Goal: Transaction & Acquisition: Book appointment/travel/reservation

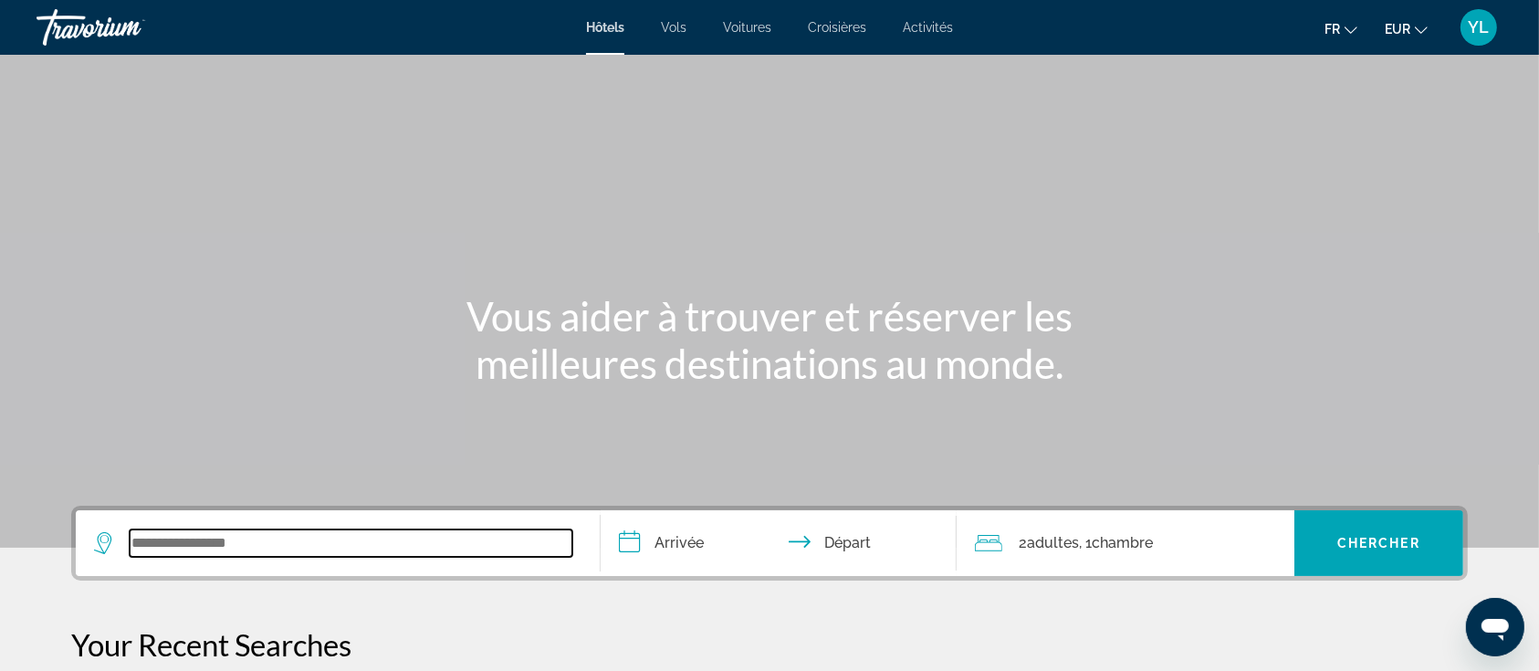
click at [366, 542] on input "Search widget" at bounding box center [351, 543] width 443 height 27
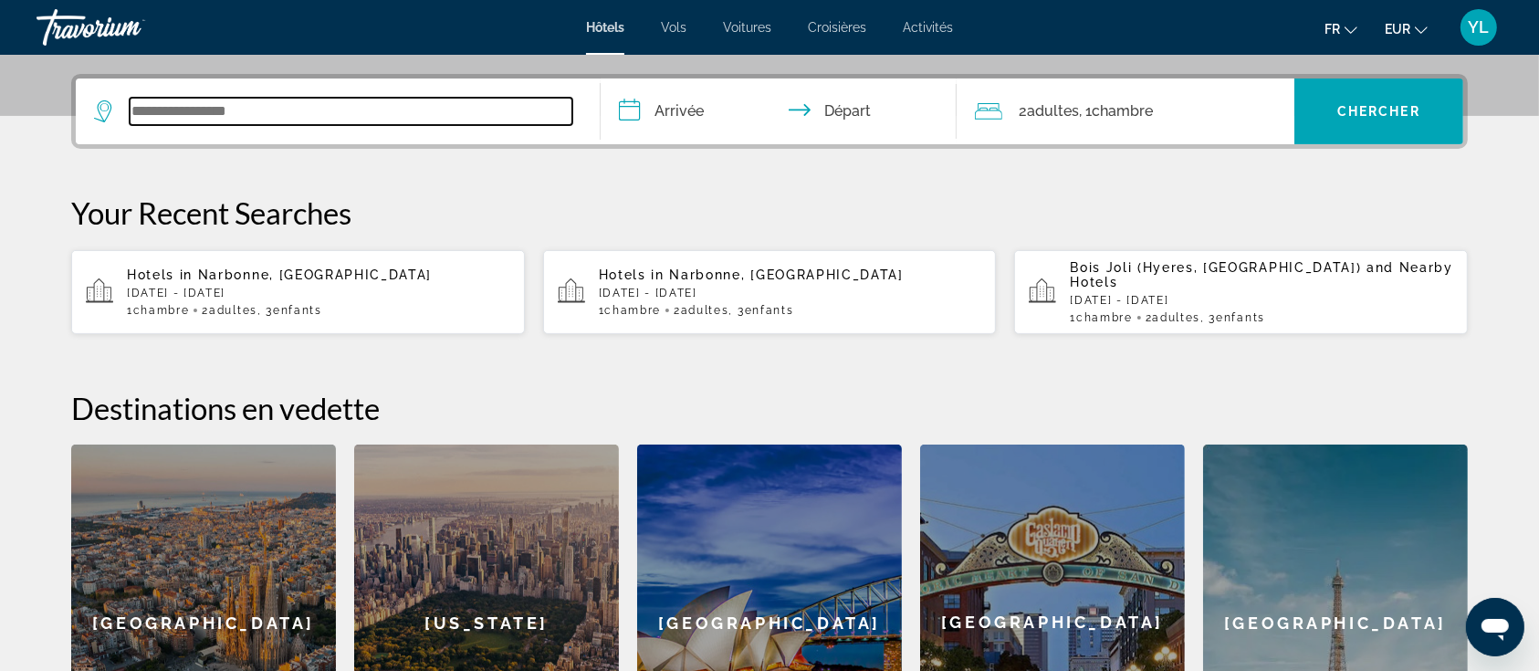
scroll to position [446, 0]
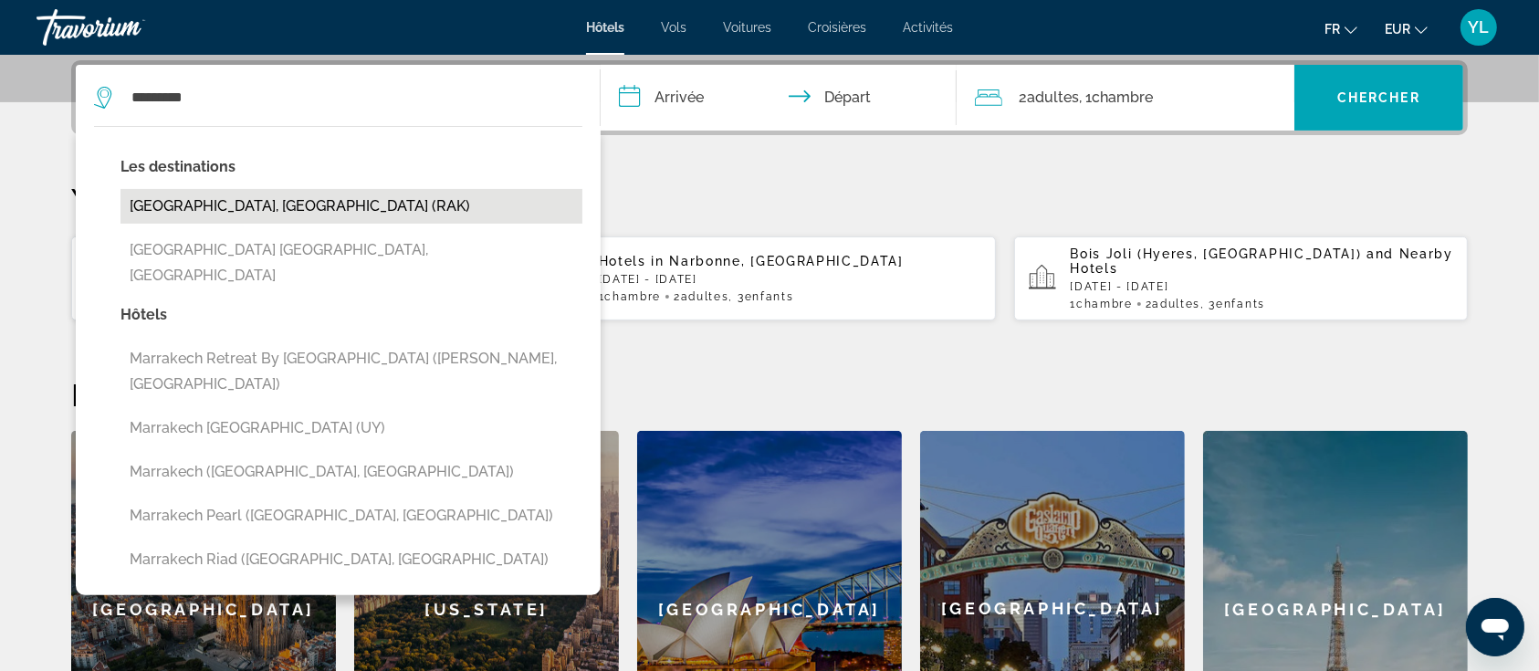
click at [341, 194] on button "[GEOGRAPHIC_DATA], [GEOGRAPHIC_DATA] (RAK)" at bounding box center [352, 206] width 462 height 35
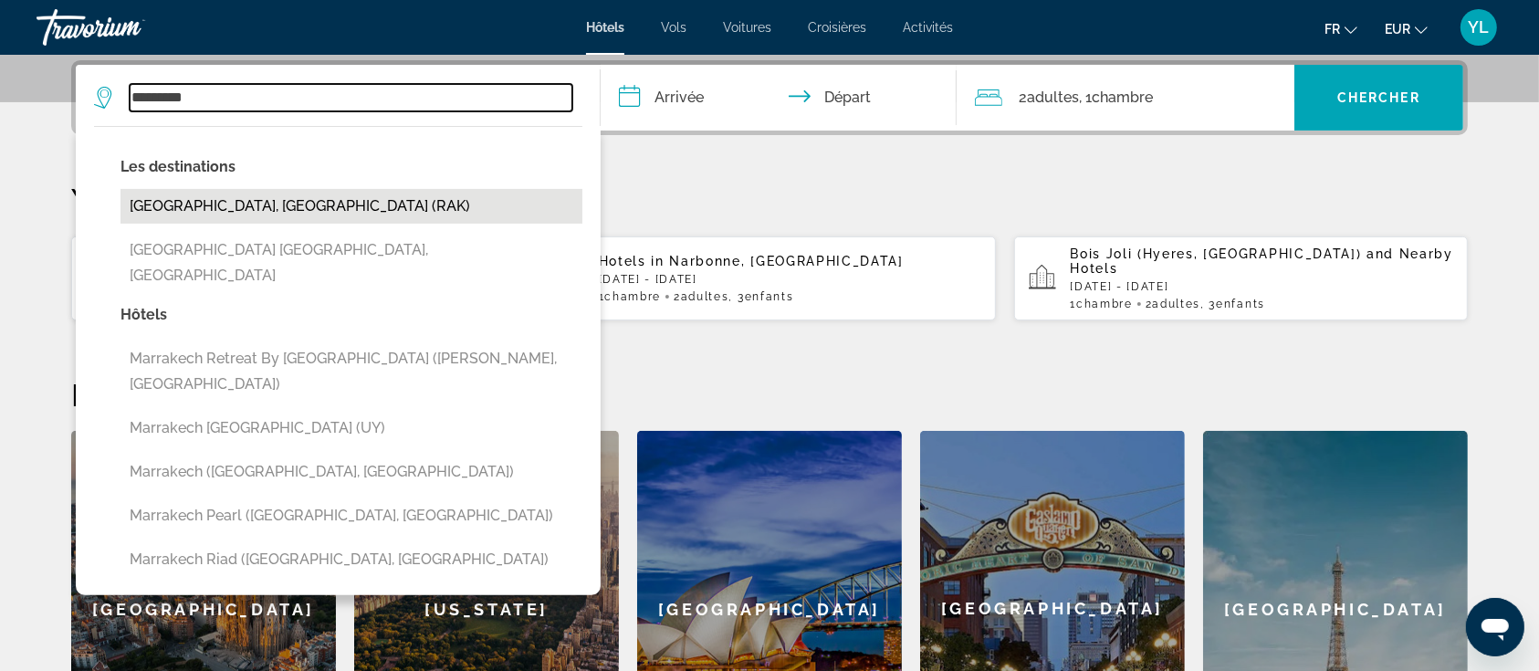
type input "**********"
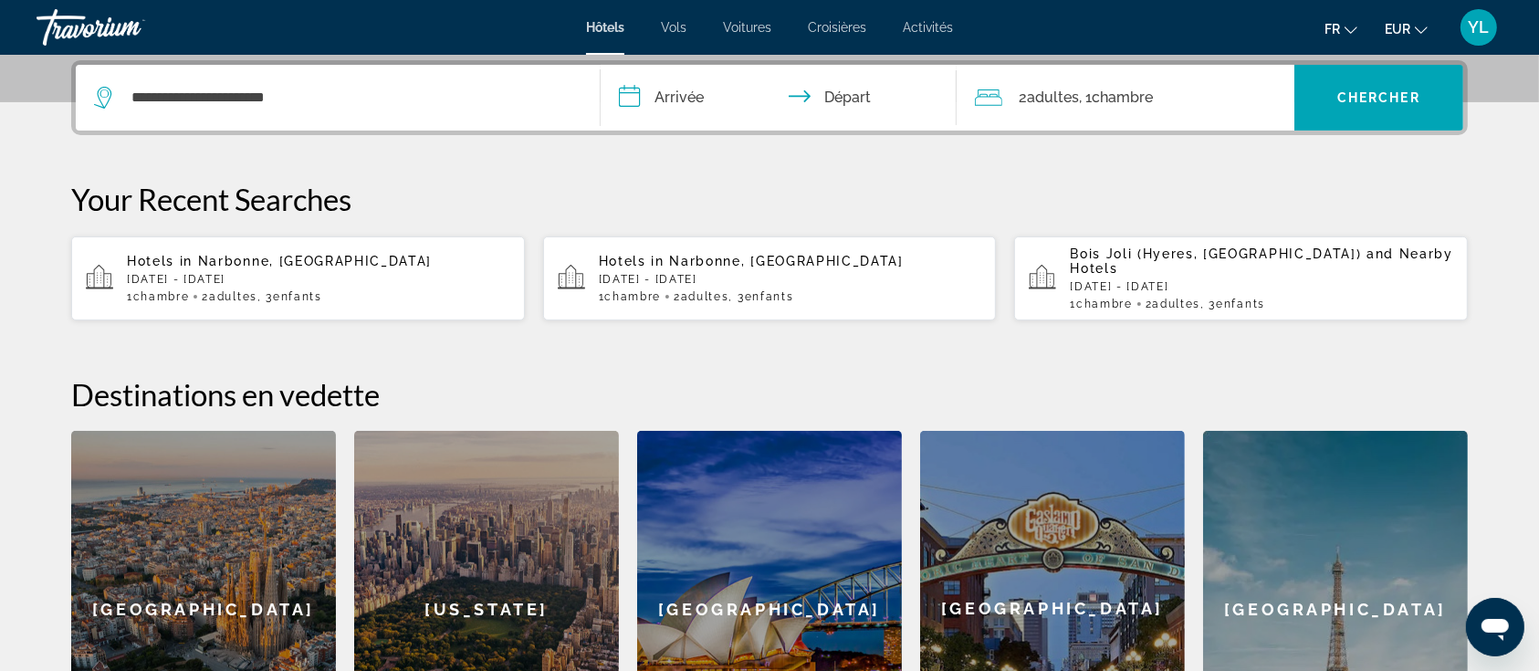
click at [1034, 91] on span "Adultes" at bounding box center [1053, 97] width 52 height 17
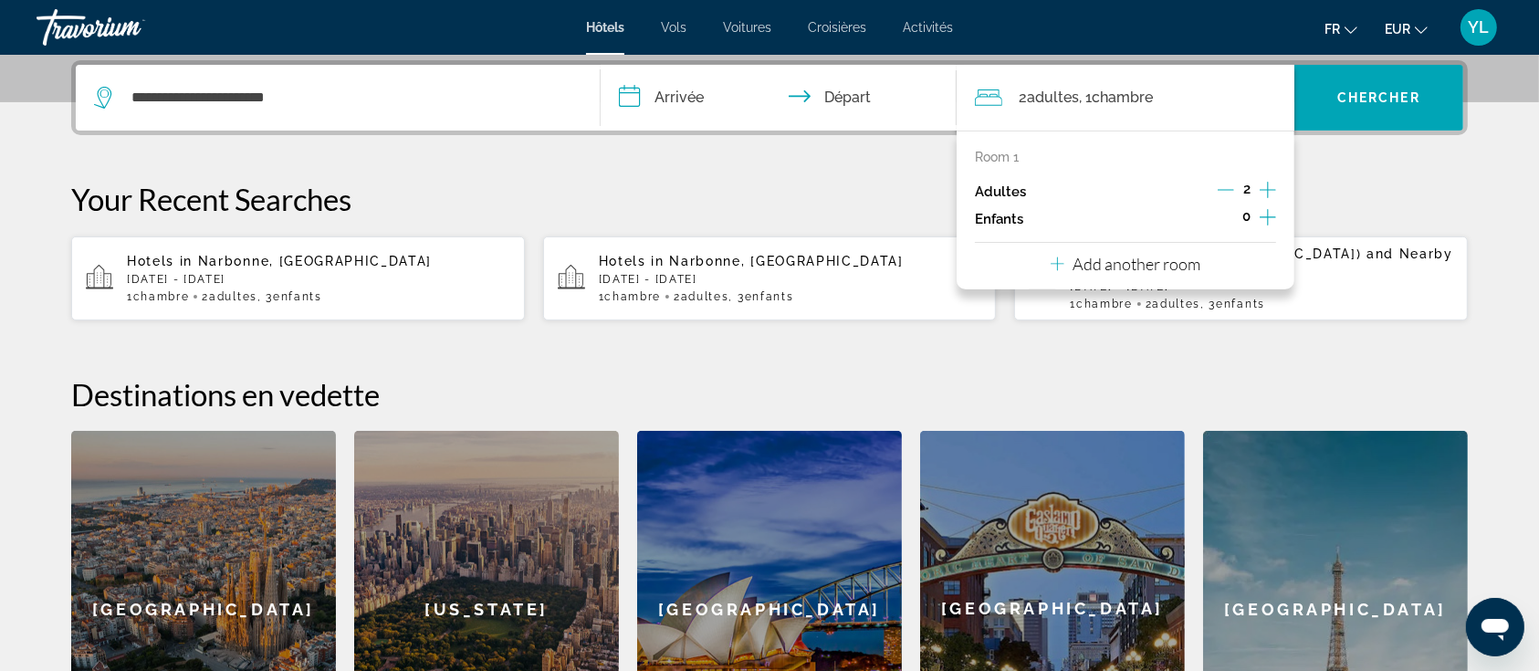
click at [1272, 218] on icon "Increment children" at bounding box center [1268, 217] width 16 height 22
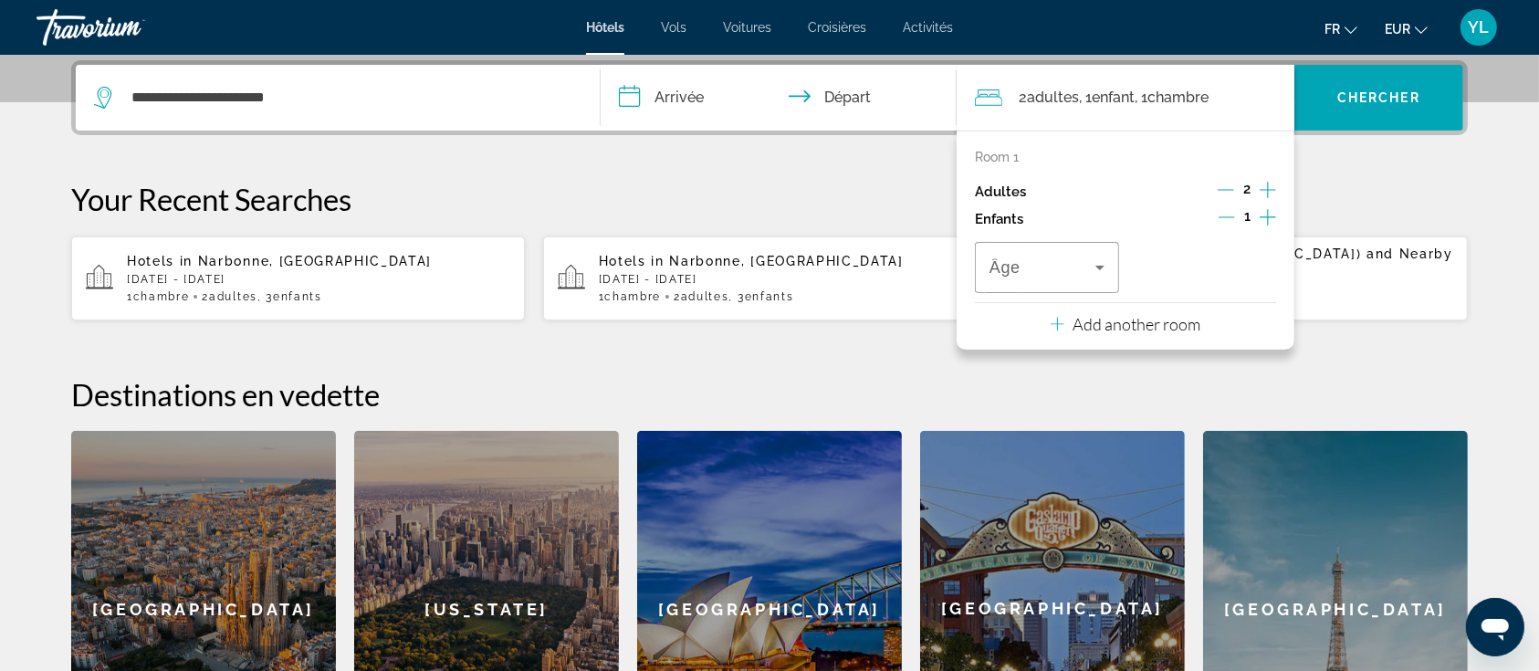
click at [1272, 218] on icon "Increment children" at bounding box center [1268, 217] width 16 height 22
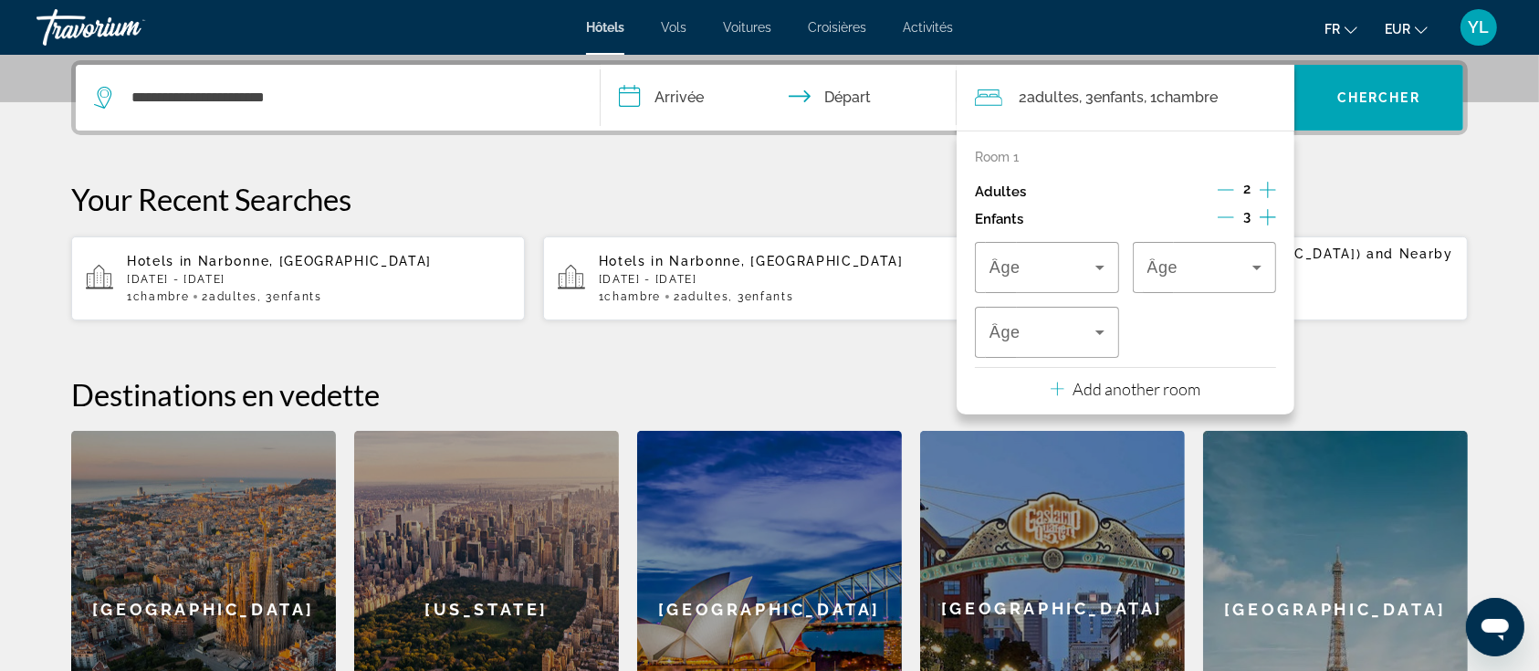
click at [1272, 218] on icon "Increment children" at bounding box center [1268, 217] width 16 height 22
click at [1059, 273] on span "Travelers: 2 adults, 4 children" at bounding box center [1043, 268] width 106 height 22
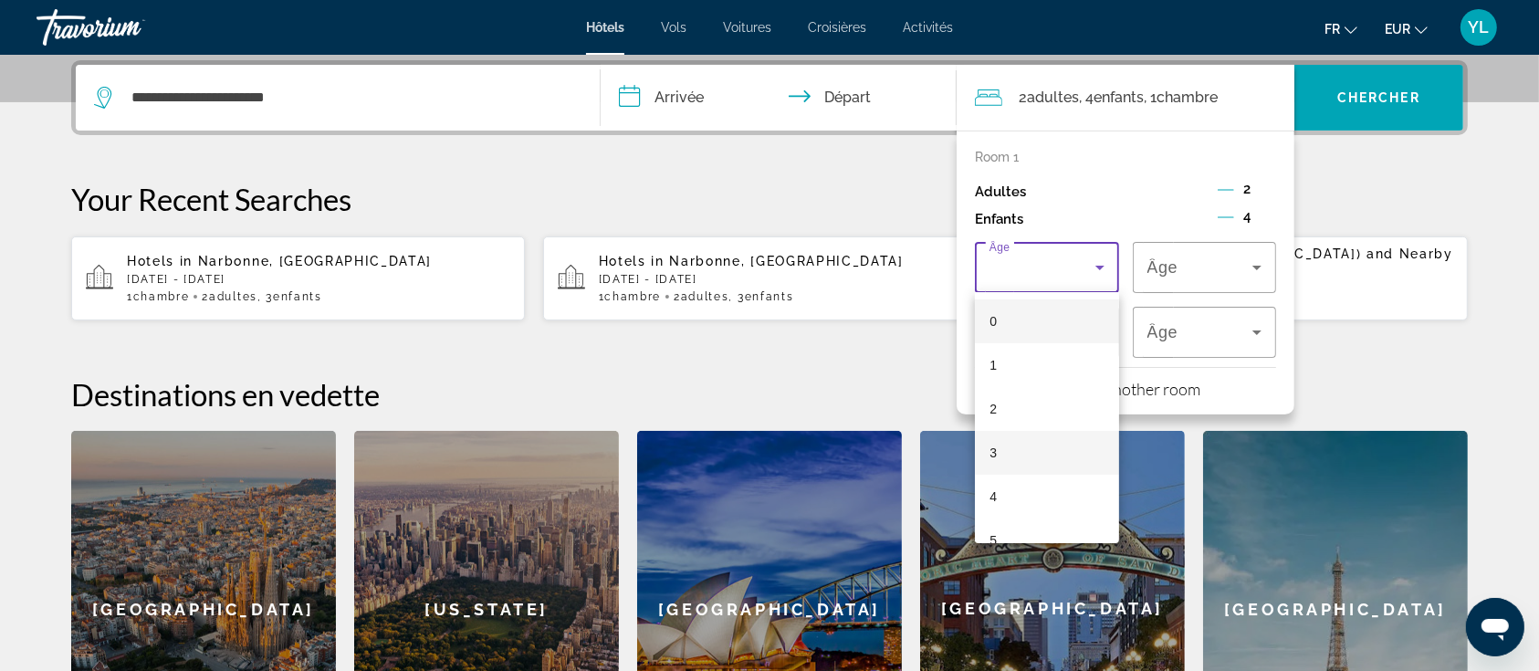
scroll to position [124, 0]
click at [1026, 457] on mat-option "6" at bounding box center [1047, 460] width 144 height 44
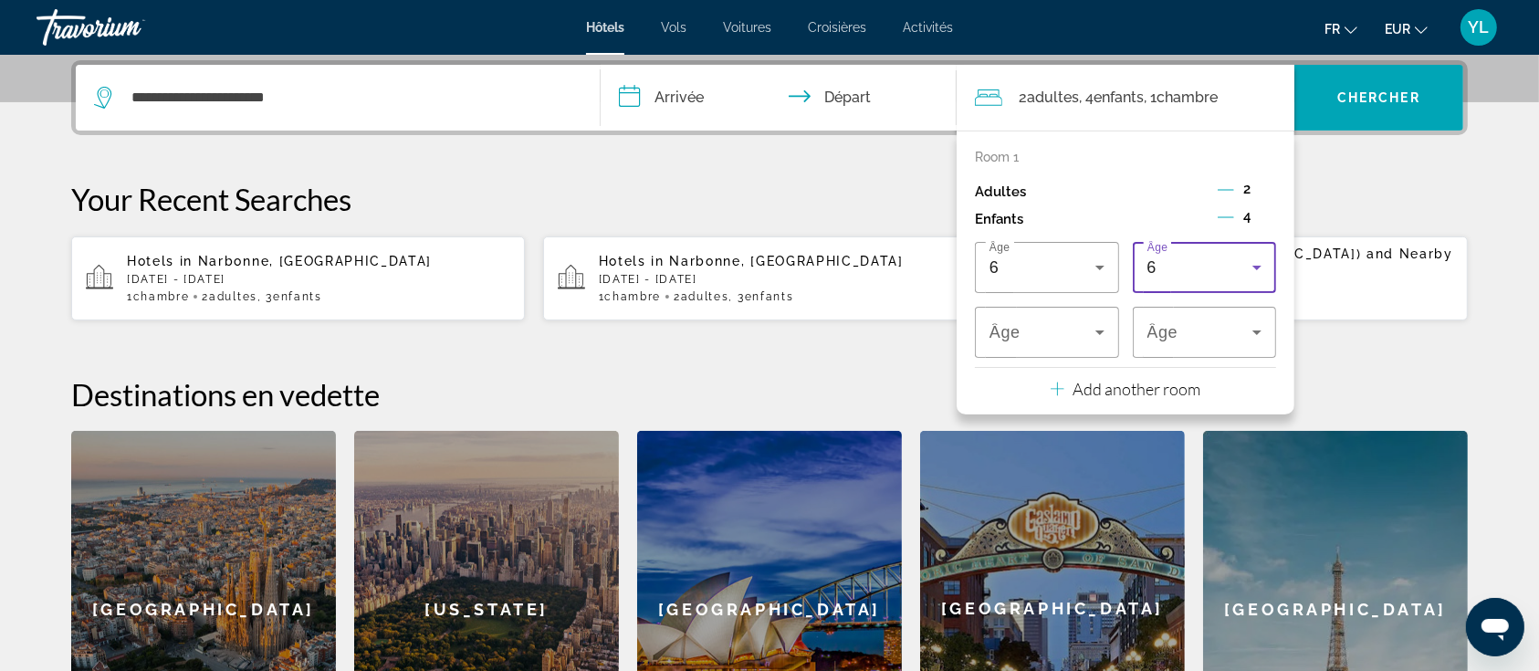
click at [1181, 273] on div "6" at bounding box center [1201, 268] width 106 height 22
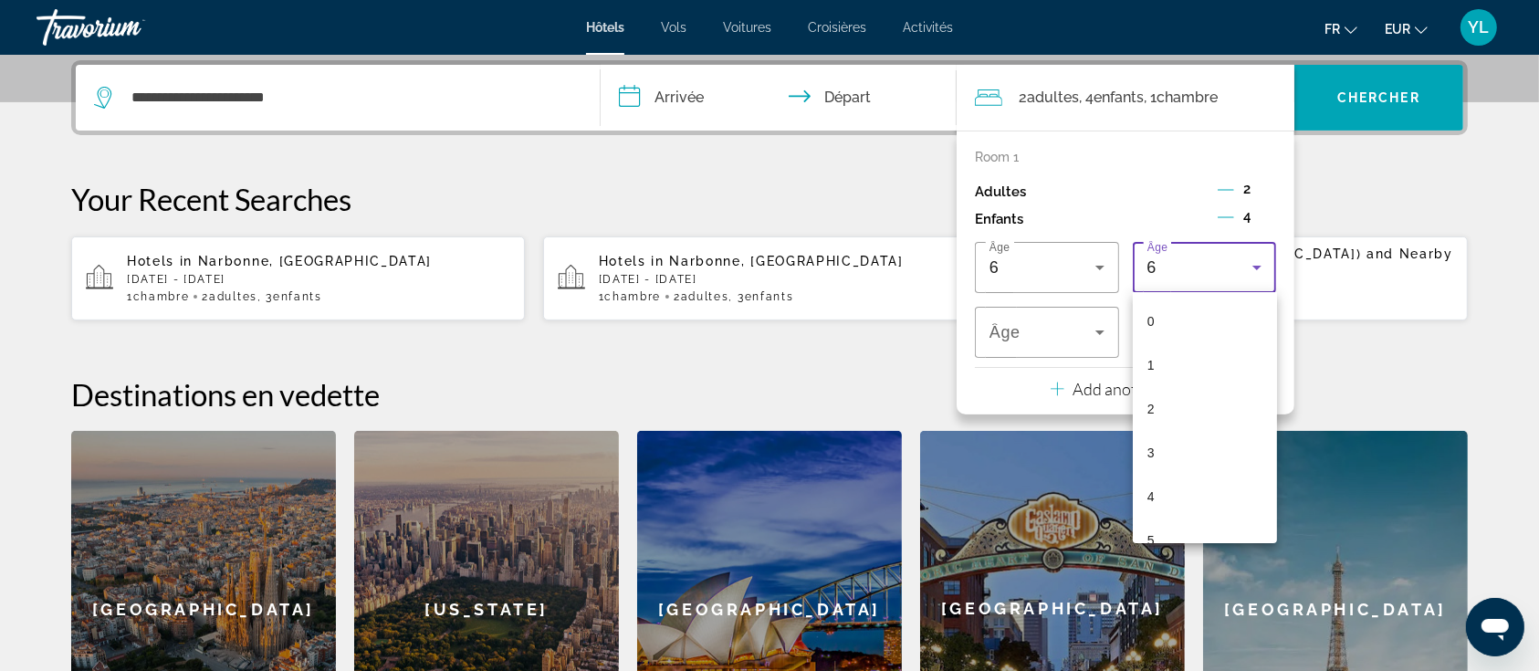
scroll to position [63, 0]
click at [1154, 511] on span "6" at bounding box center [1151, 521] width 7 height 22
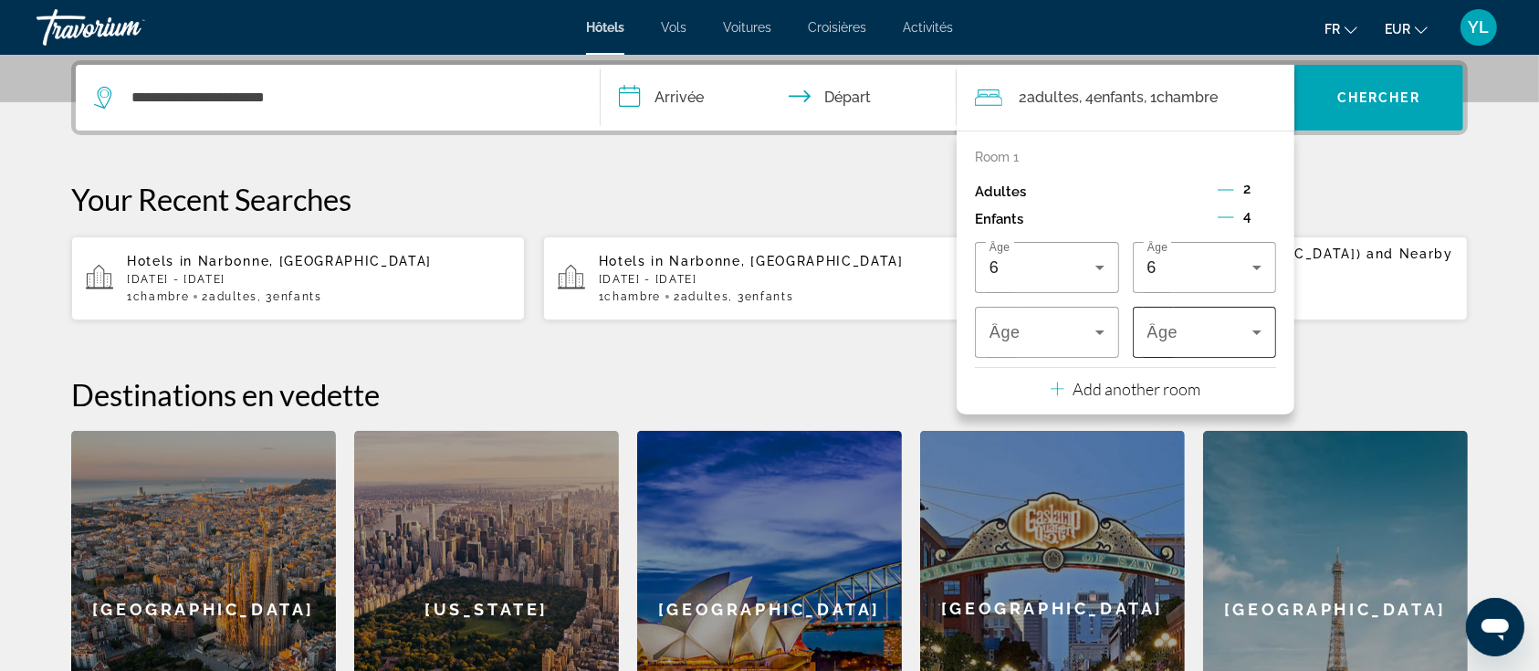
click at [1163, 331] on span "Âge" at bounding box center [1163, 333] width 31 height 18
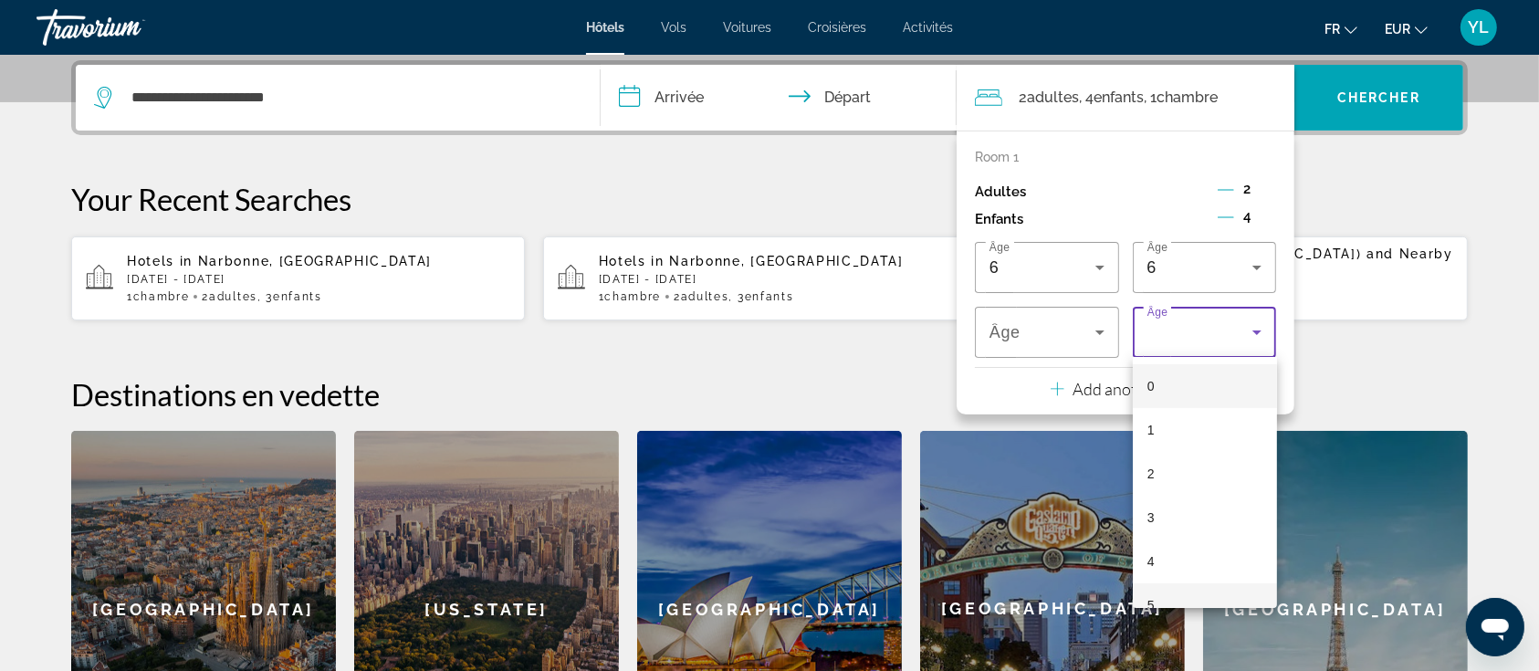
scroll to position [66, 0]
click at [1161, 577] on mat-option "6" at bounding box center [1205, 583] width 144 height 44
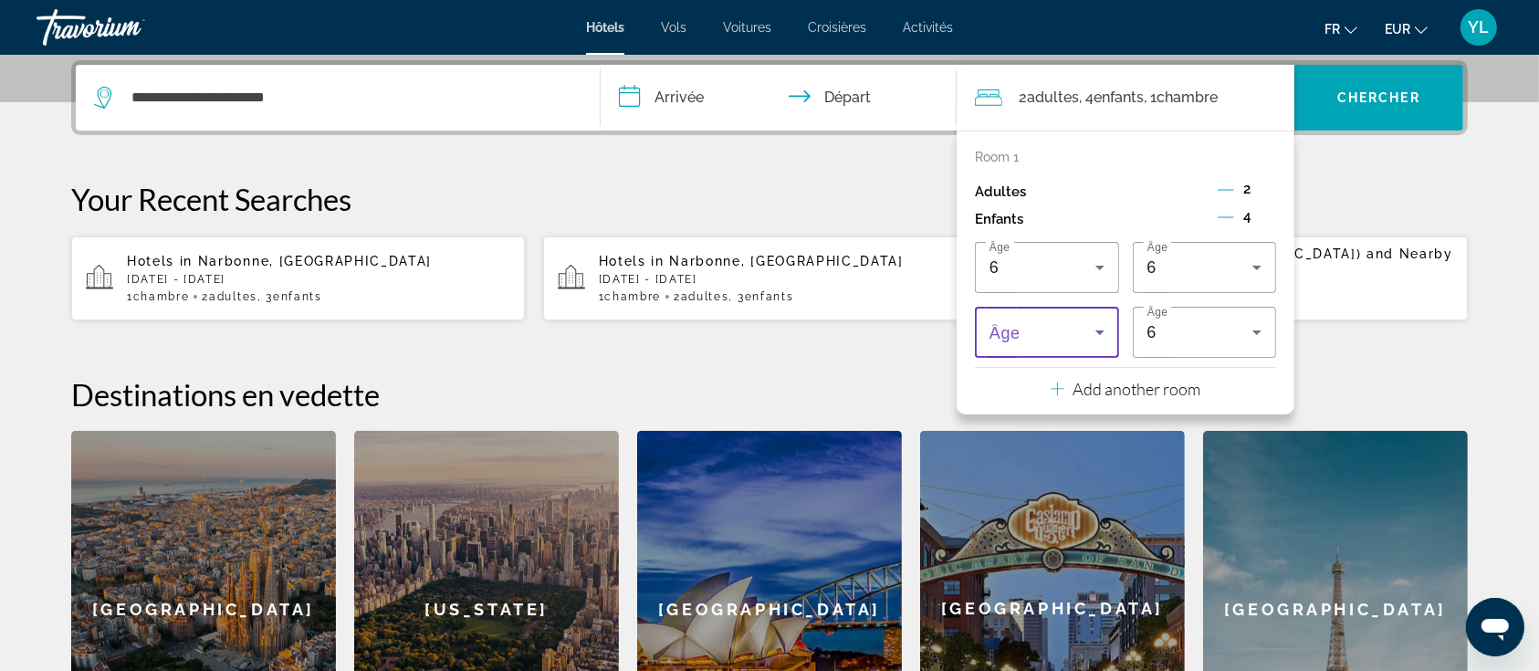
click at [1045, 332] on span "Travelers: 2 adults, 4 children" at bounding box center [1043, 332] width 106 height 22
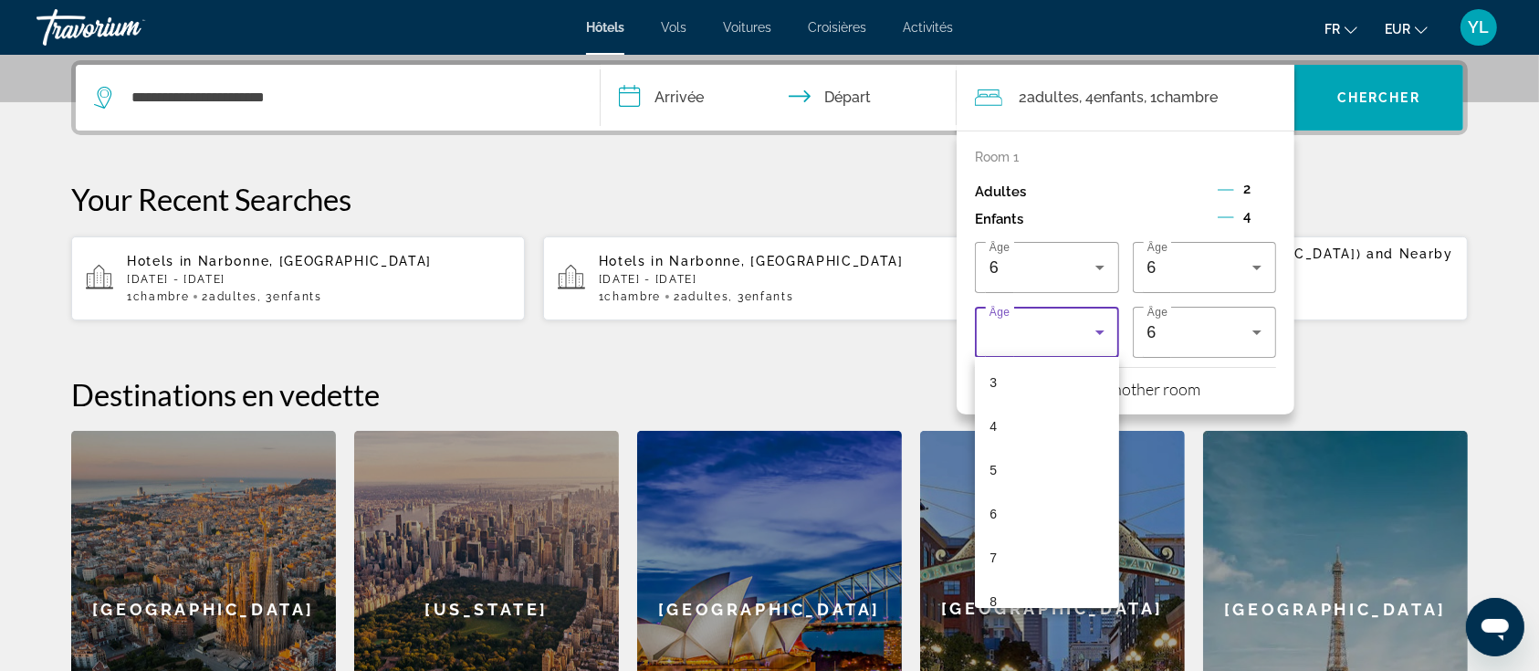
scroll to position [136, 0]
click at [1028, 509] on mat-option "6" at bounding box center [1047, 513] width 144 height 44
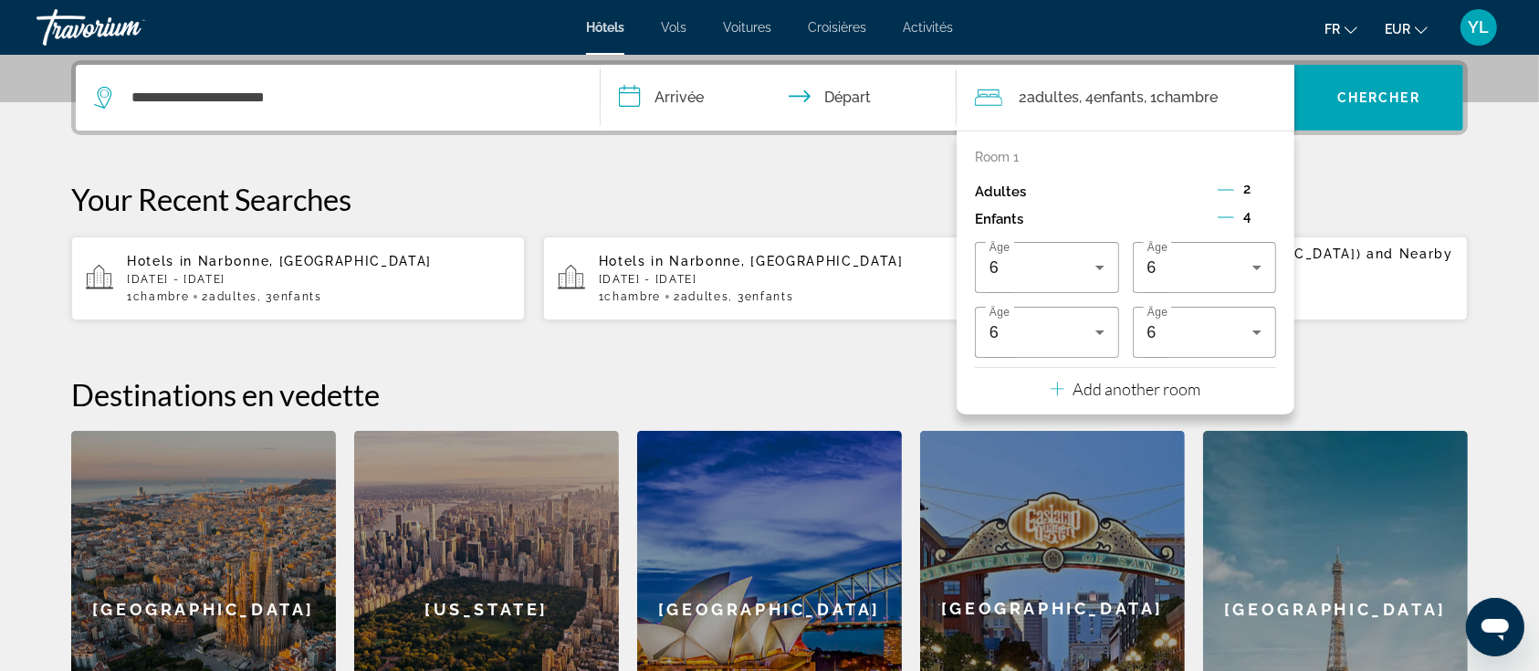
click at [698, 90] on input "**********" at bounding box center [782, 100] width 363 height 71
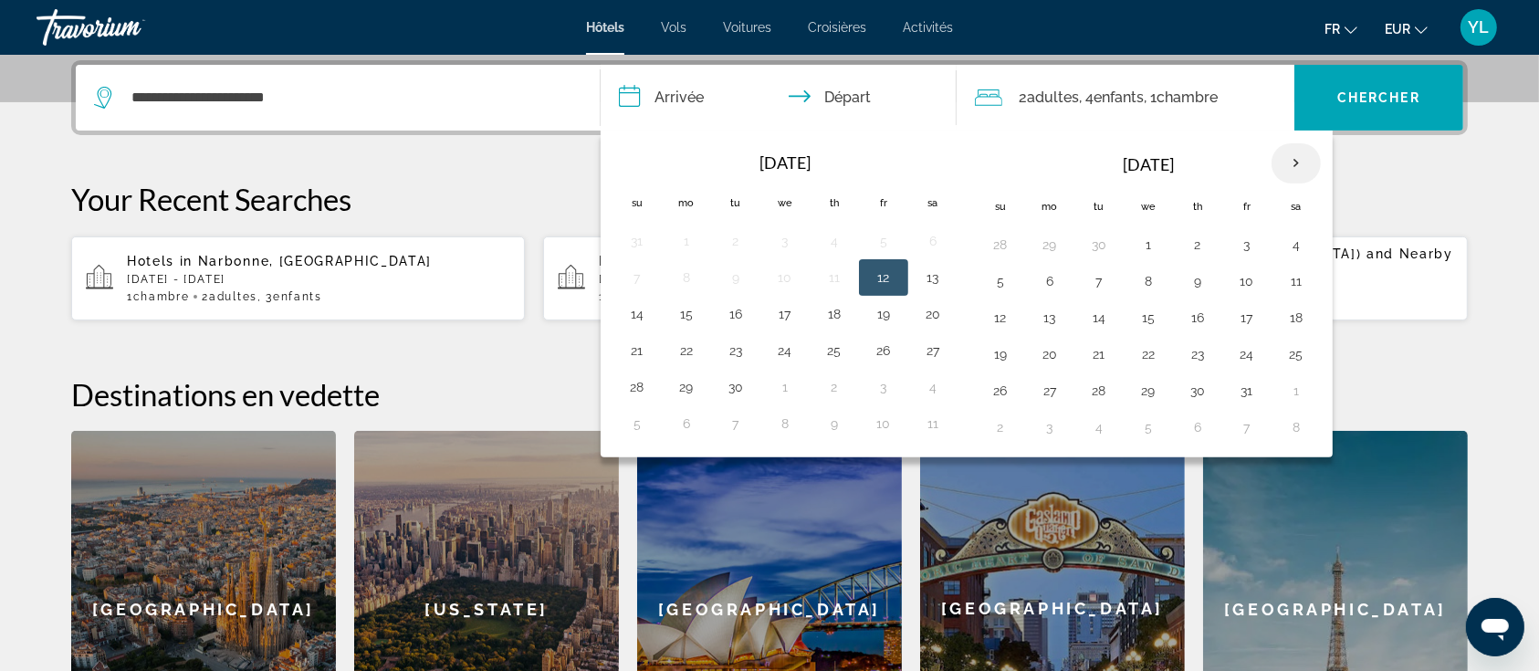
click at [1287, 154] on th "Next month" at bounding box center [1296, 163] width 49 height 40
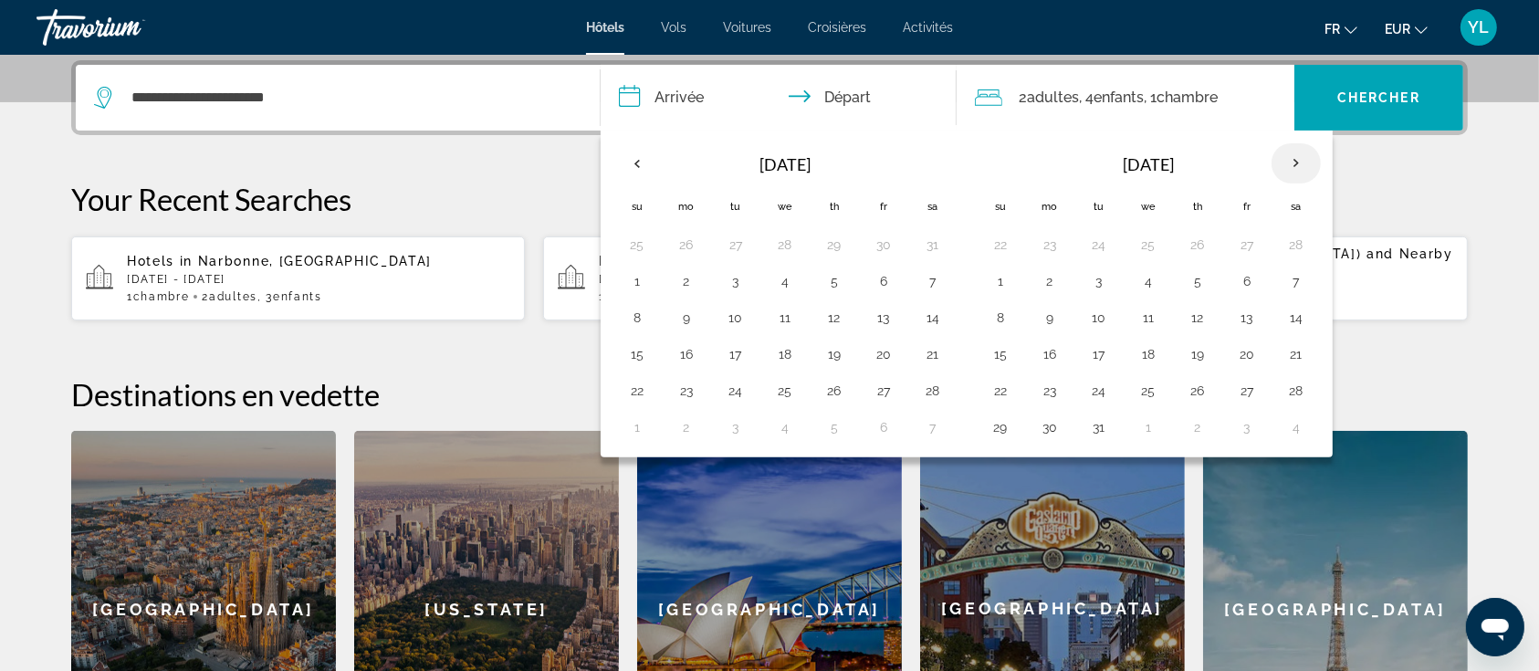
click at [1287, 154] on th "Next month" at bounding box center [1296, 163] width 49 height 40
click at [1234, 284] on button "10" at bounding box center [1247, 281] width 29 height 26
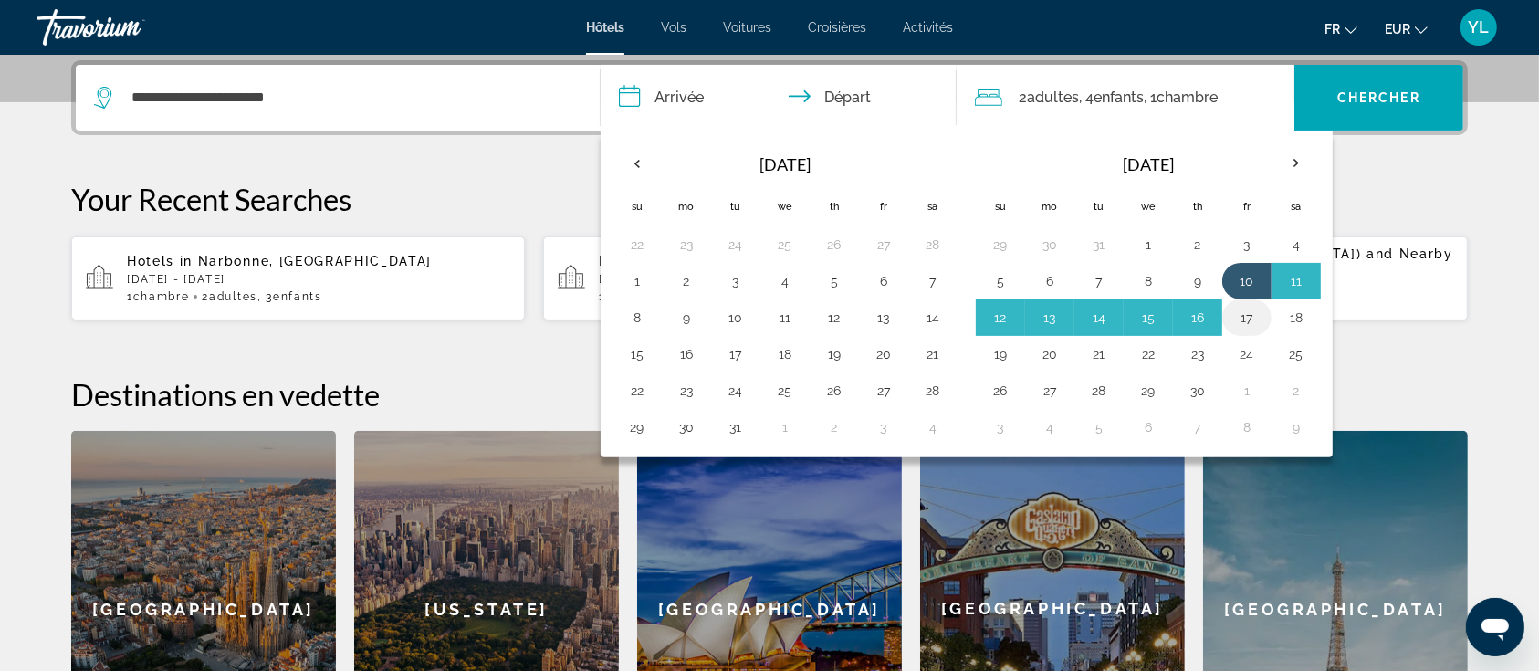
click at [1237, 320] on button "17" at bounding box center [1247, 318] width 29 height 26
type input "**********"
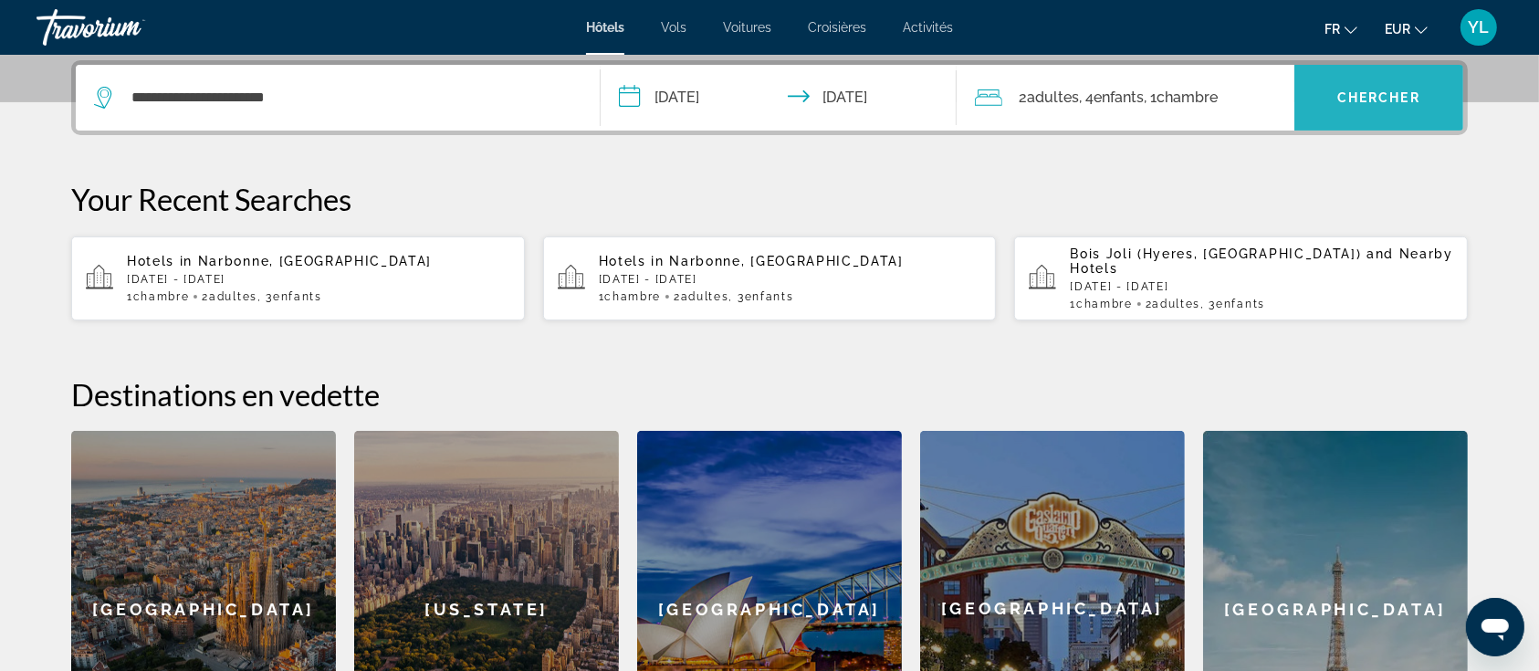
click at [1360, 76] on span "Search widget" at bounding box center [1379, 98] width 169 height 44
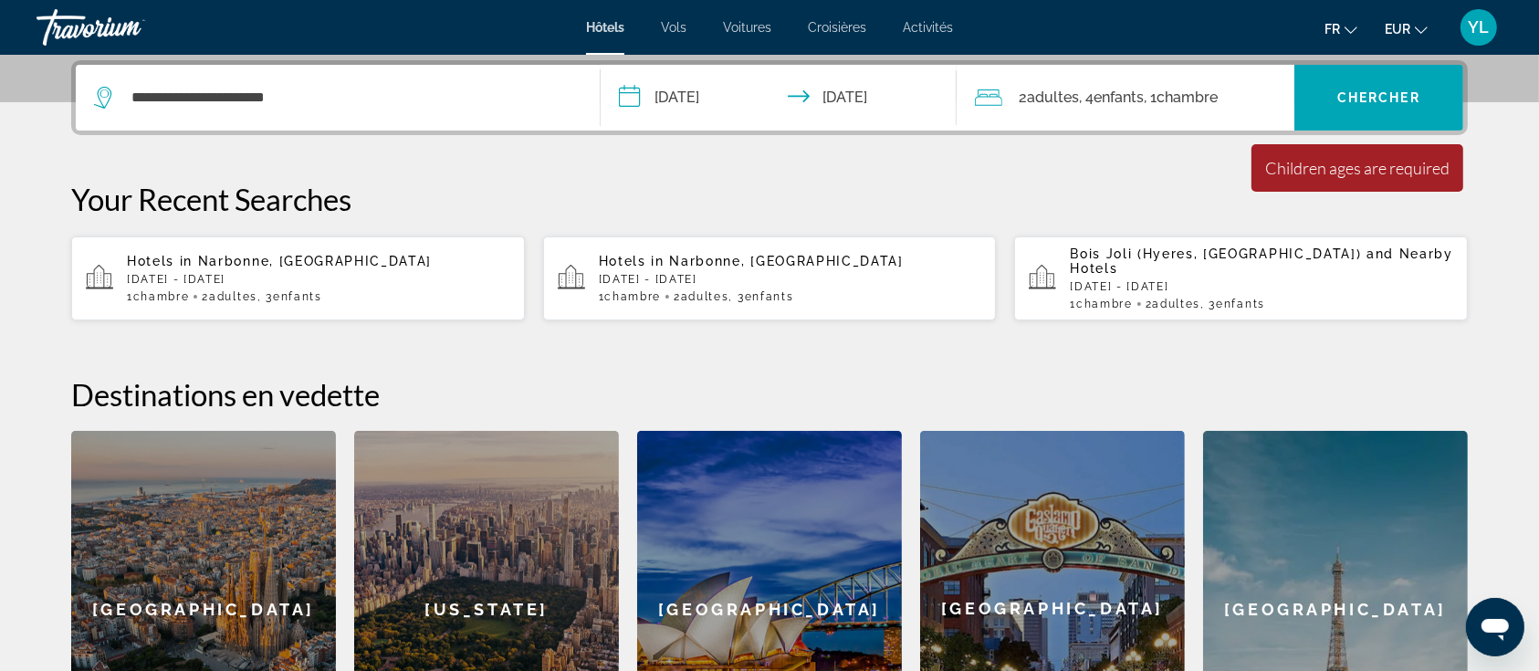
click at [1231, 100] on div "2 Adulte Adultes , 4 Enfant Enfants , 1 Chambre pièces" at bounding box center [1135, 98] width 320 height 26
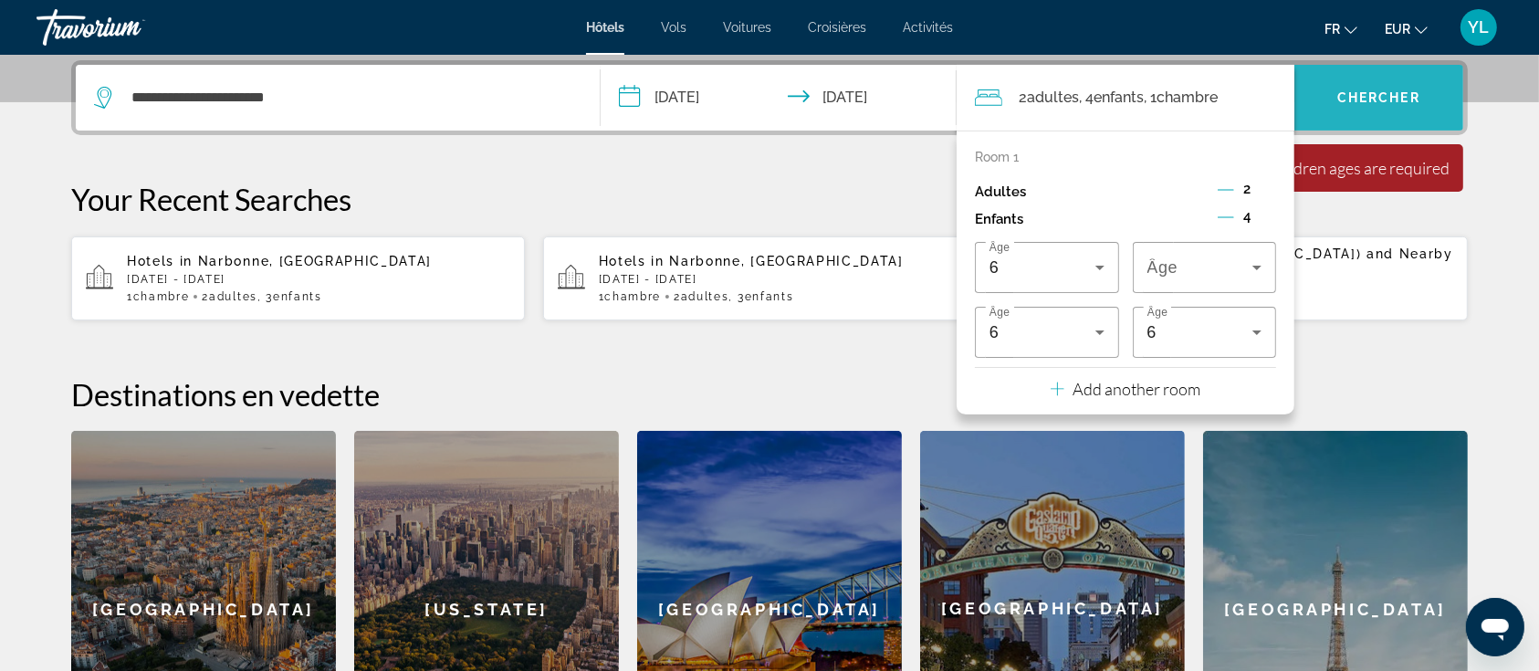
click at [1373, 90] on span "Chercher" at bounding box center [1379, 97] width 83 height 15
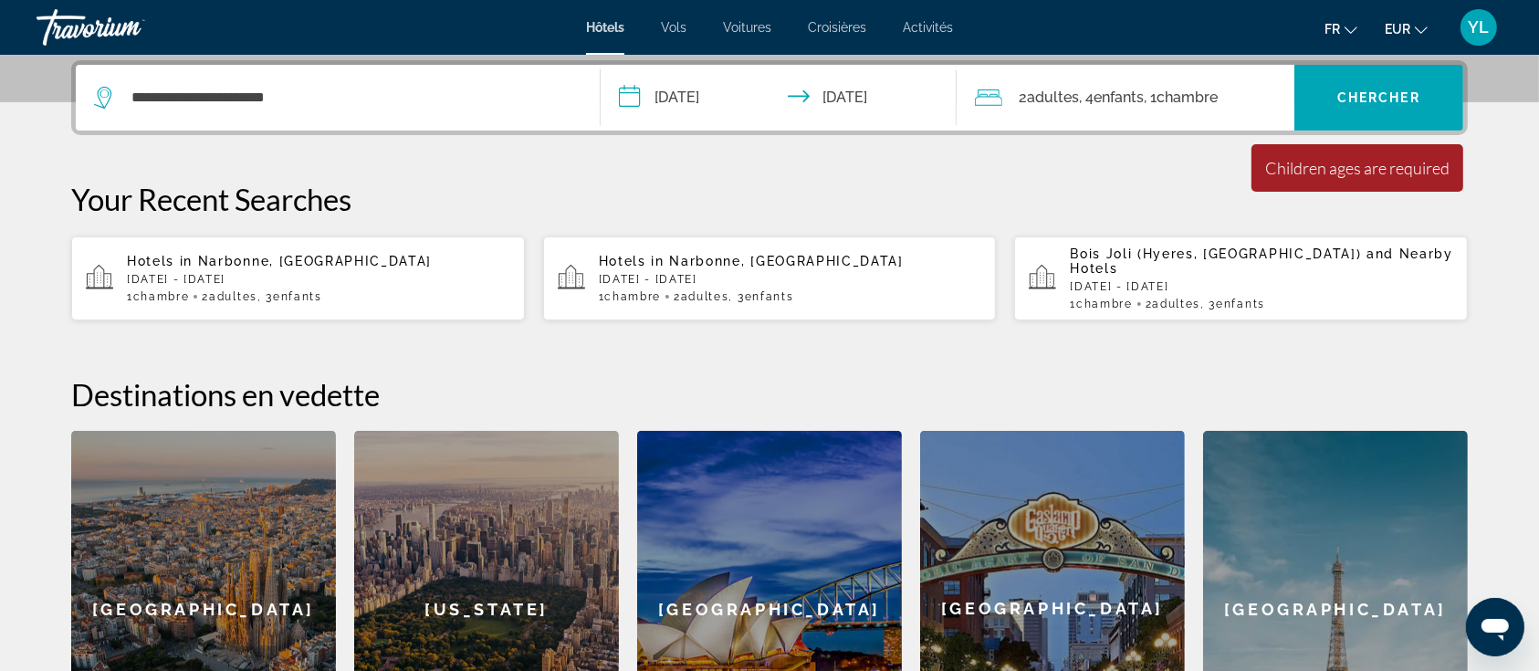
click at [1177, 104] on span "Chambre" at bounding box center [1187, 97] width 61 height 17
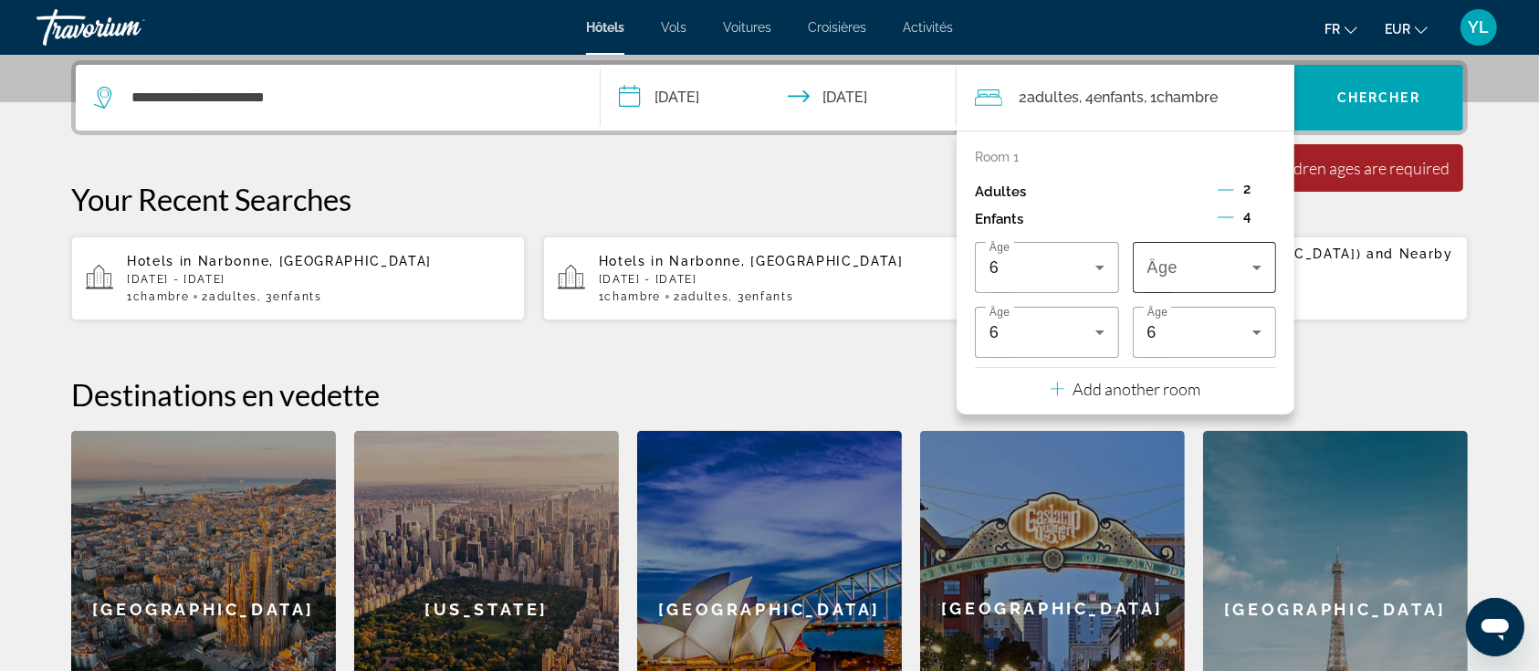
click at [1201, 275] on span "Travelers: 2 adults, 4 children" at bounding box center [1201, 268] width 106 height 22
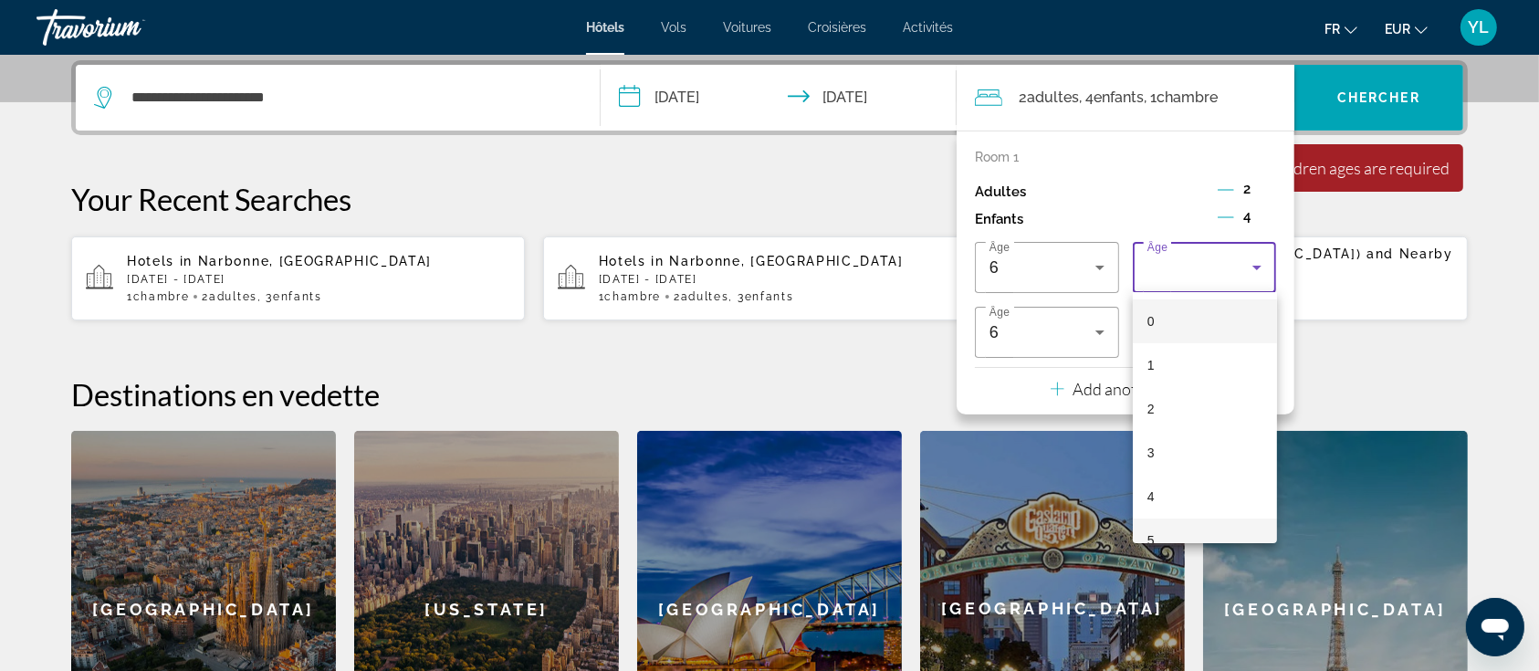
scroll to position [31, 0]
click at [1161, 532] on mat-option "6" at bounding box center [1205, 553] width 144 height 44
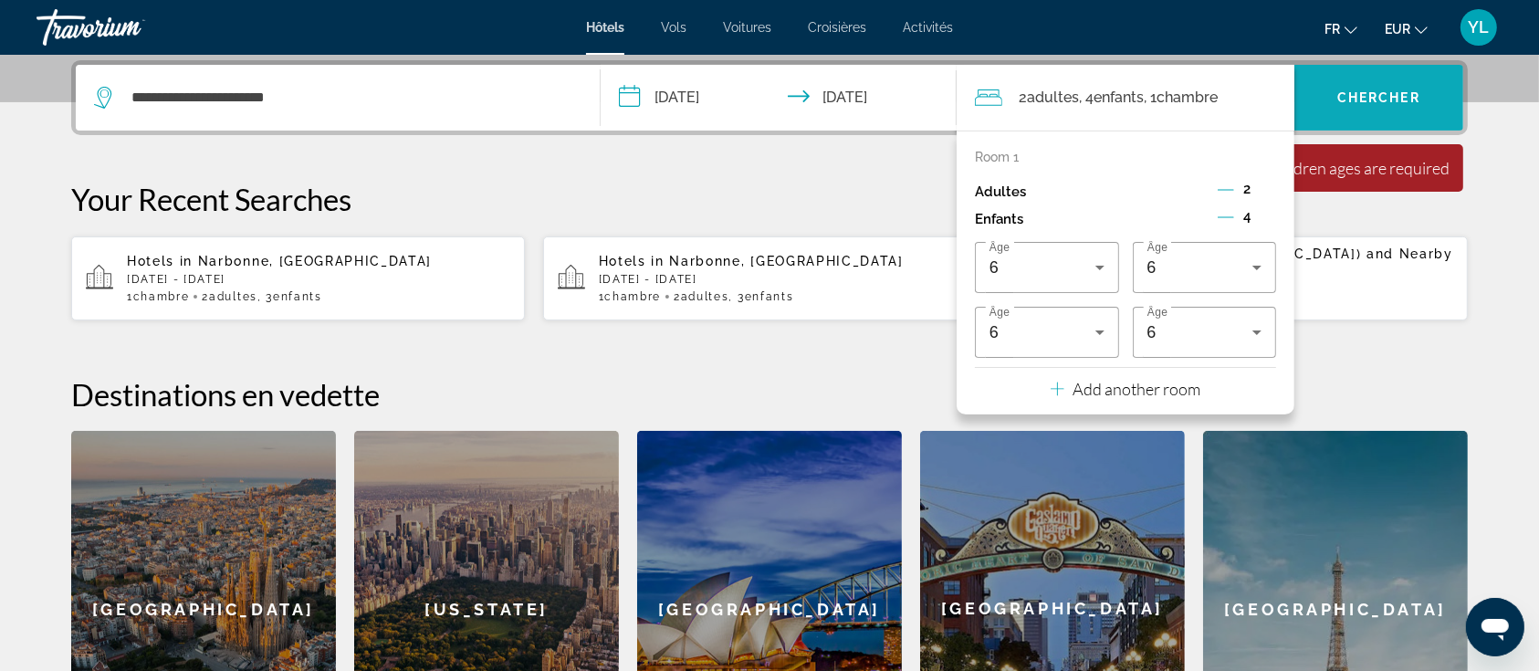
click at [1380, 92] on span "Chercher" at bounding box center [1379, 97] width 83 height 15
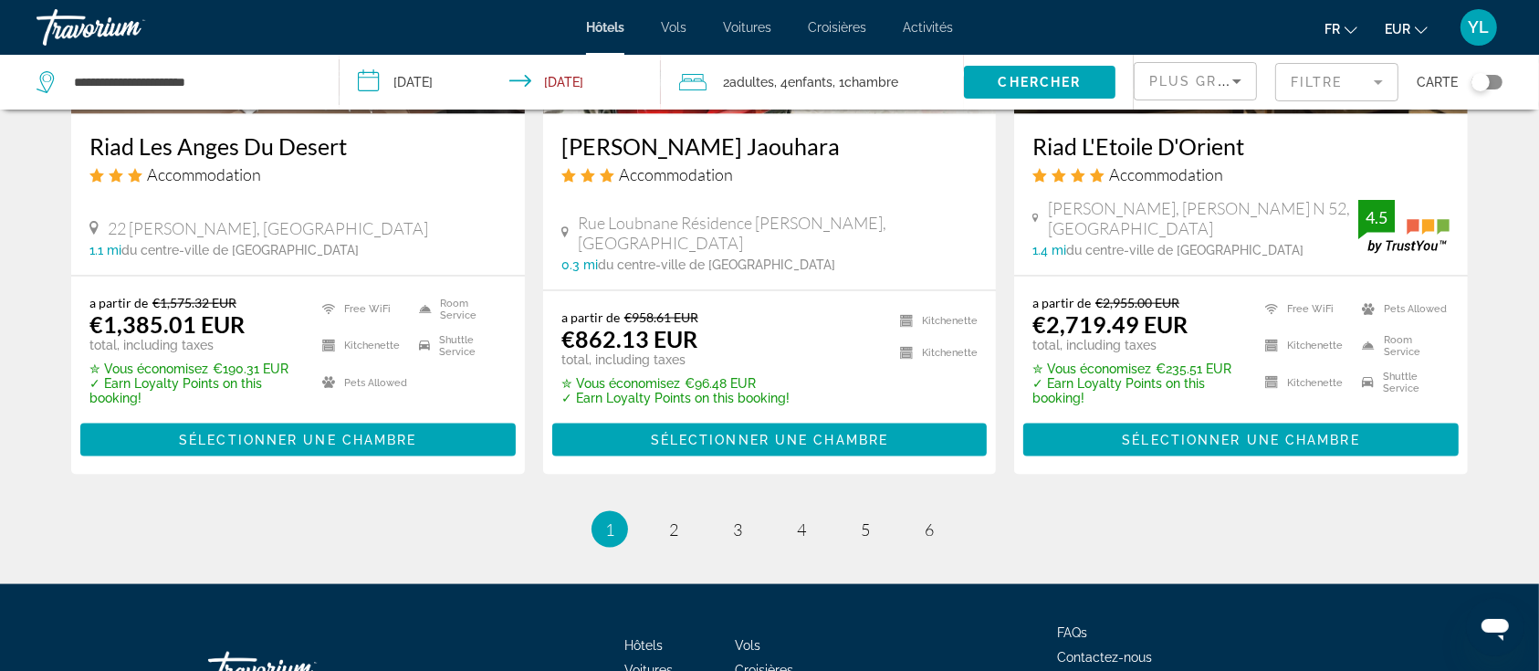
scroll to position [2524, 0]
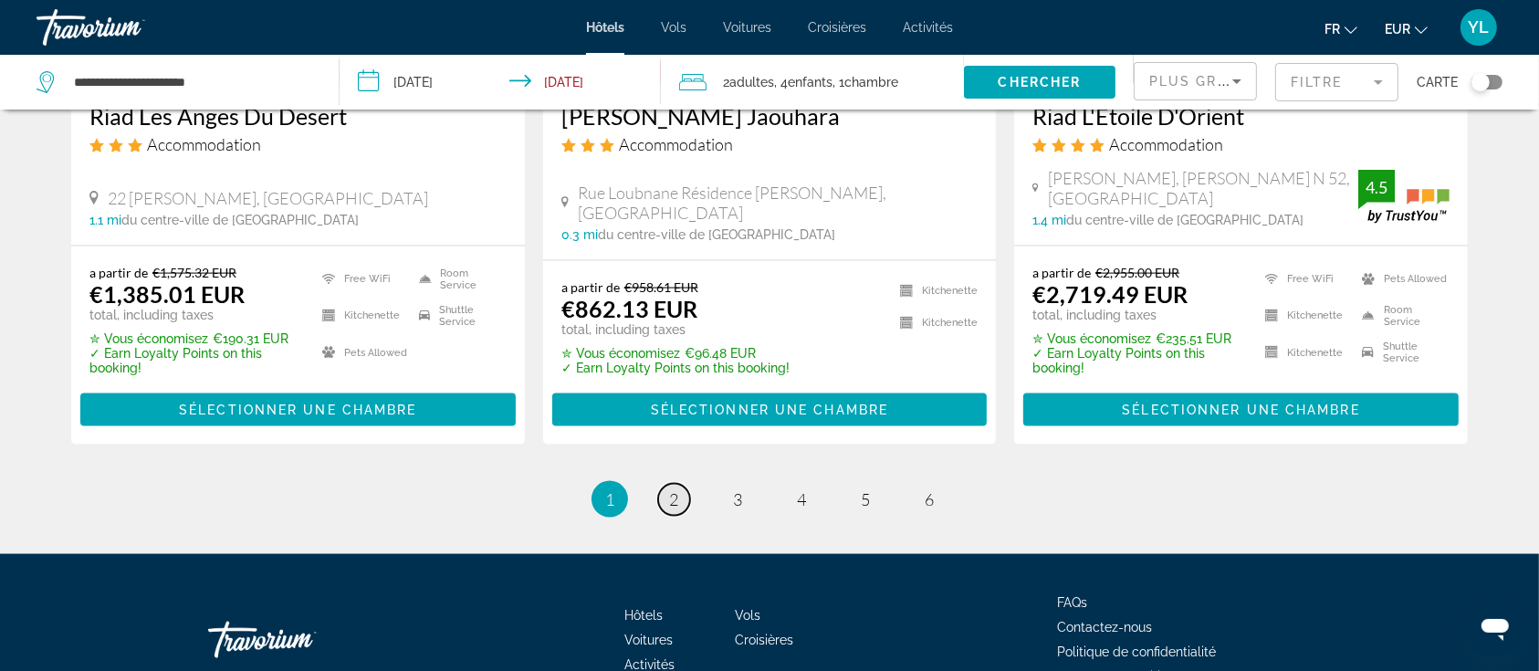
click at [677, 489] on span "2" at bounding box center [673, 499] width 9 height 20
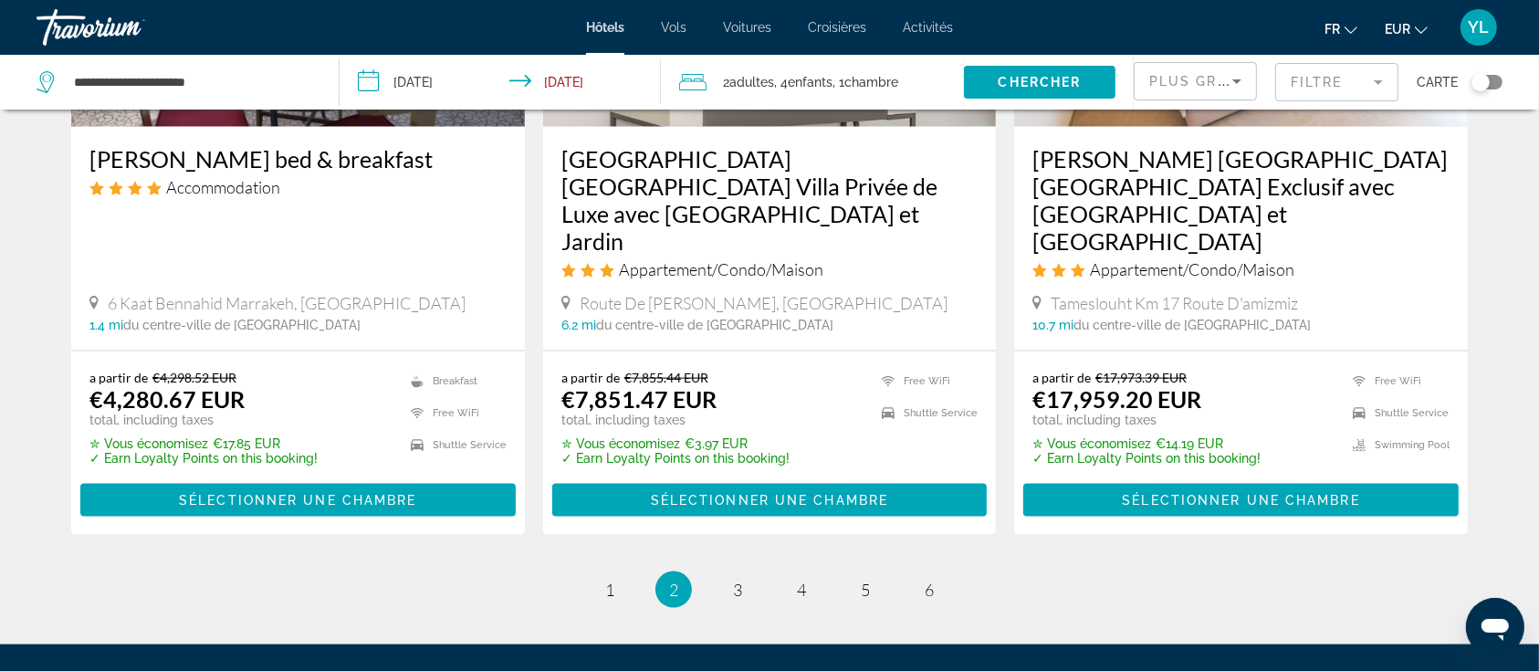
scroll to position [2547, 0]
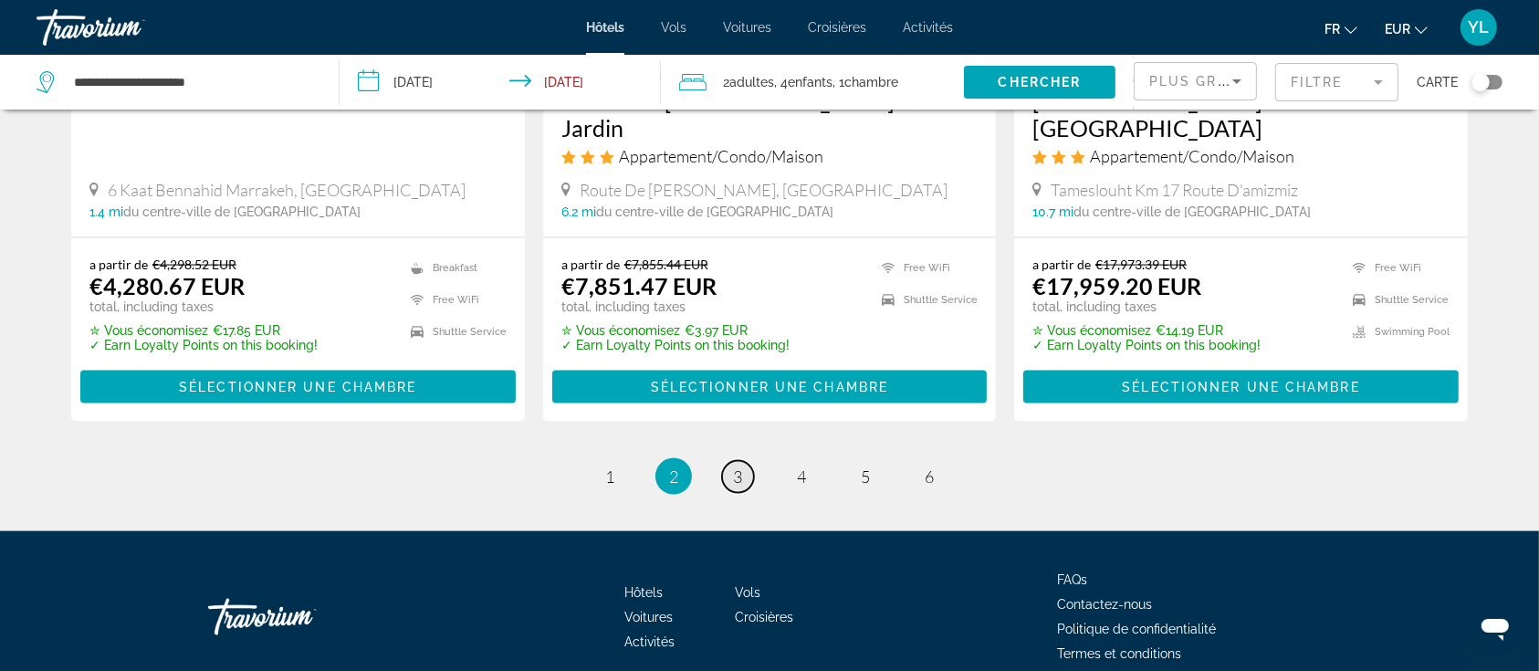
click at [724, 461] on link "page 3" at bounding box center [738, 477] width 32 height 32
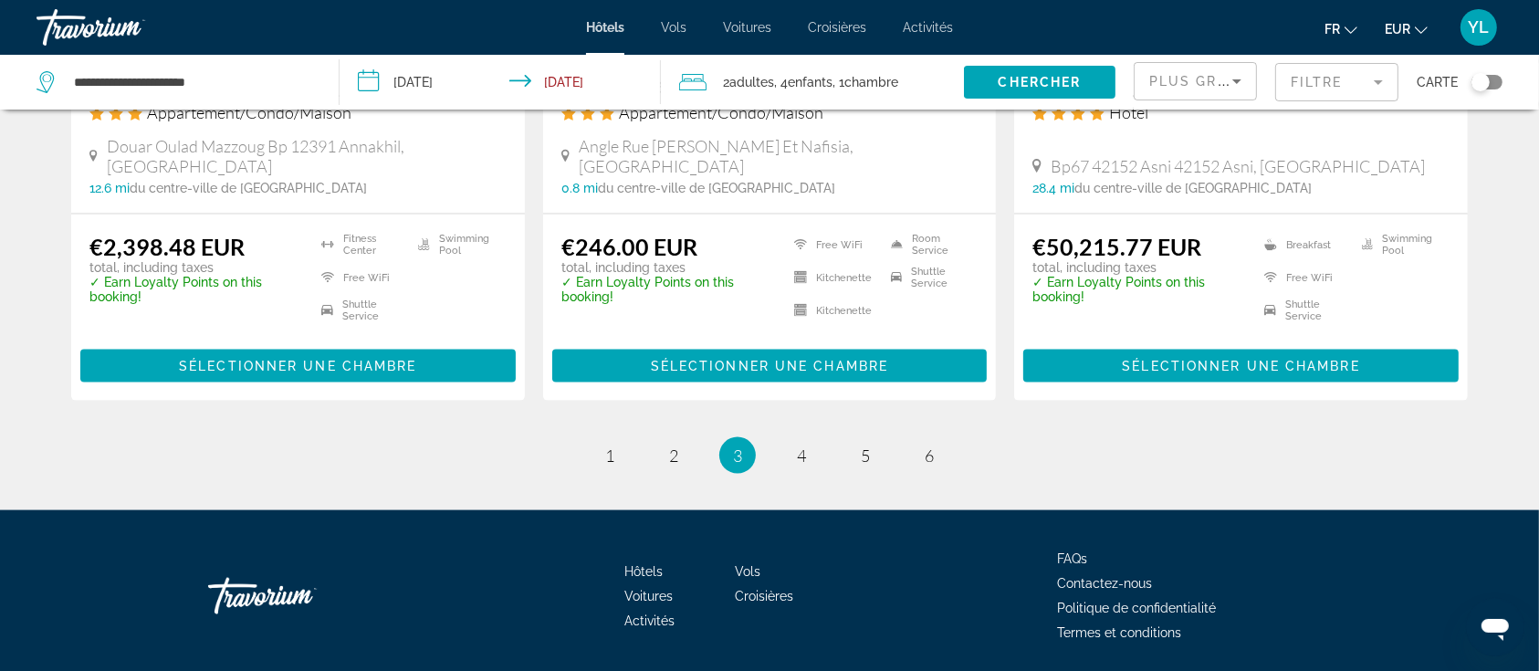
scroll to position [2465, 0]
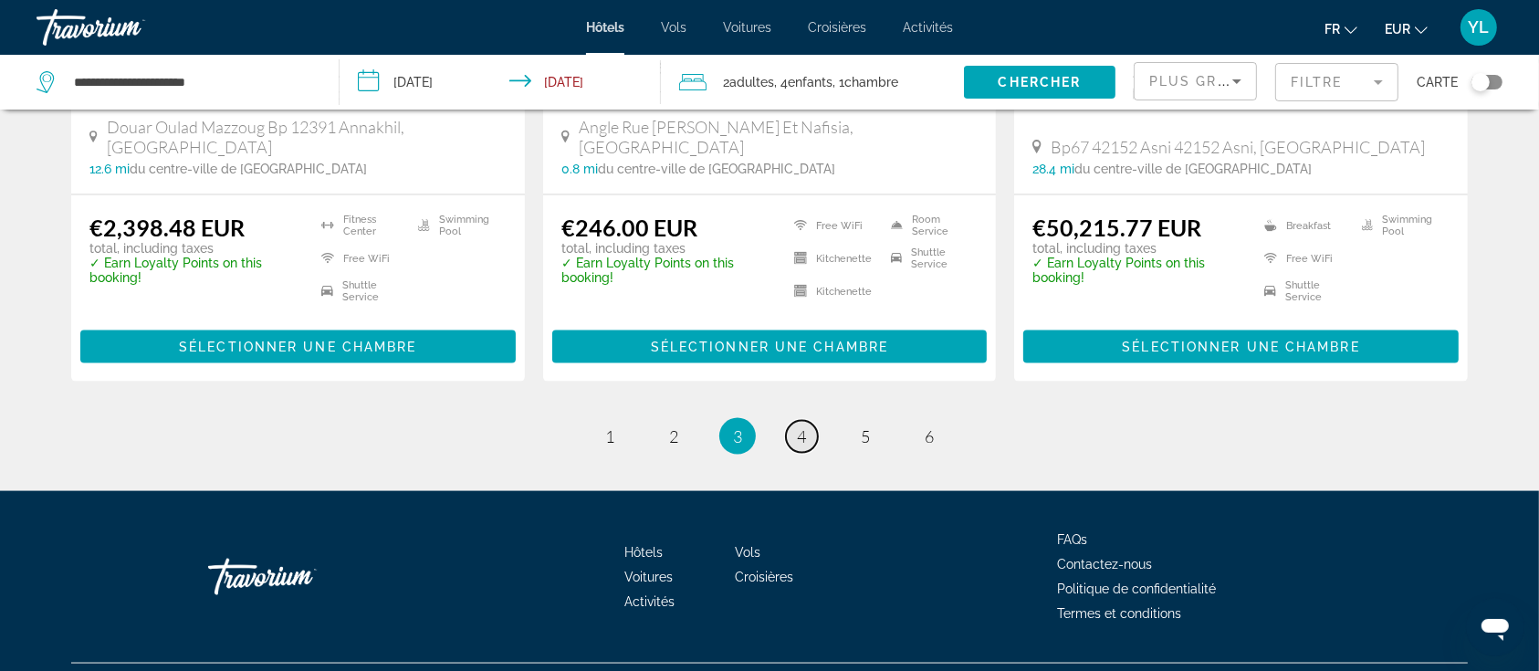
click at [796, 421] on link "page 4" at bounding box center [802, 437] width 32 height 32
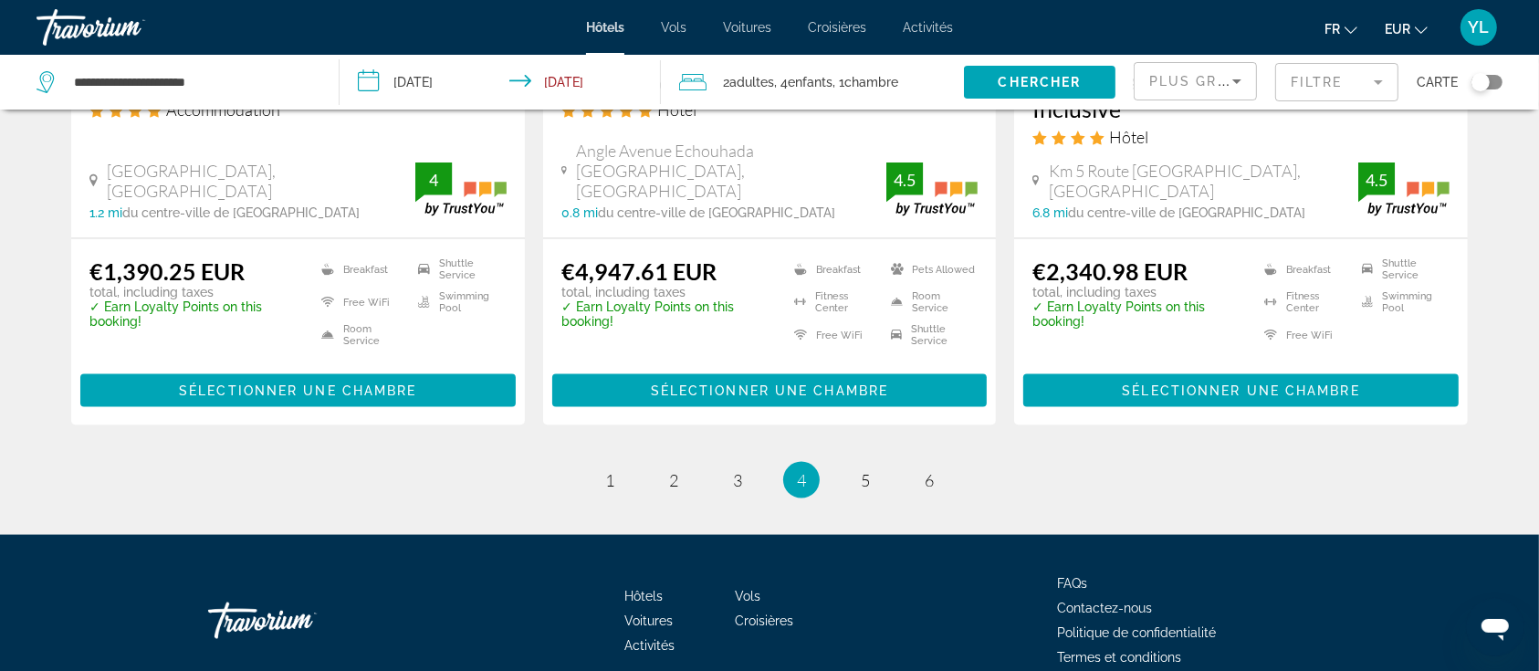
scroll to position [2504, 0]
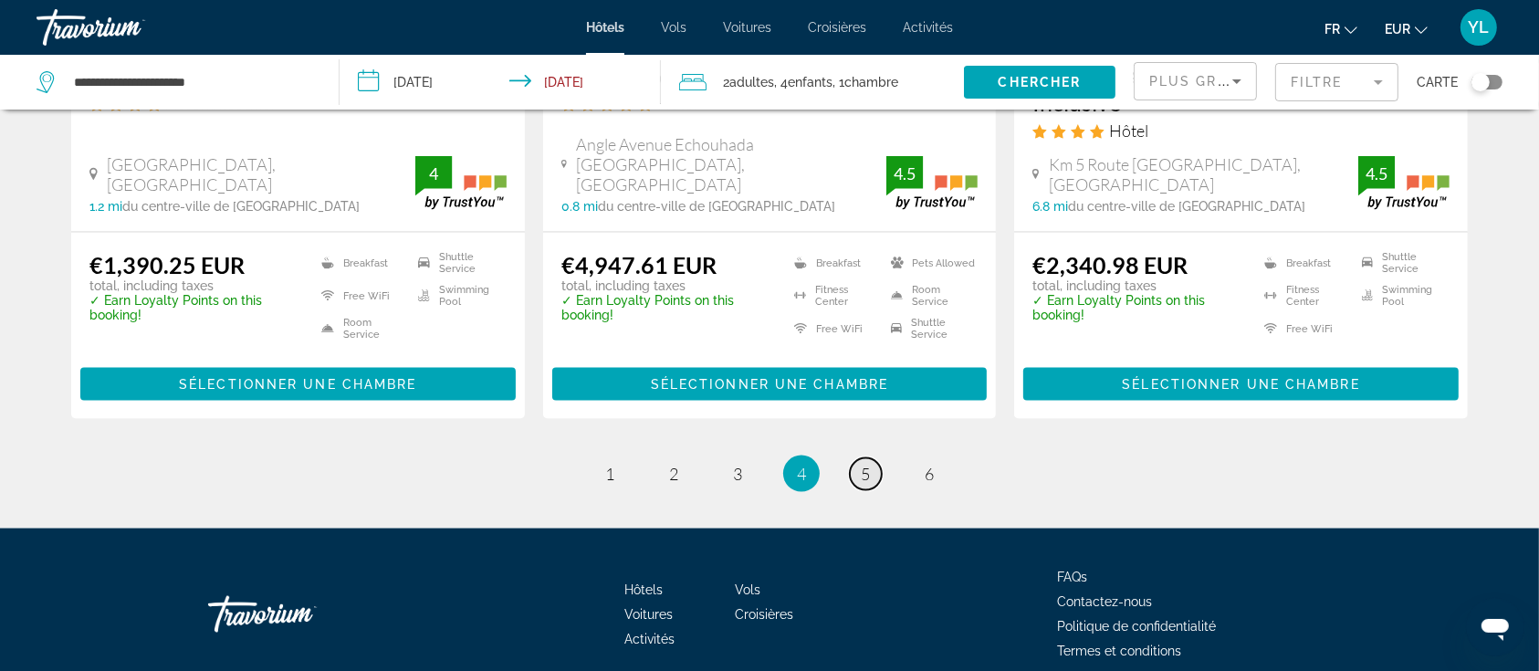
click at [864, 464] on span "5" at bounding box center [865, 474] width 9 height 20
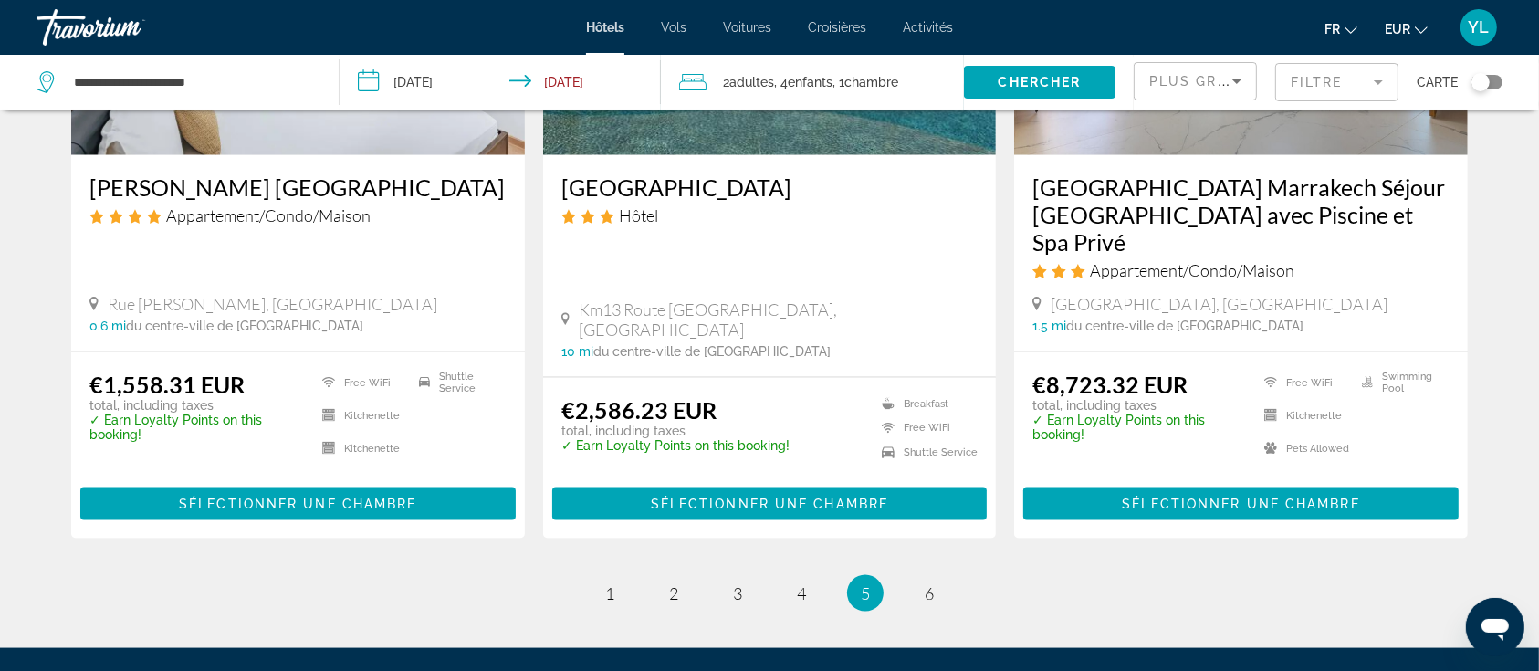
scroll to position [2493, 0]
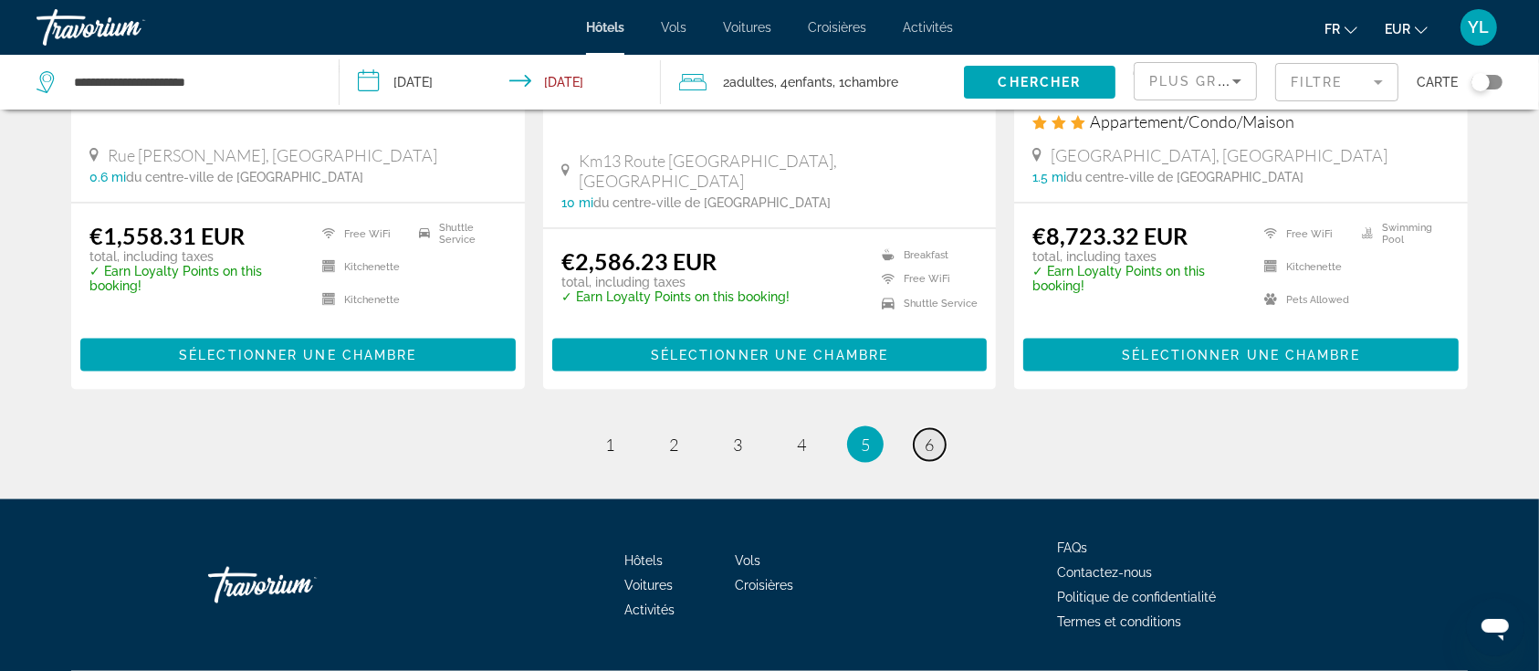
click at [920, 429] on link "page 6" at bounding box center [930, 445] width 32 height 32
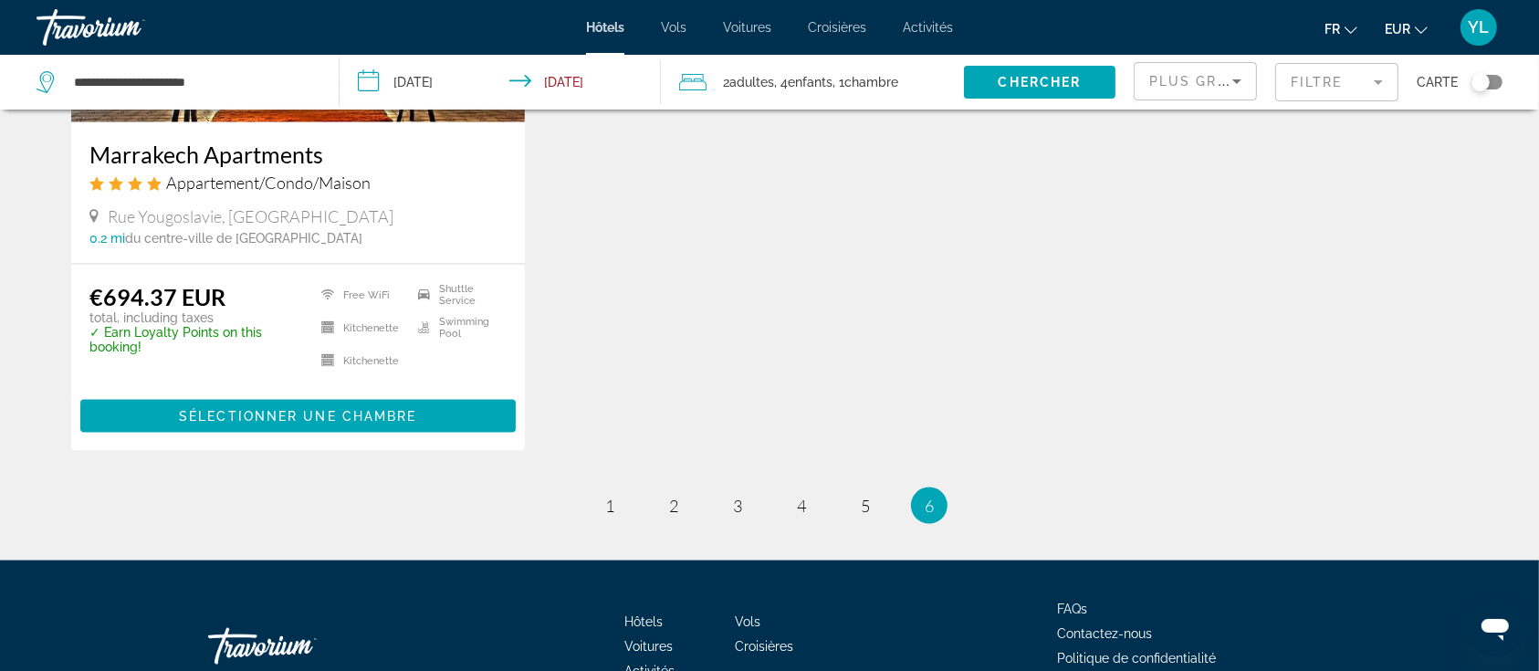
scroll to position [2360, 0]
click at [864, 489] on link "page 5" at bounding box center [866, 505] width 32 height 32
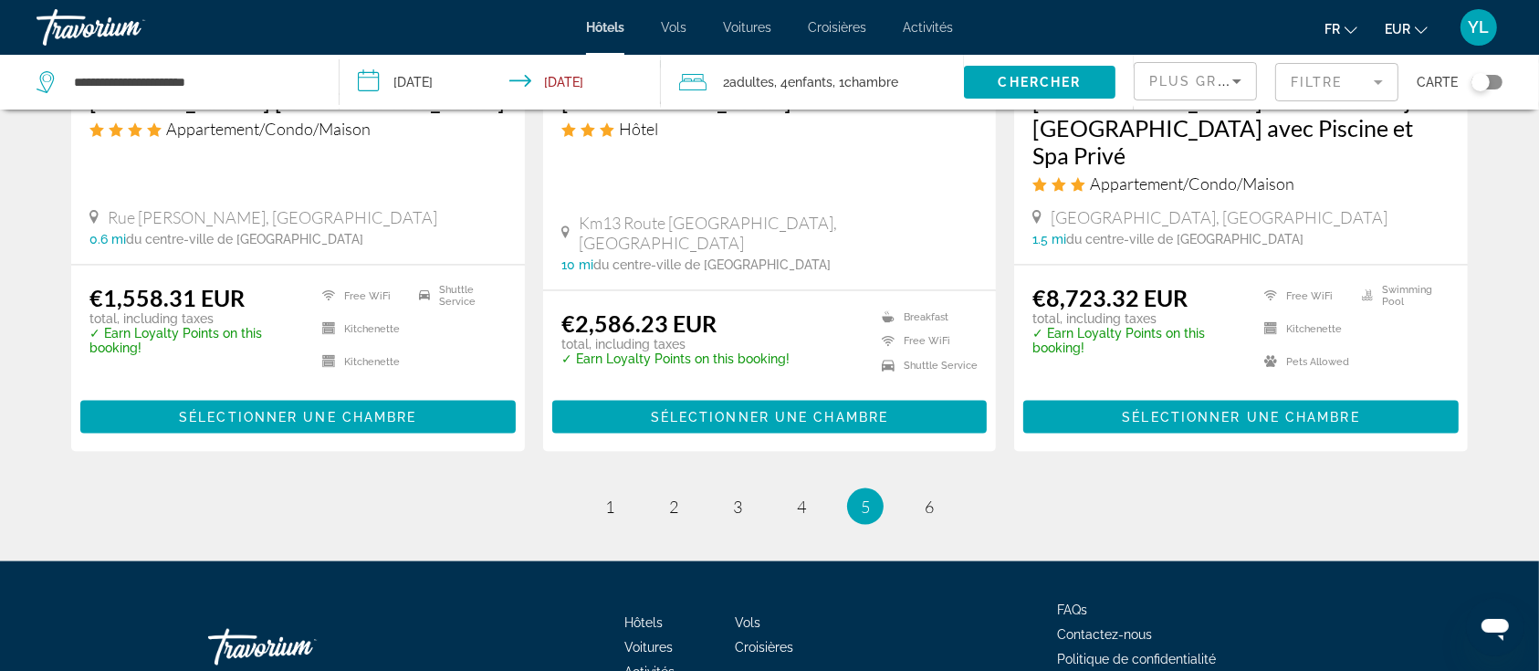
scroll to position [2493, 0]
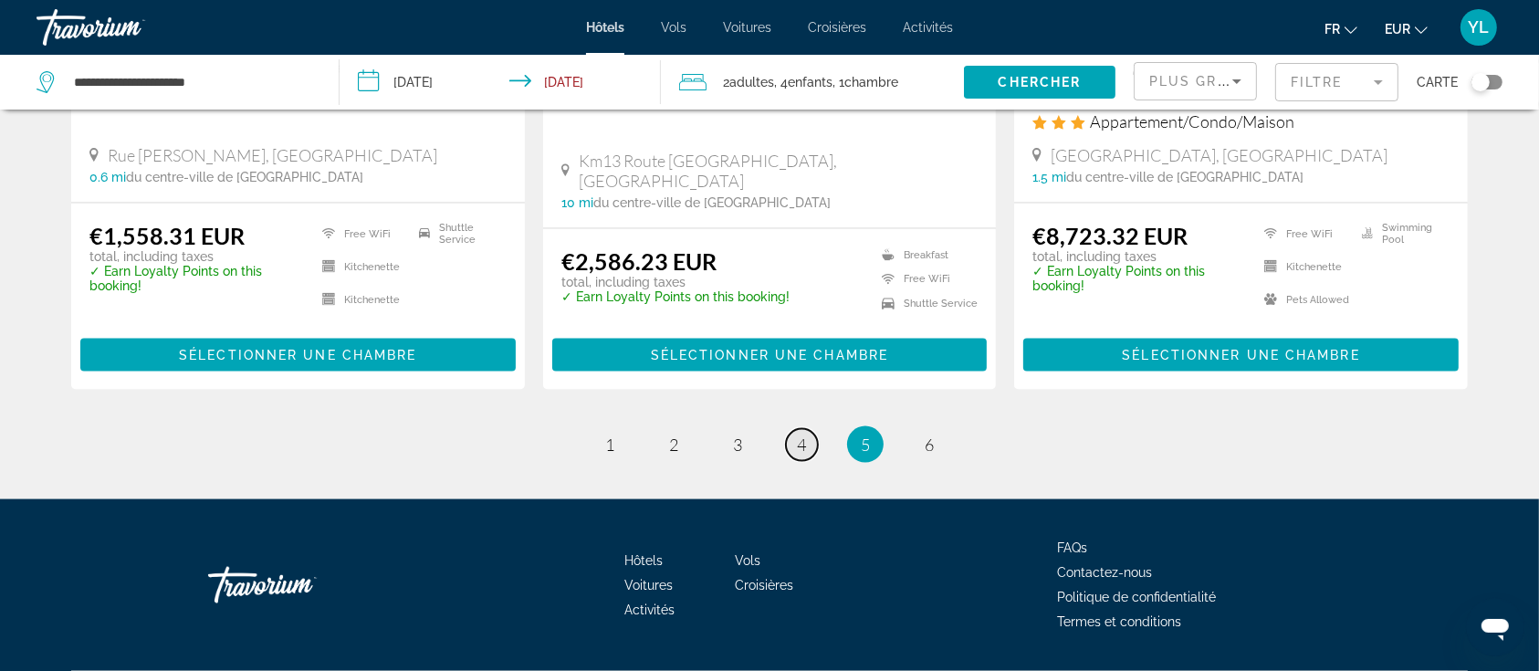
click at [788, 429] on link "page 4" at bounding box center [802, 445] width 32 height 32
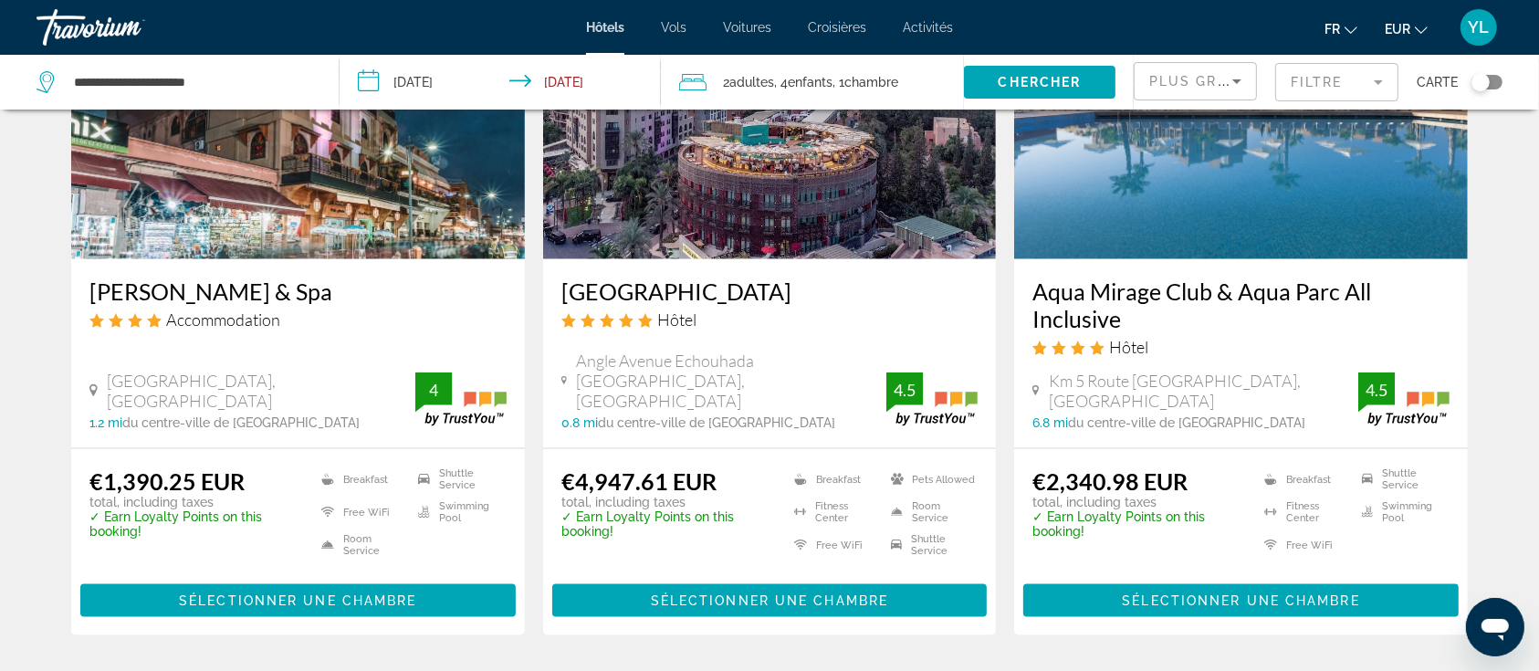
scroll to position [2291, 0]
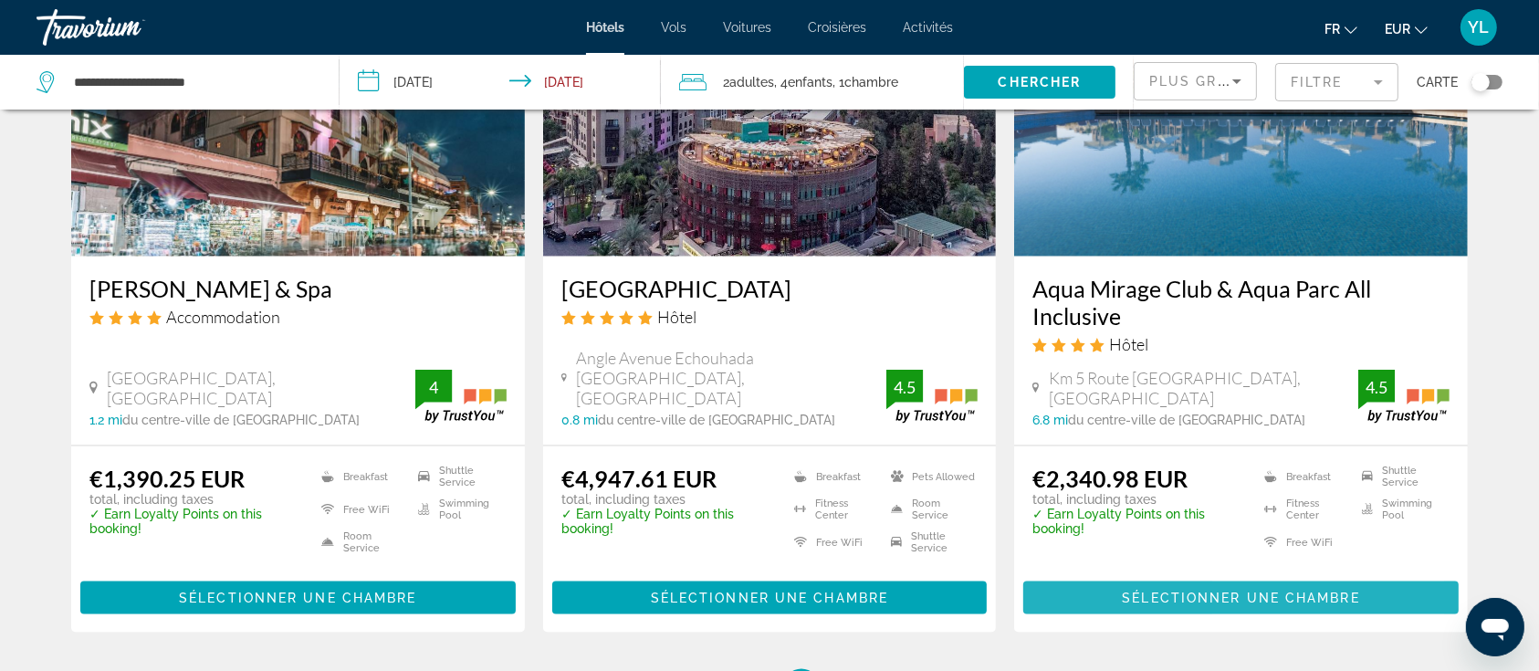
click at [1104, 576] on span "Main content" at bounding box center [1241, 598] width 436 height 44
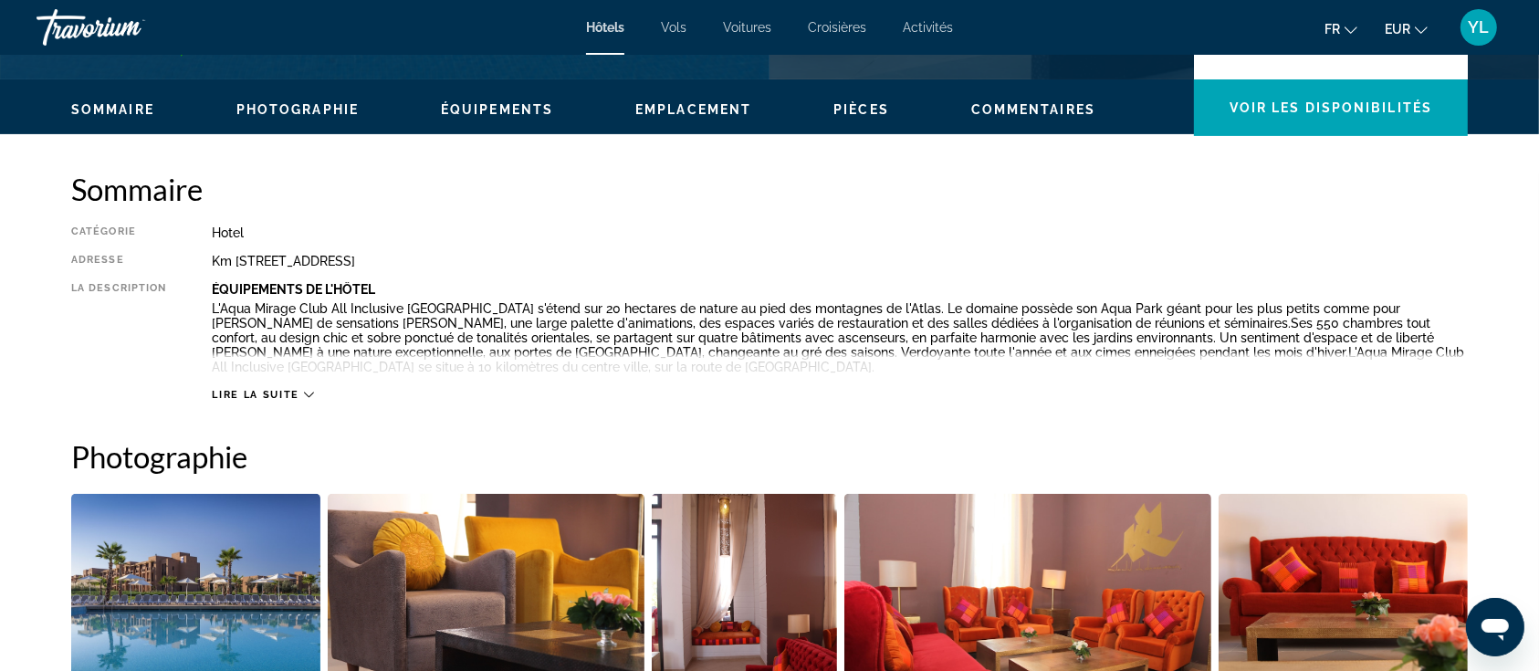
scroll to position [573, 0]
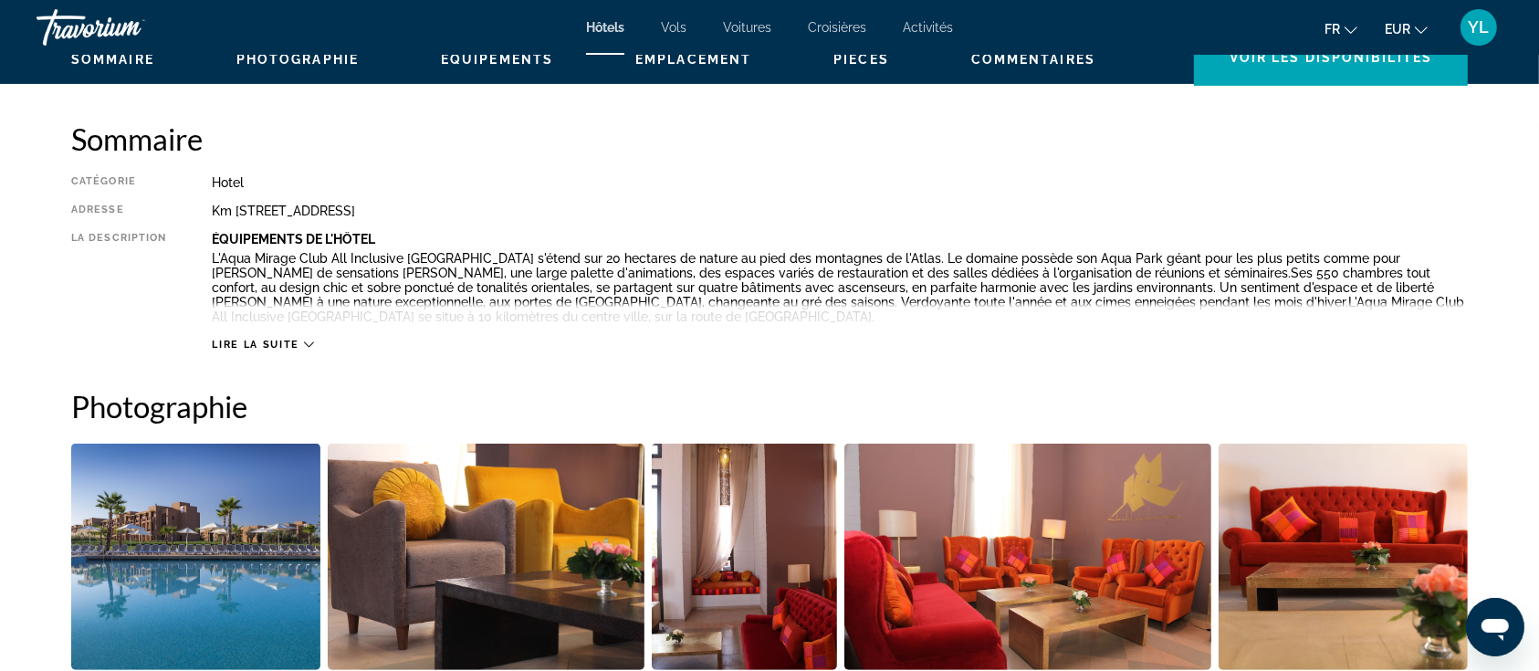
click at [308, 347] on icon "Main content" at bounding box center [309, 345] width 10 height 10
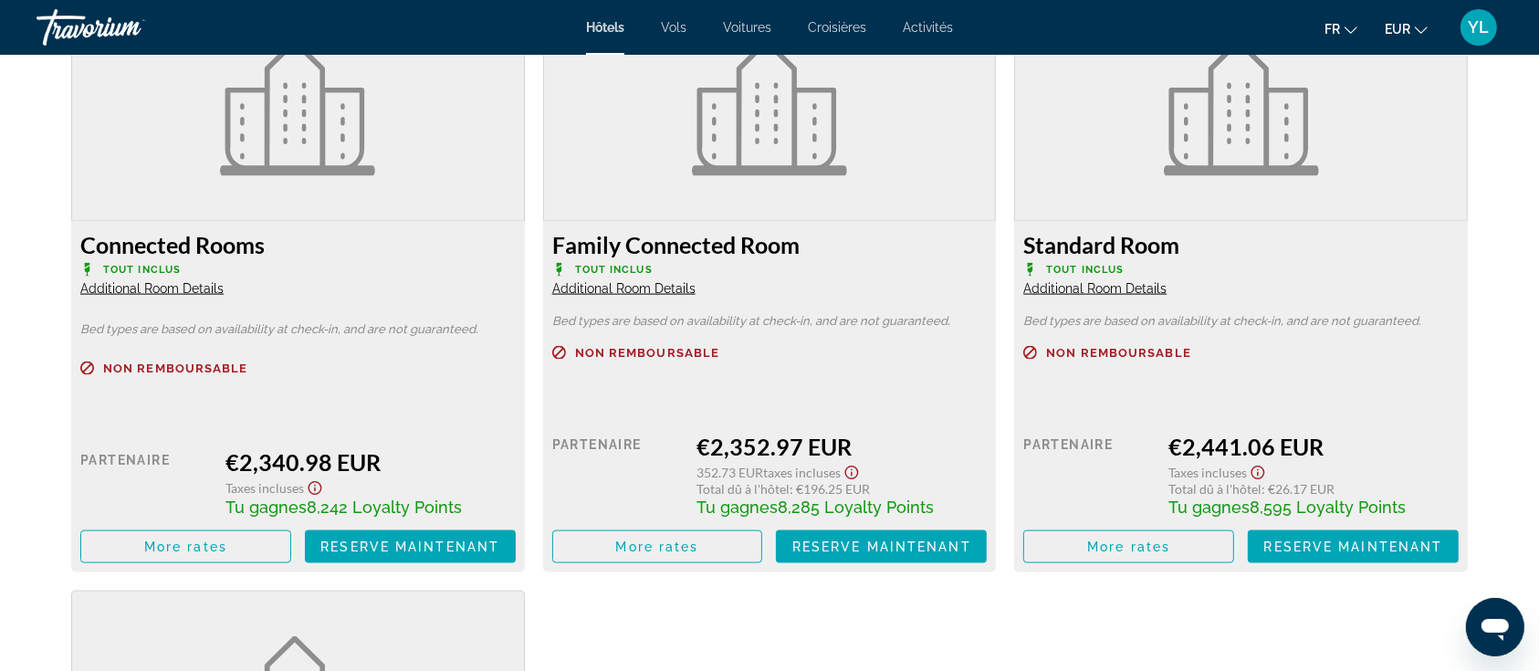
scroll to position [2609, 0]
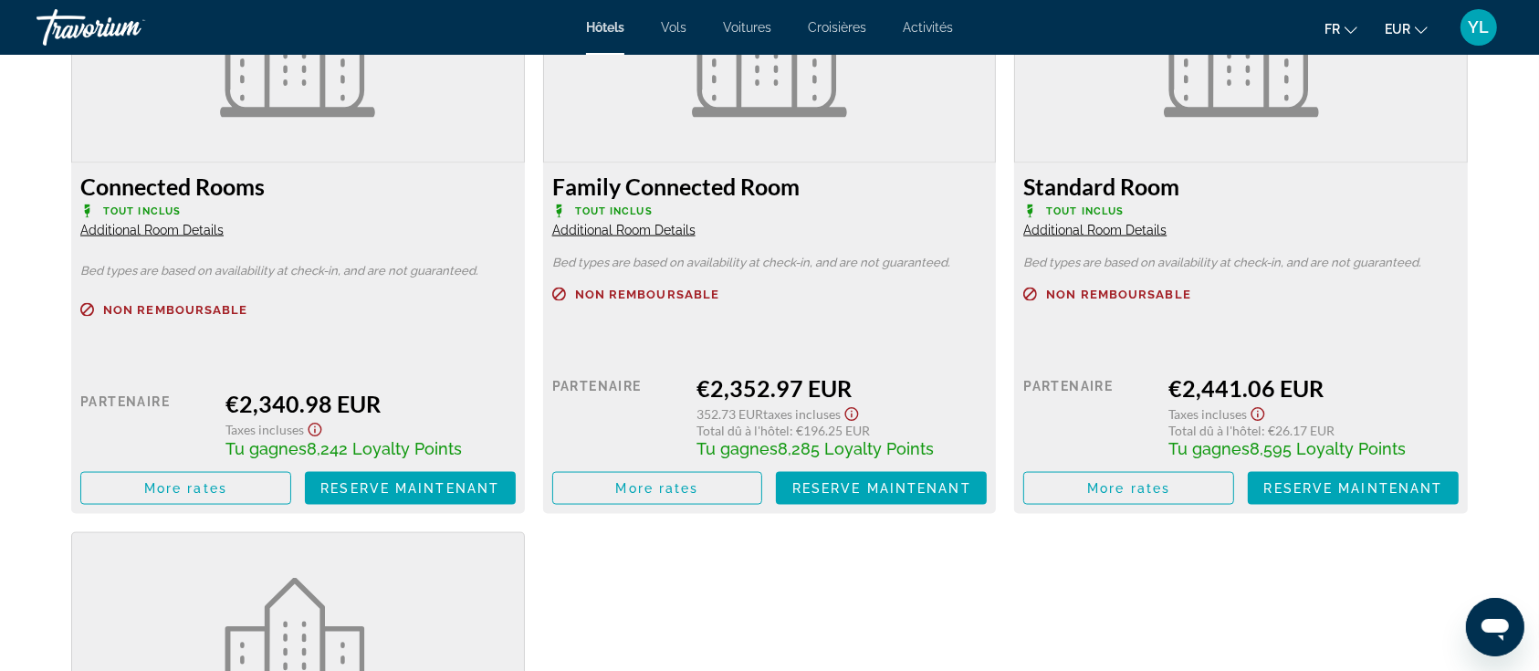
click at [603, 228] on span "Additional Room Details" at bounding box center [623, 230] width 143 height 15
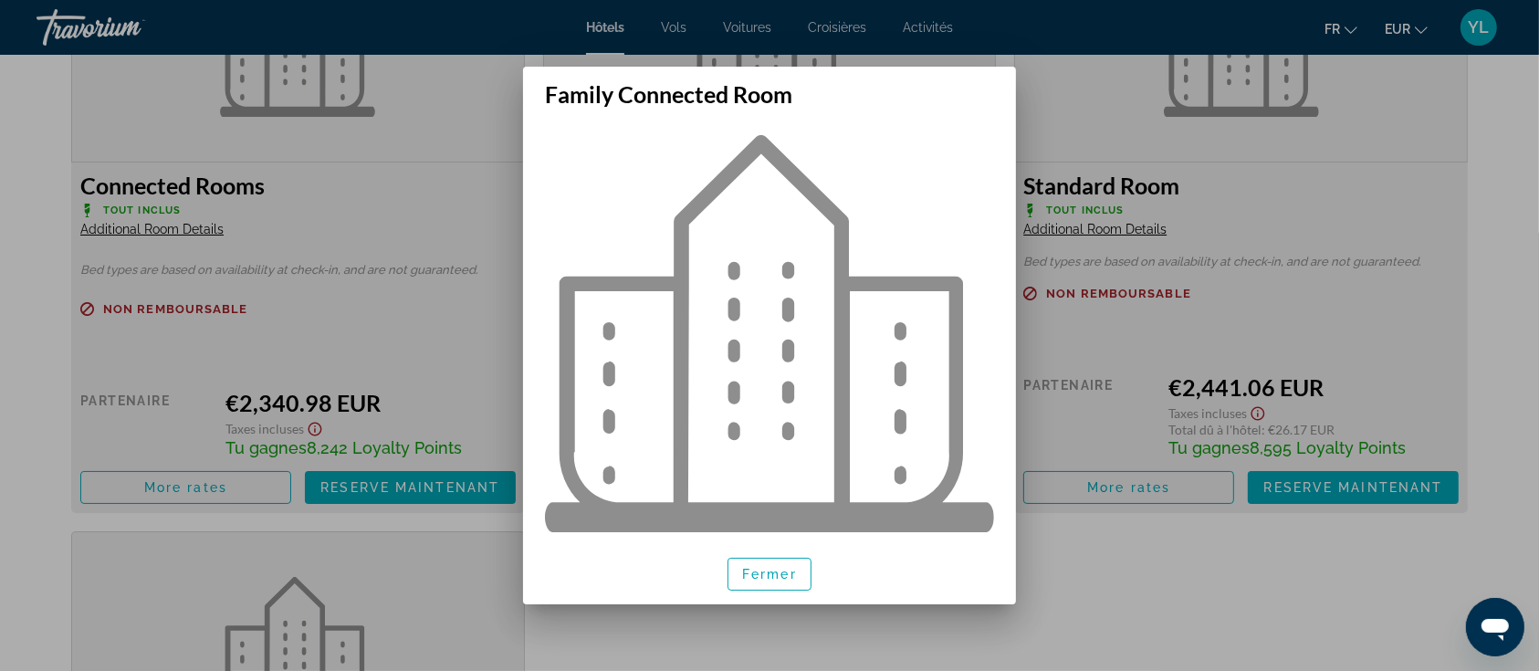
scroll to position [21, 0]
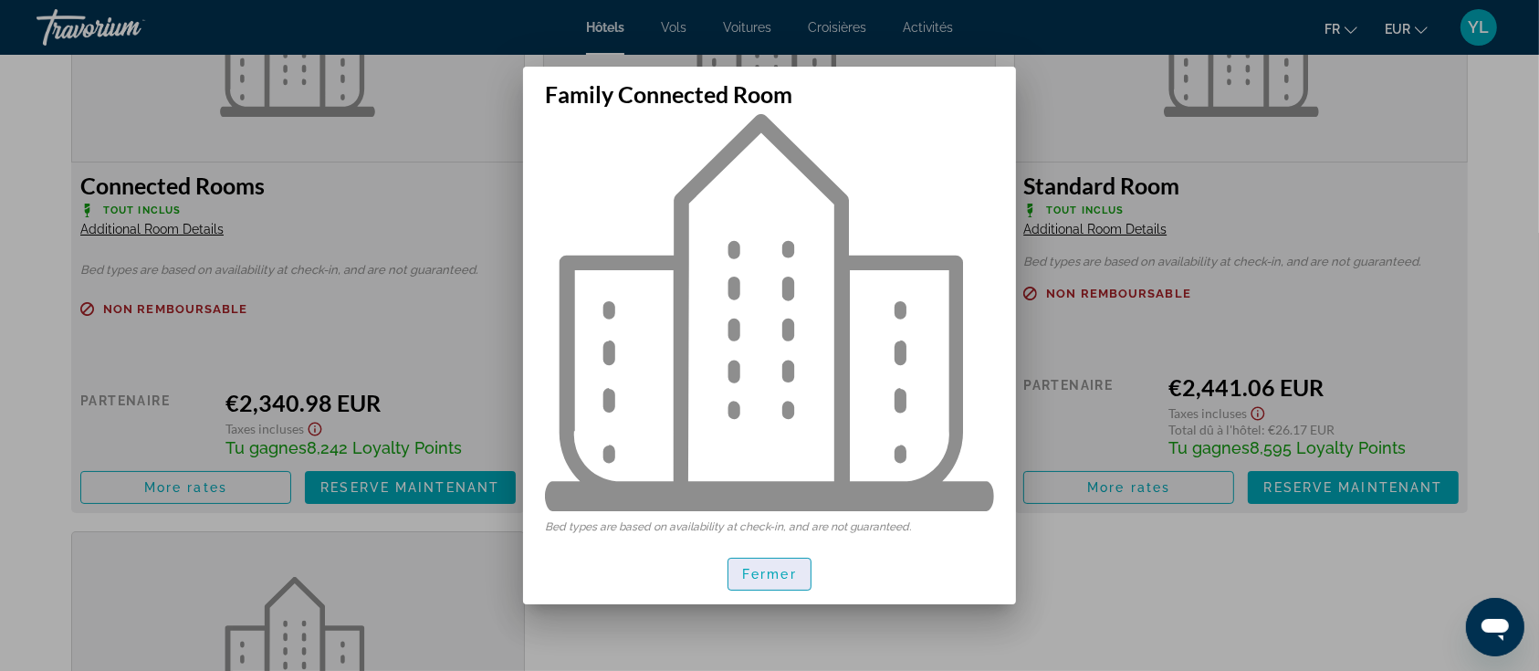
click at [774, 581] on span "Fermer" at bounding box center [769, 574] width 55 height 15
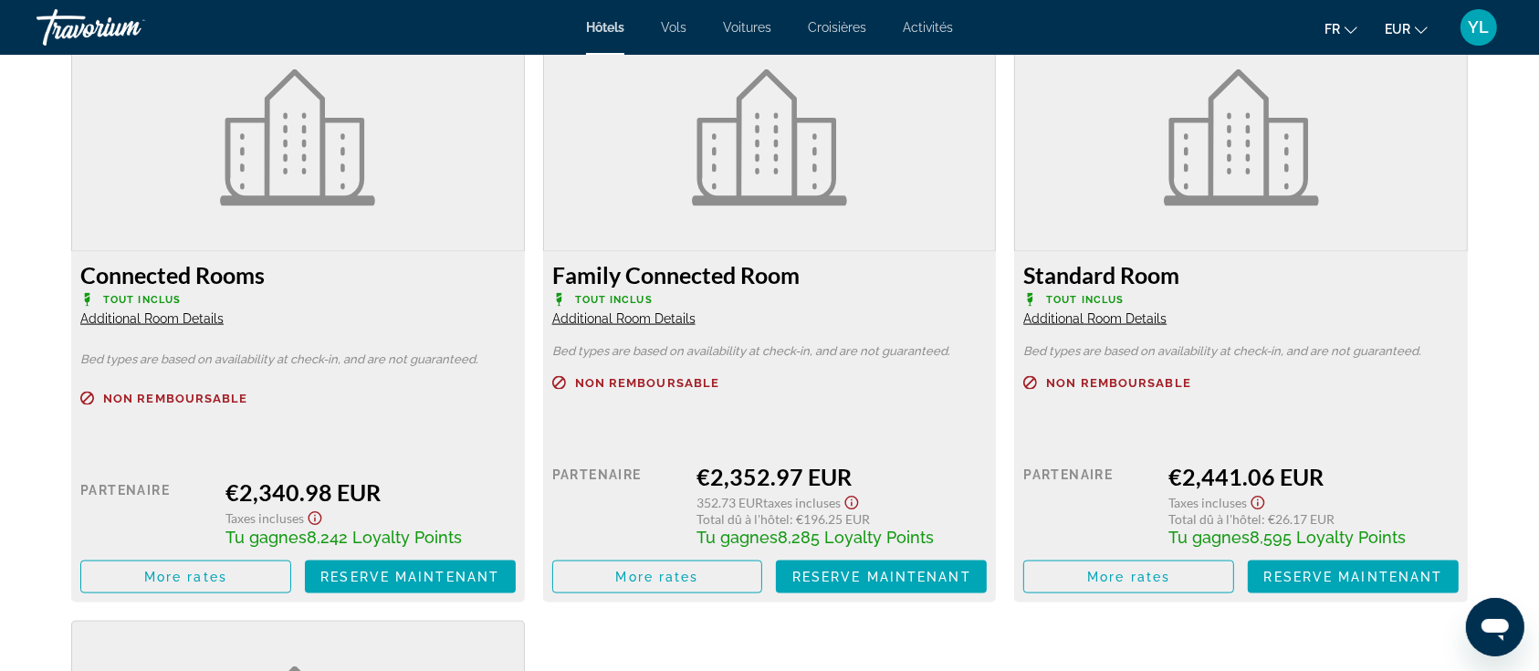
scroll to position [2419, 0]
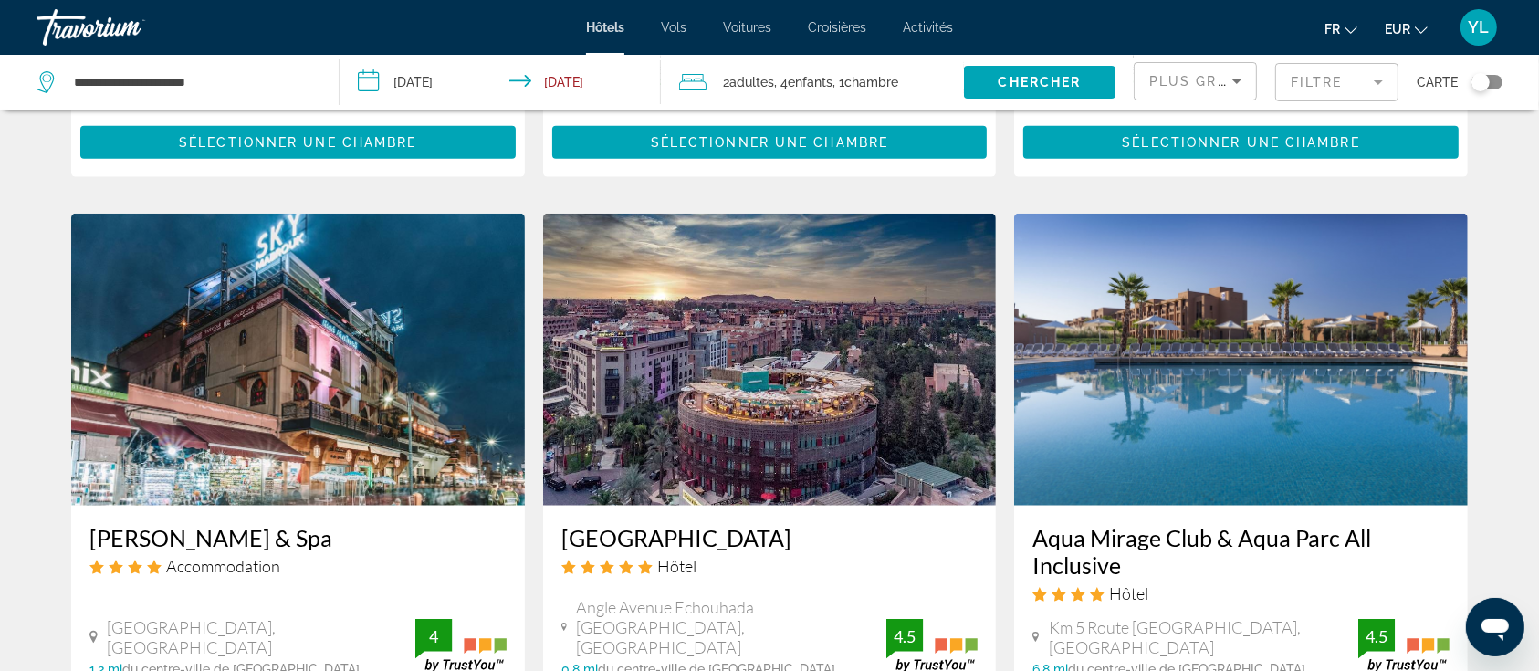
scroll to position [2534, 0]
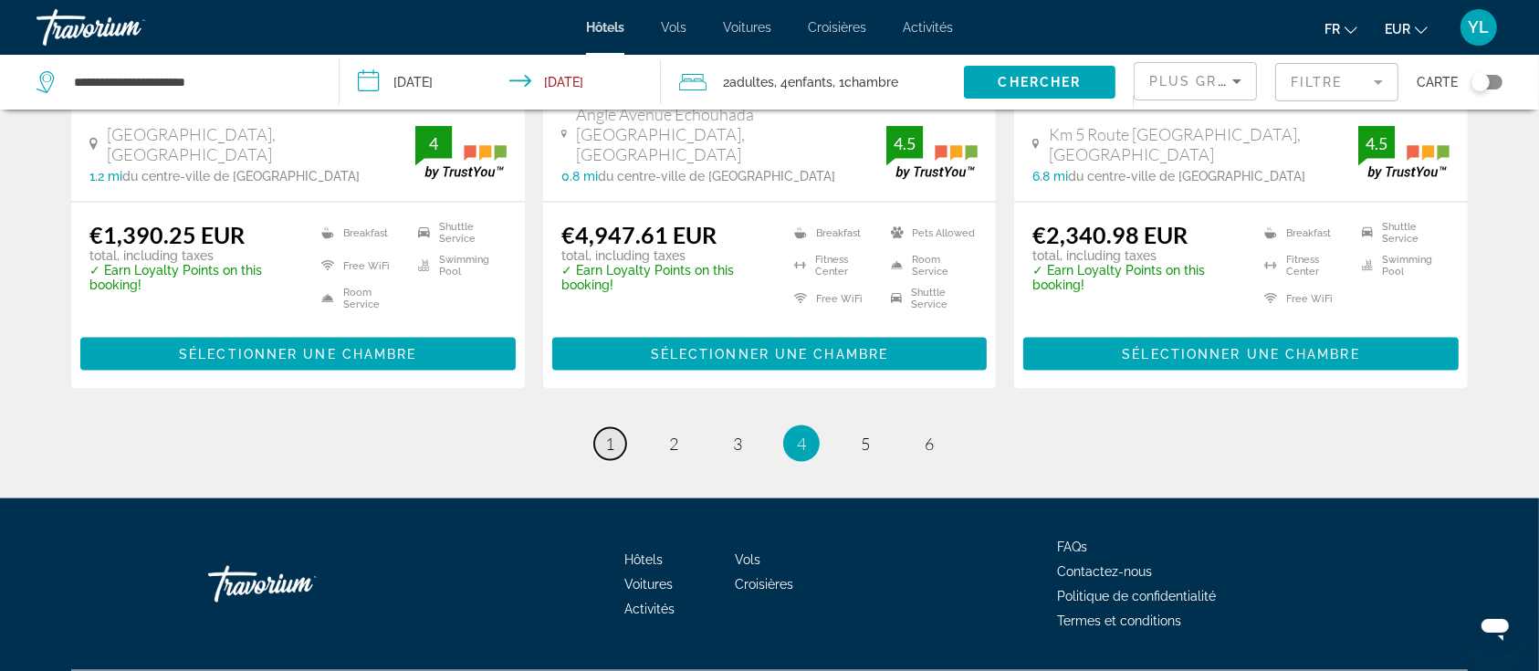
click at [611, 434] on span "1" at bounding box center [609, 444] width 9 height 20
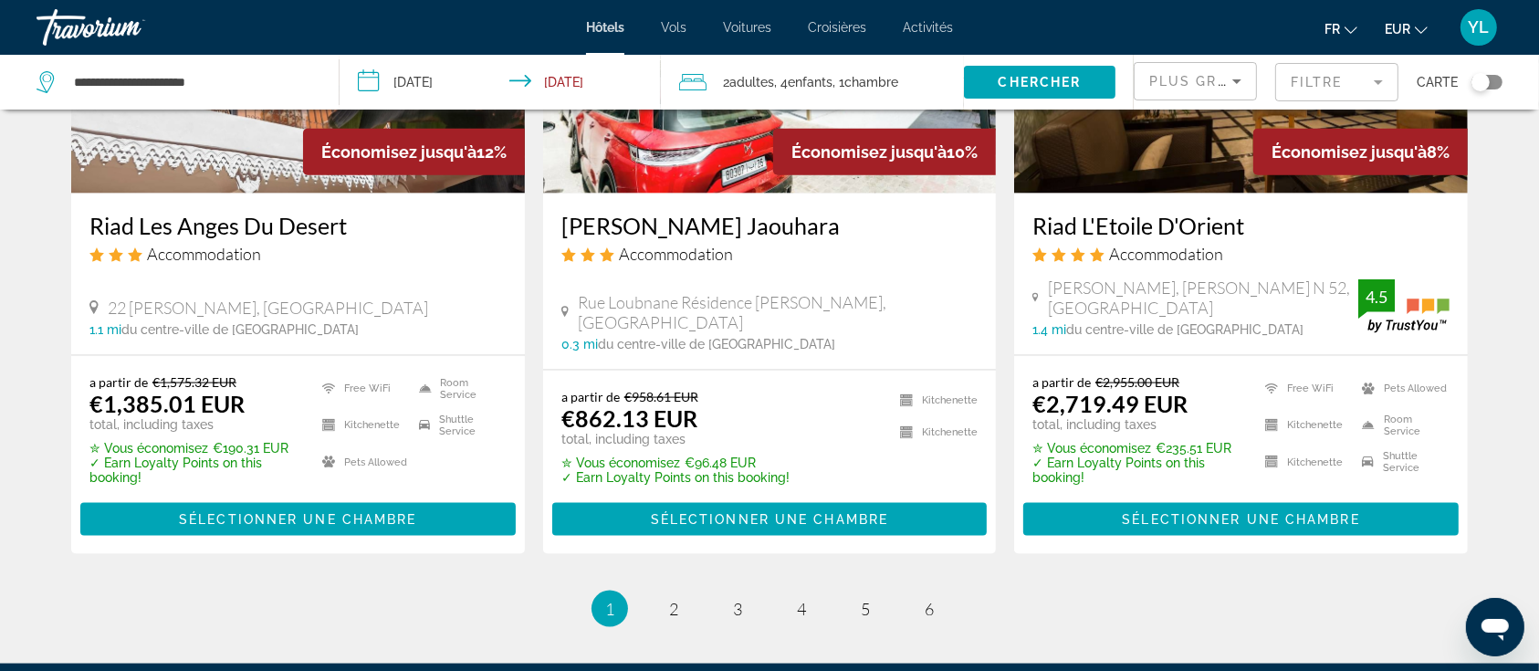
scroll to position [2417, 0]
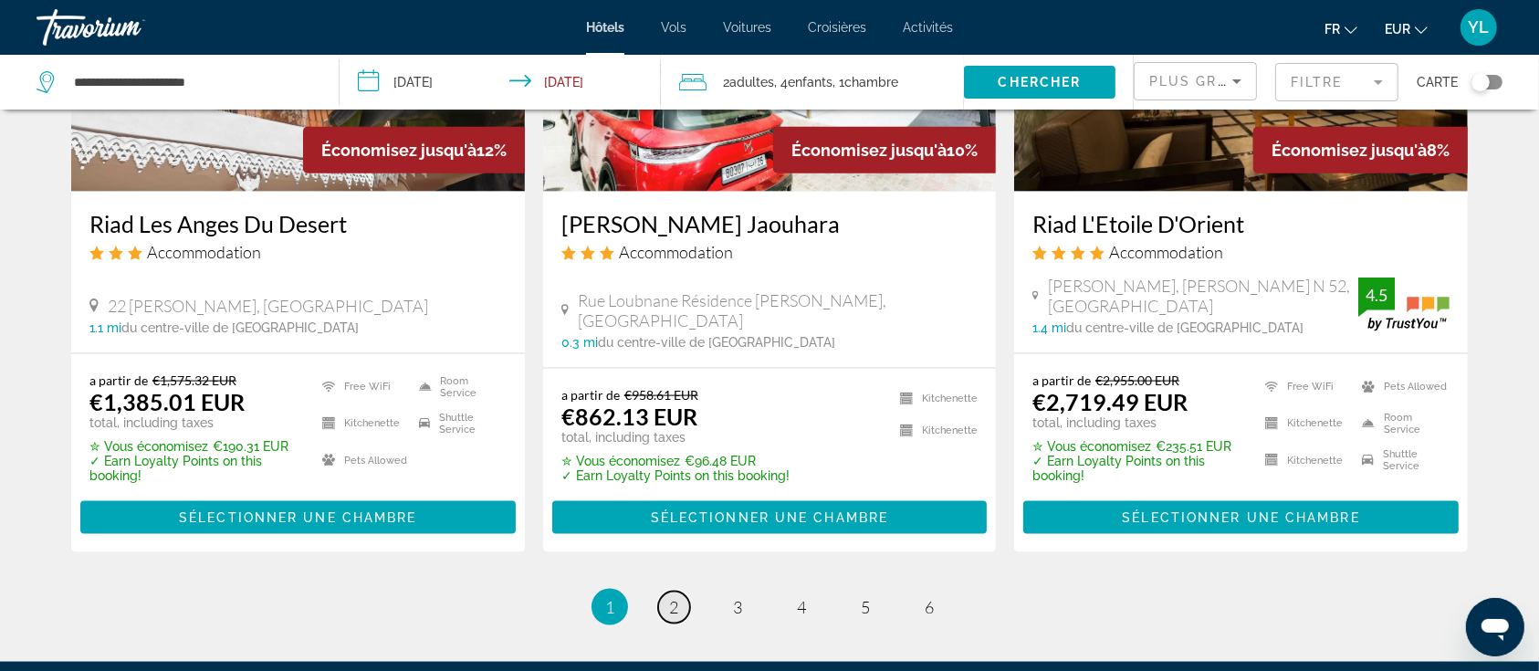
click at [675, 597] on span "2" at bounding box center [673, 607] width 9 height 20
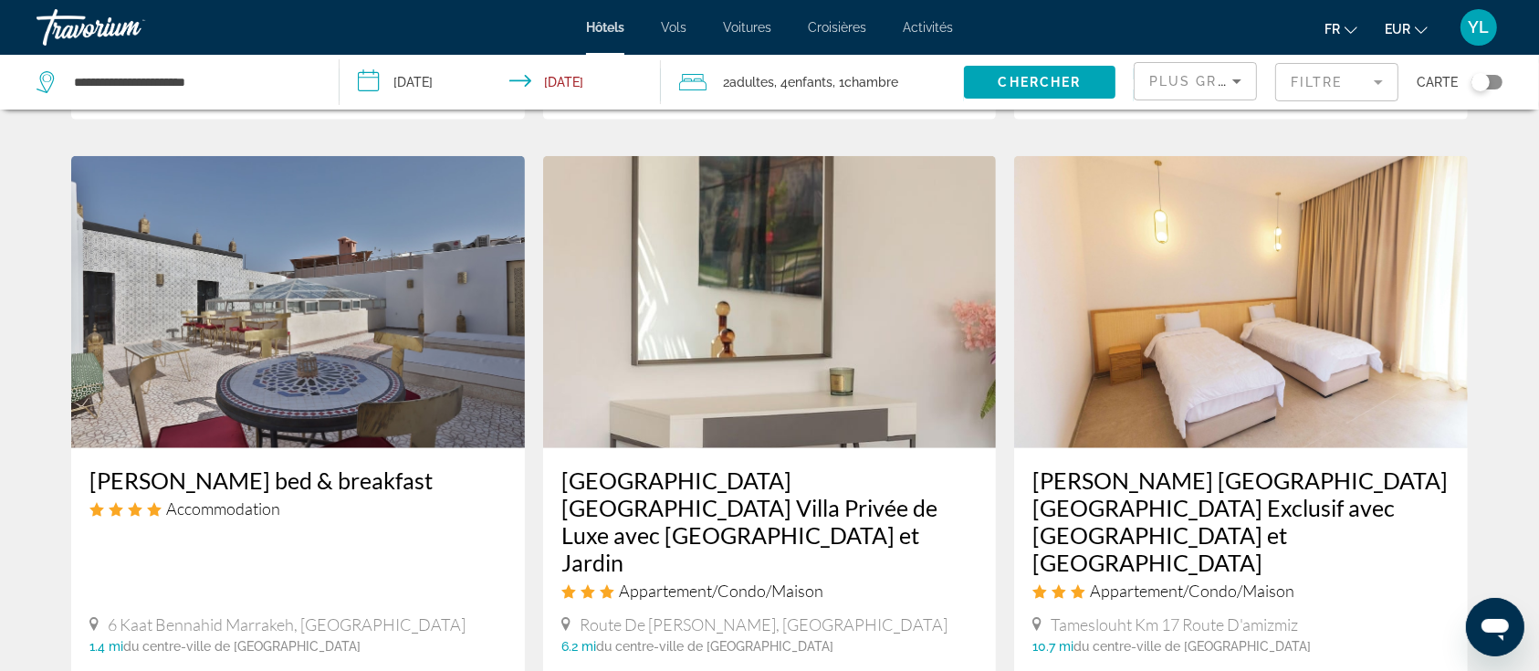
scroll to position [2547, 0]
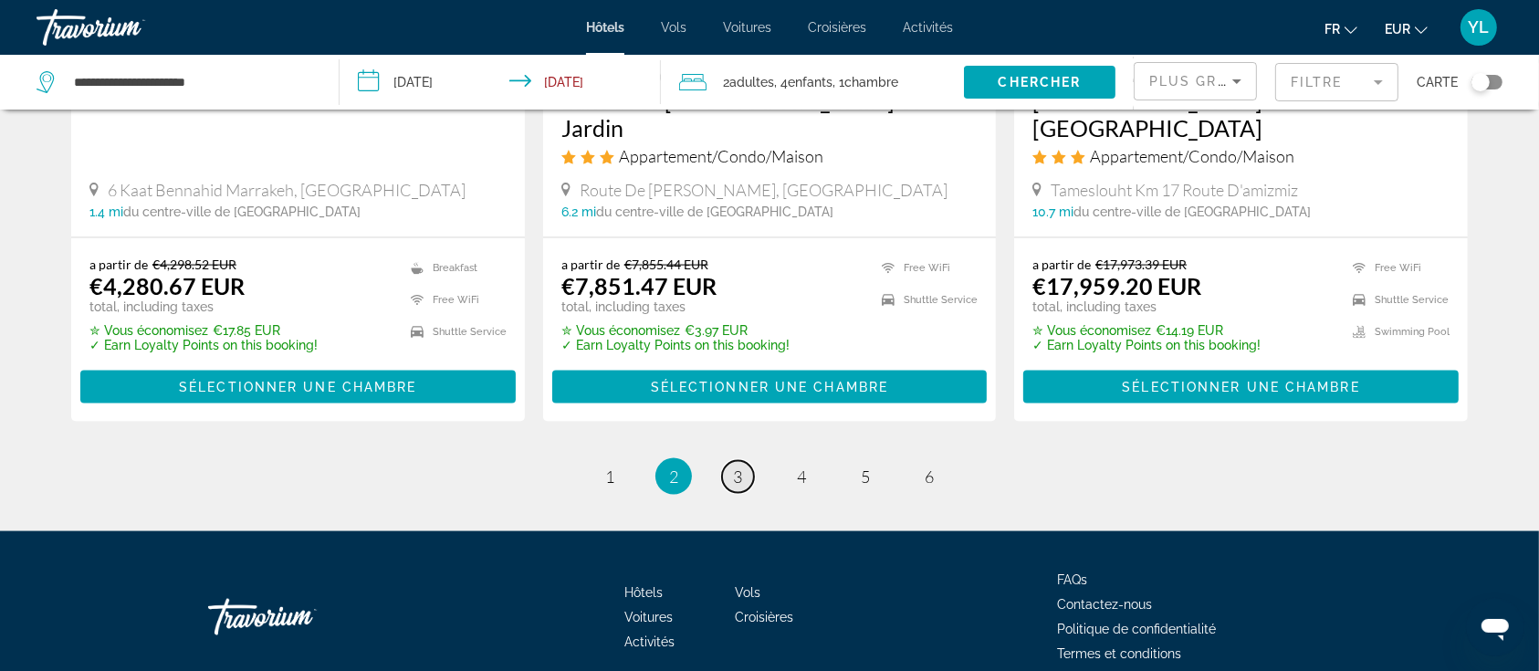
click at [742, 461] on link "page 3" at bounding box center [738, 477] width 32 height 32
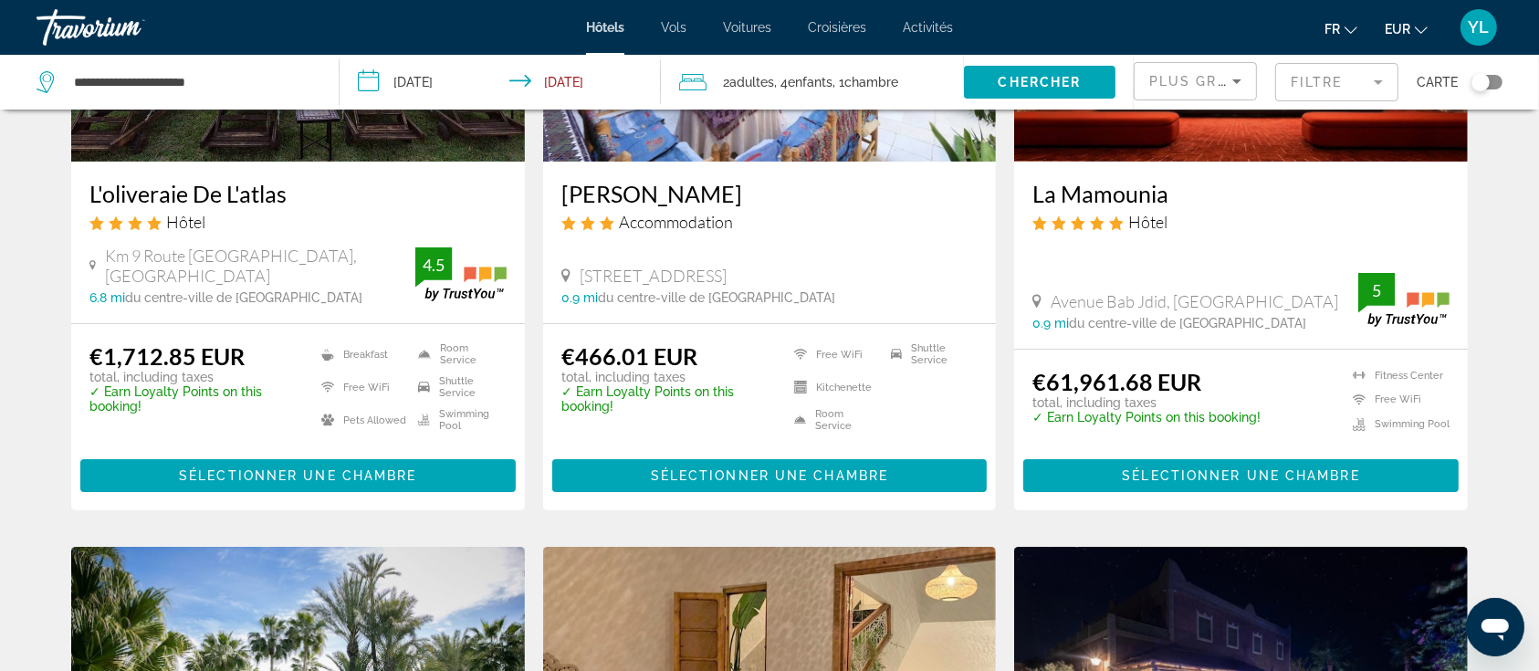
scroll to position [306, 0]
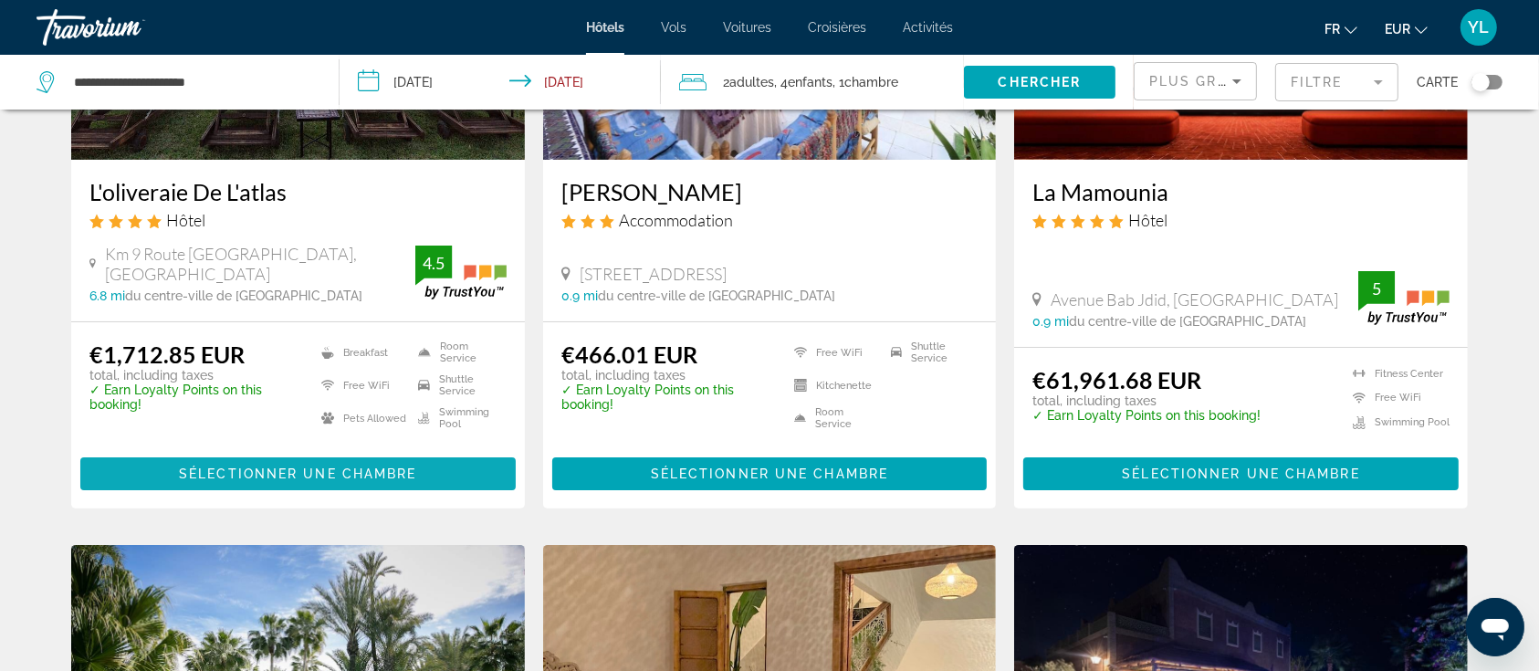
click at [336, 470] on span "Sélectionner une chambre" at bounding box center [297, 474] width 237 height 15
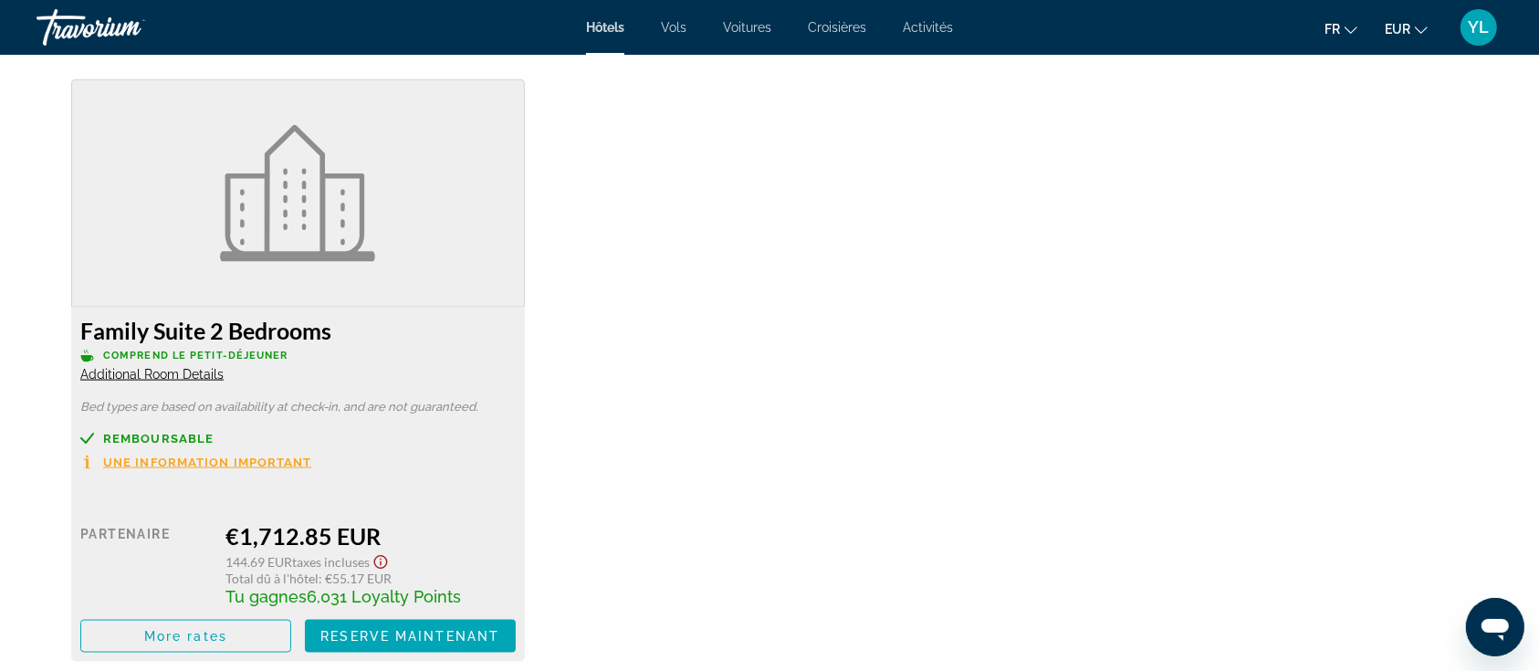
scroll to position [2504, 0]
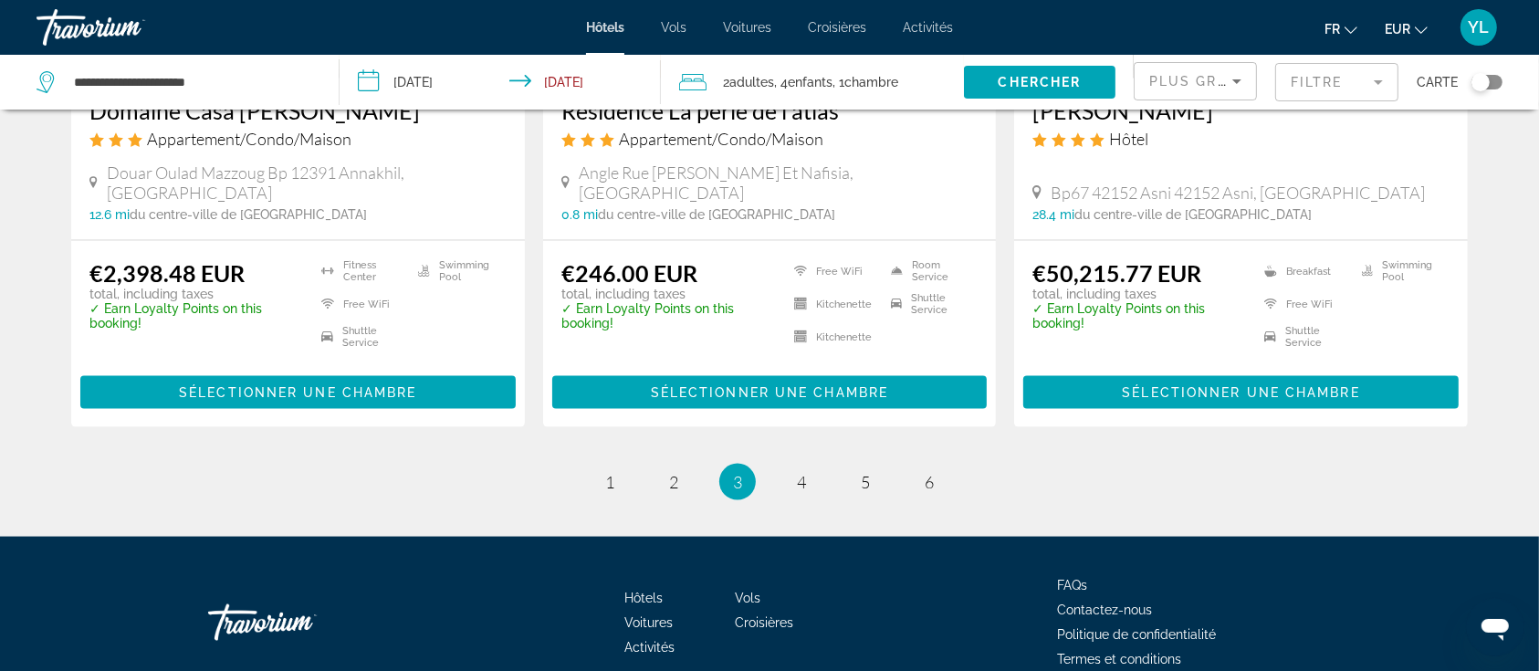
scroll to position [2465, 0]
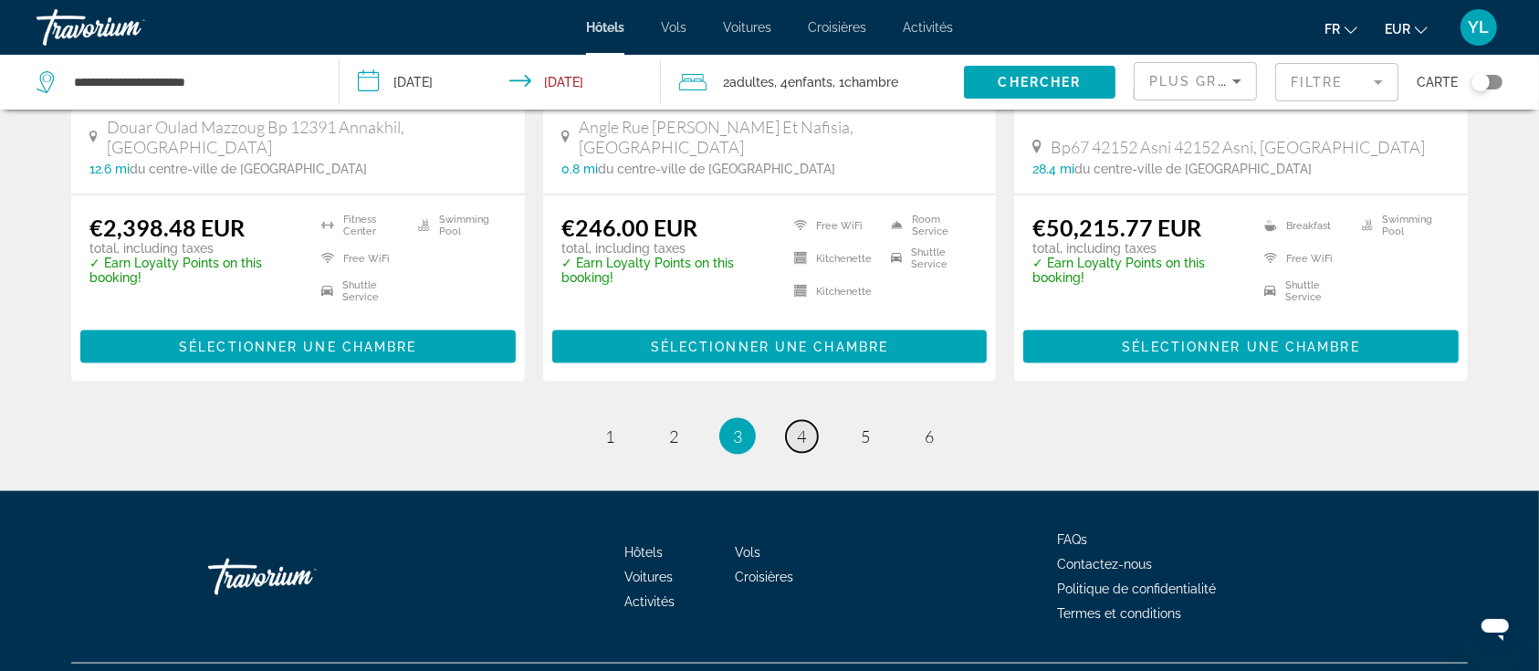
click at [800, 426] on span "4" at bounding box center [801, 436] width 9 height 20
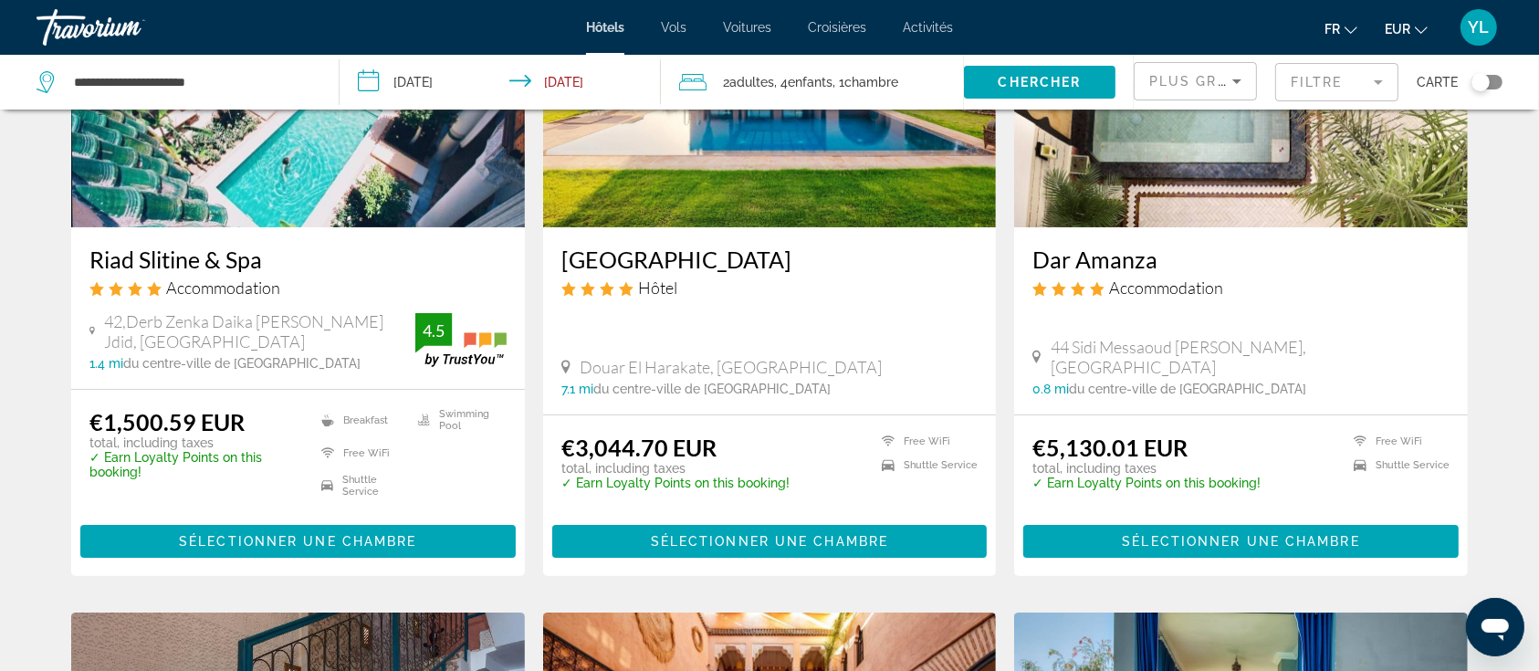
scroll to position [242, 0]
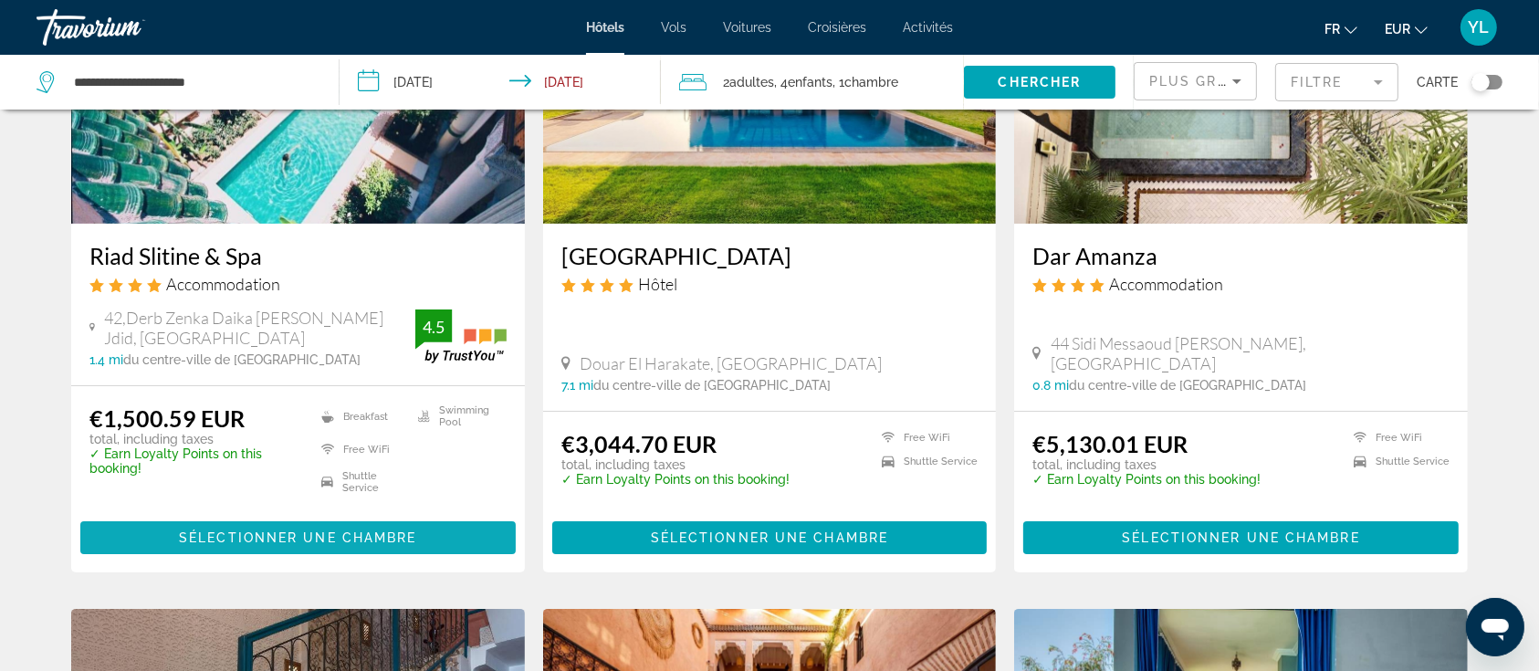
click at [330, 533] on span "Sélectionner une chambre" at bounding box center [297, 537] width 237 height 15
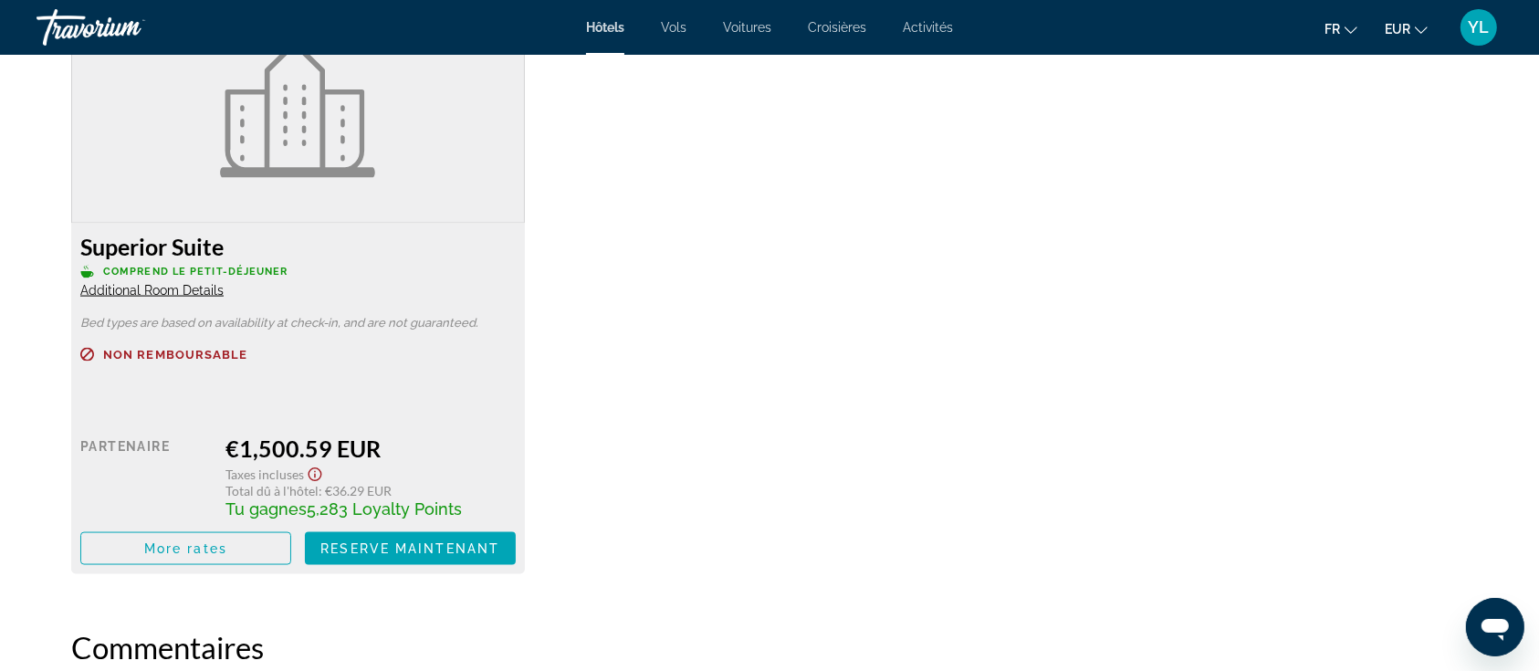
scroll to position [2590, 0]
click at [167, 296] on span "Additional Room Details" at bounding box center [151, 289] width 143 height 15
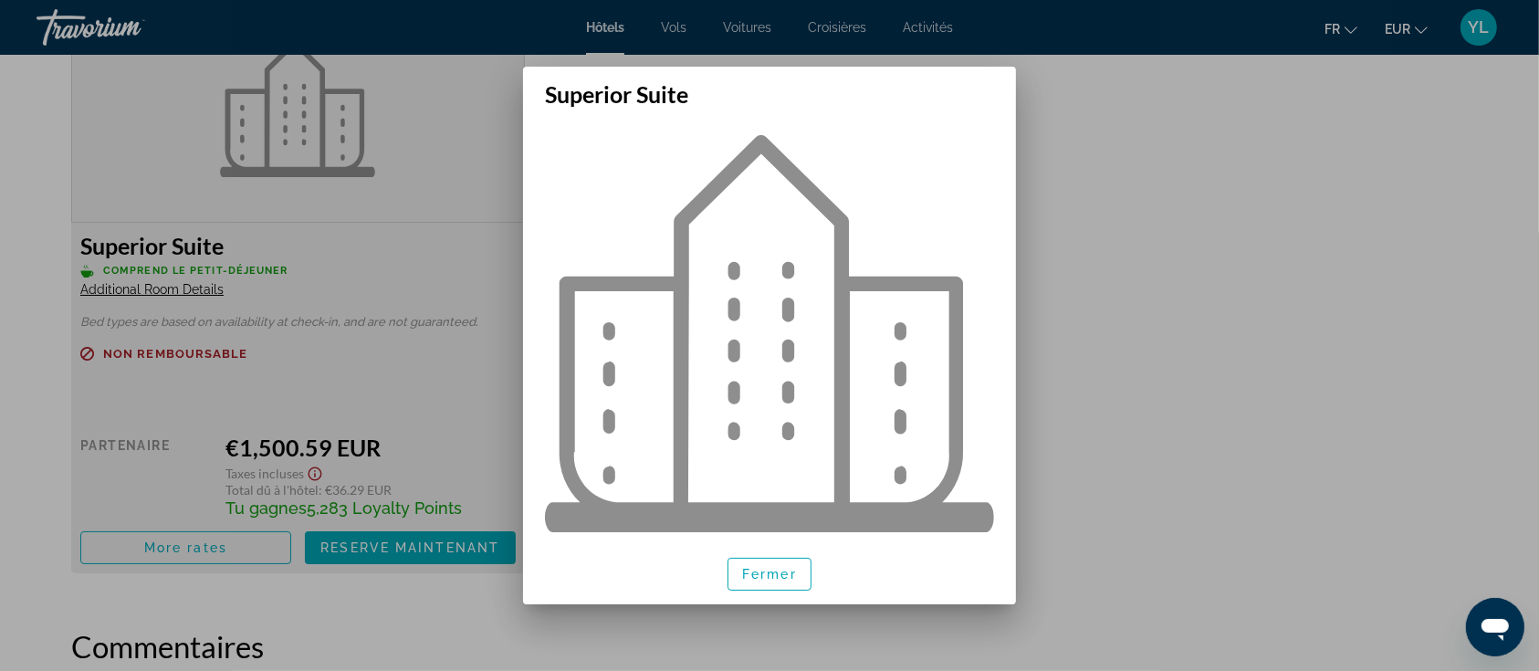
click at [1044, 337] on div at bounding box center [769, 335] width 1539 height 671
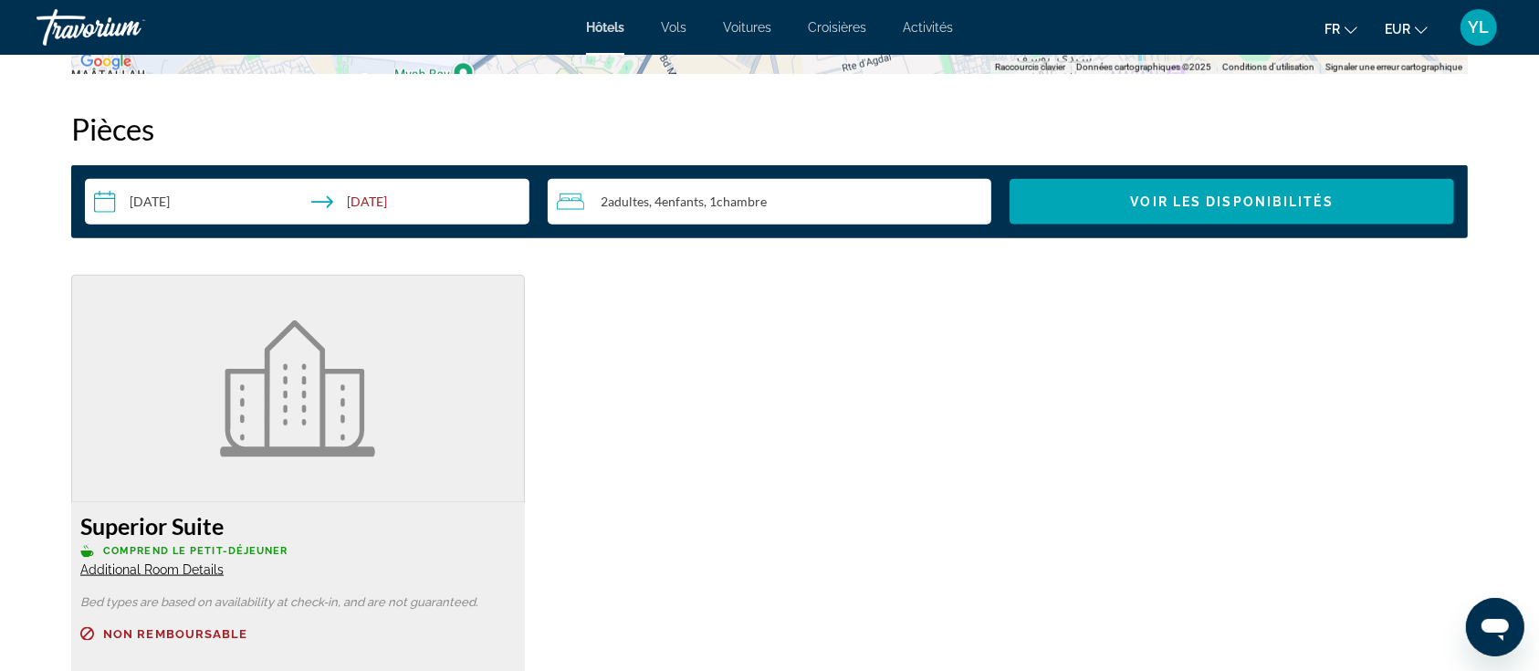
scroll to position [2332, 0]
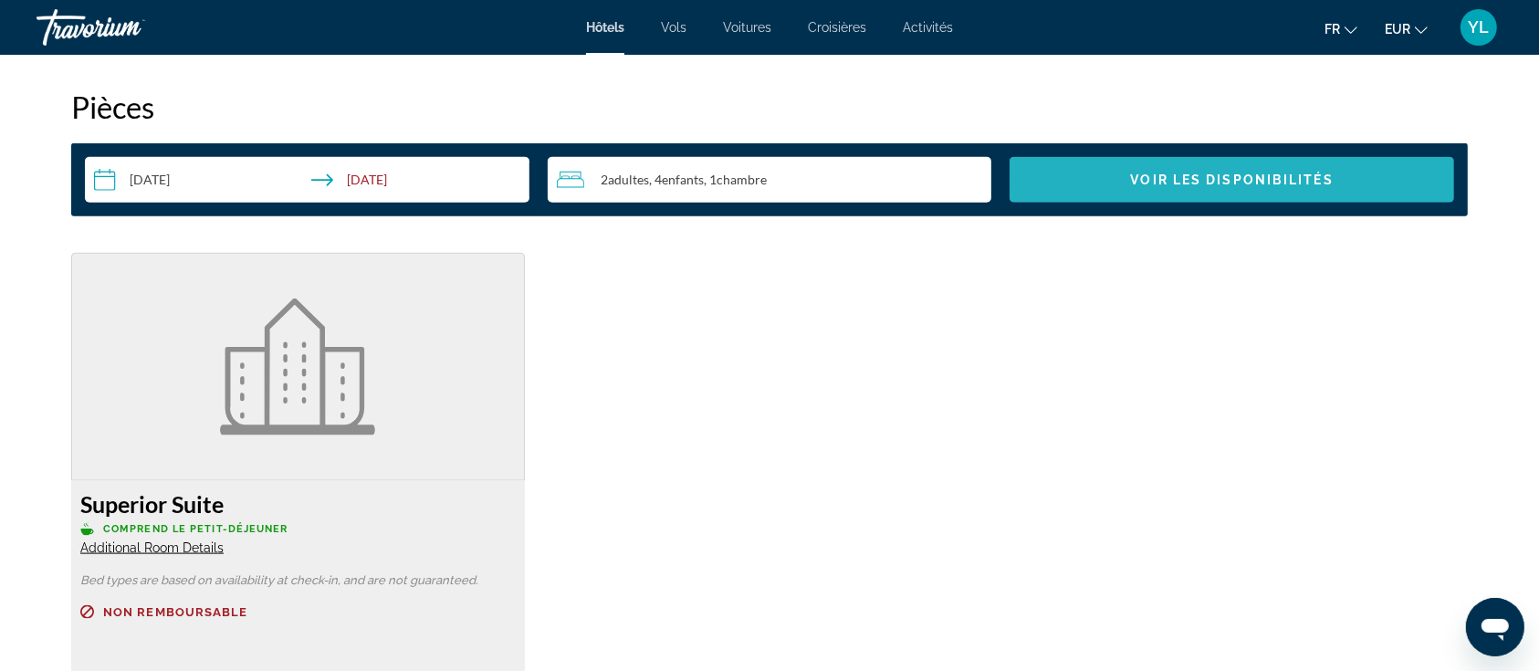
click at [1264, 179] on span "Voir les disponibilités" at bounding box center [1232, 180] width 203 height 15
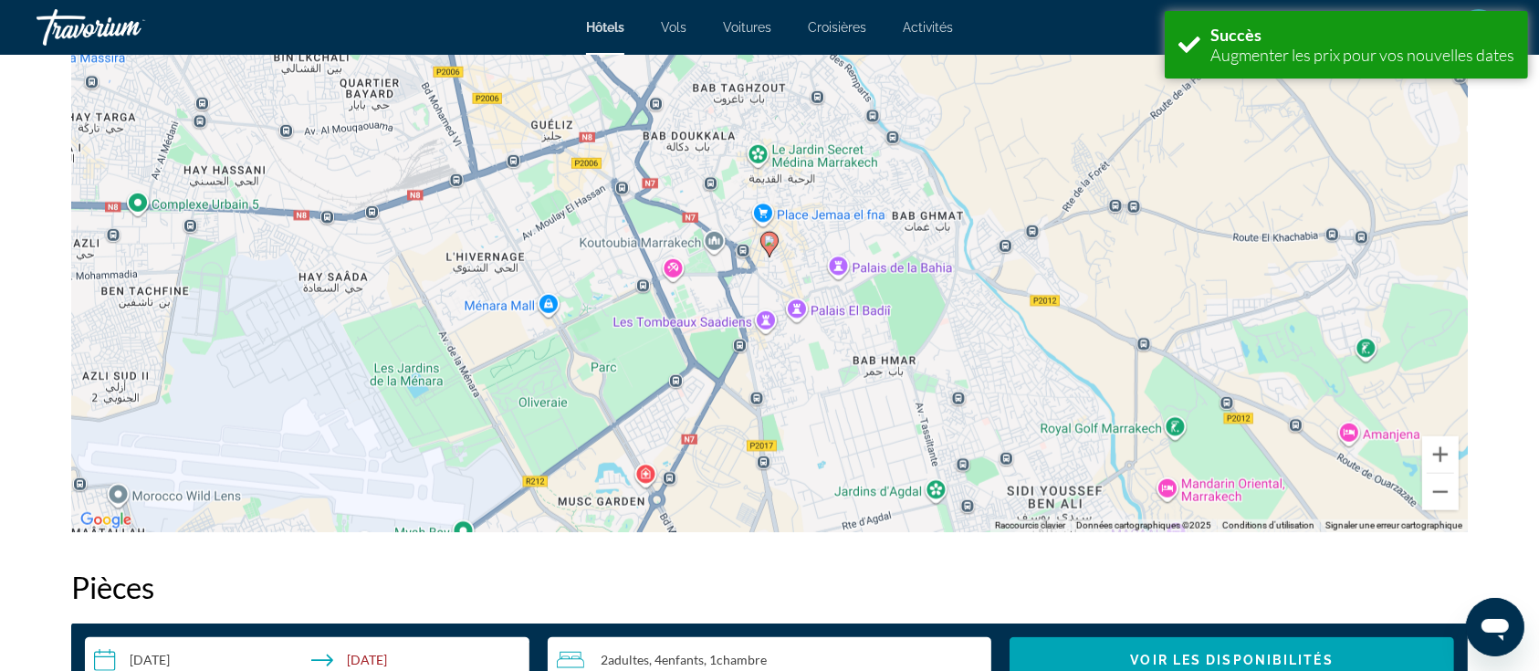
scroll to position [2310, 0]
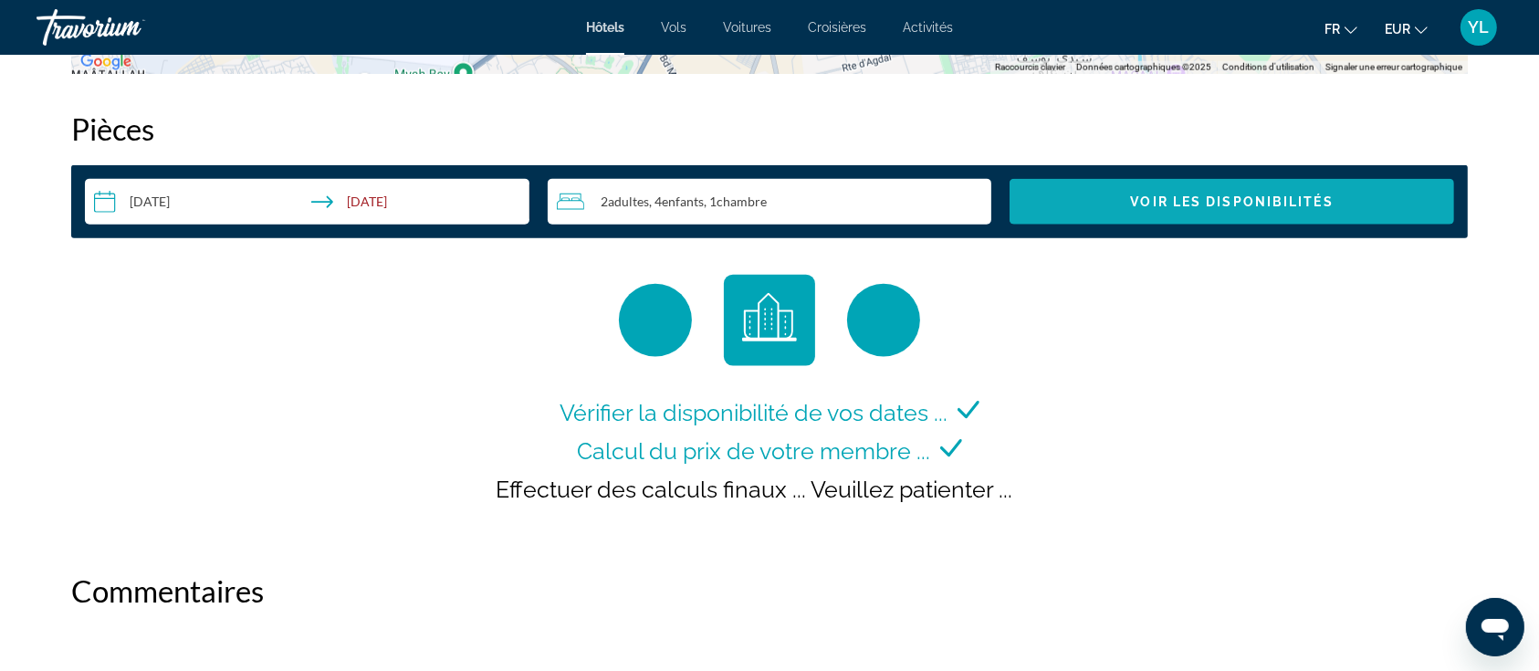
click at [1190, 189] on span "Search widget" at bounding box center [1232, 202] width 445 height 44
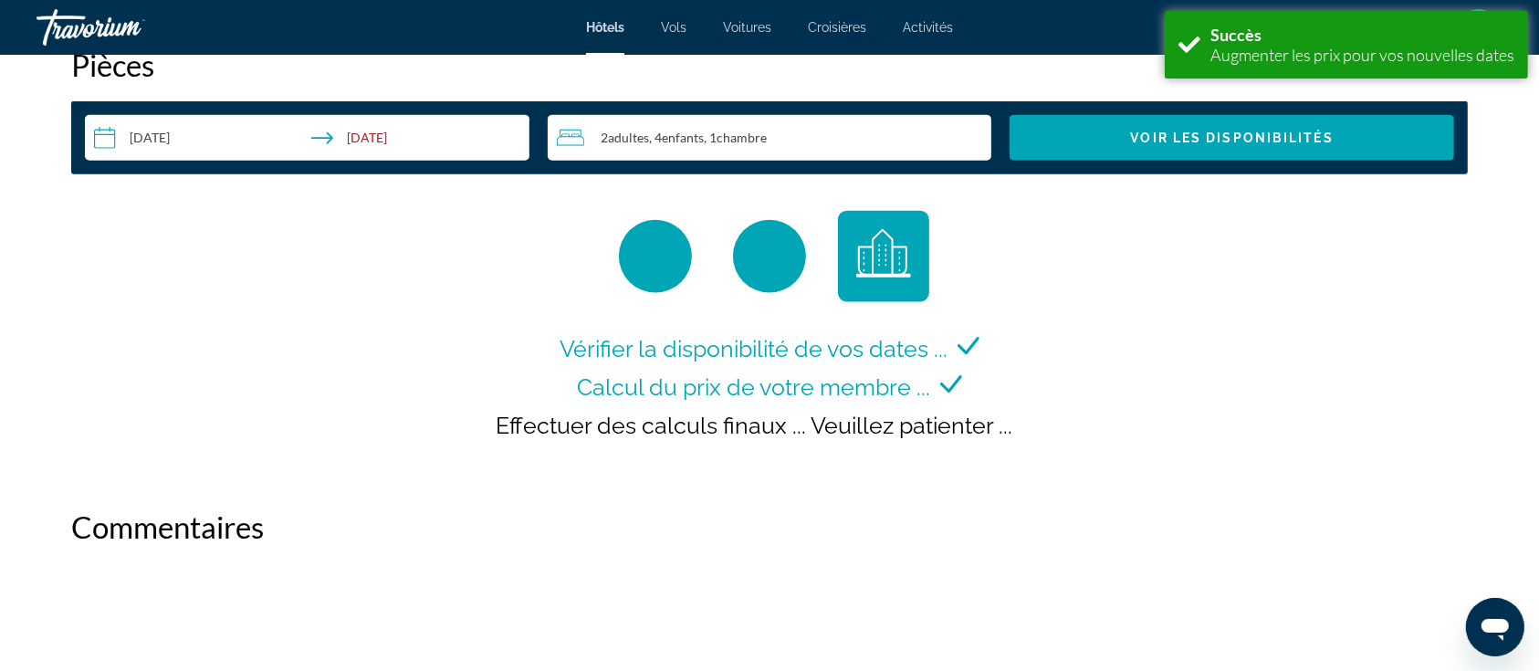
scroll to position [2376, 0]
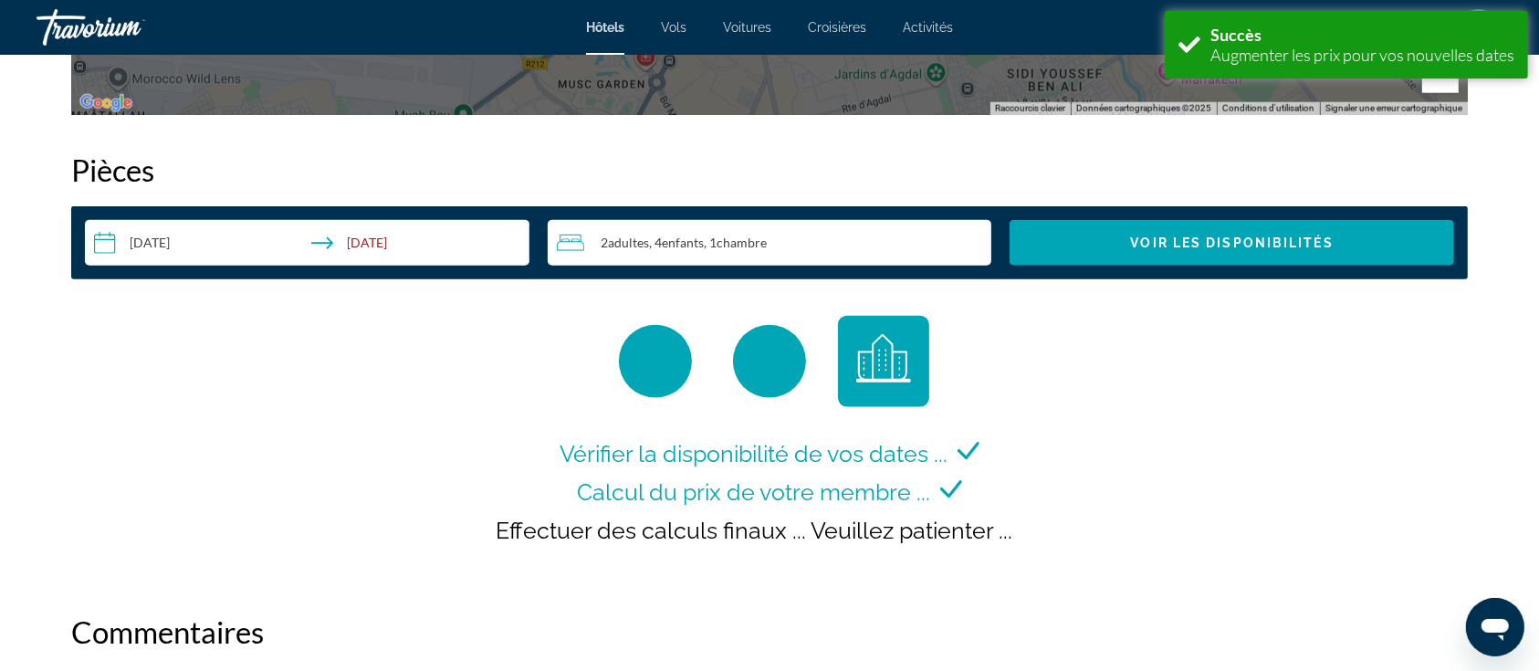
scroll to position [2271, 0]
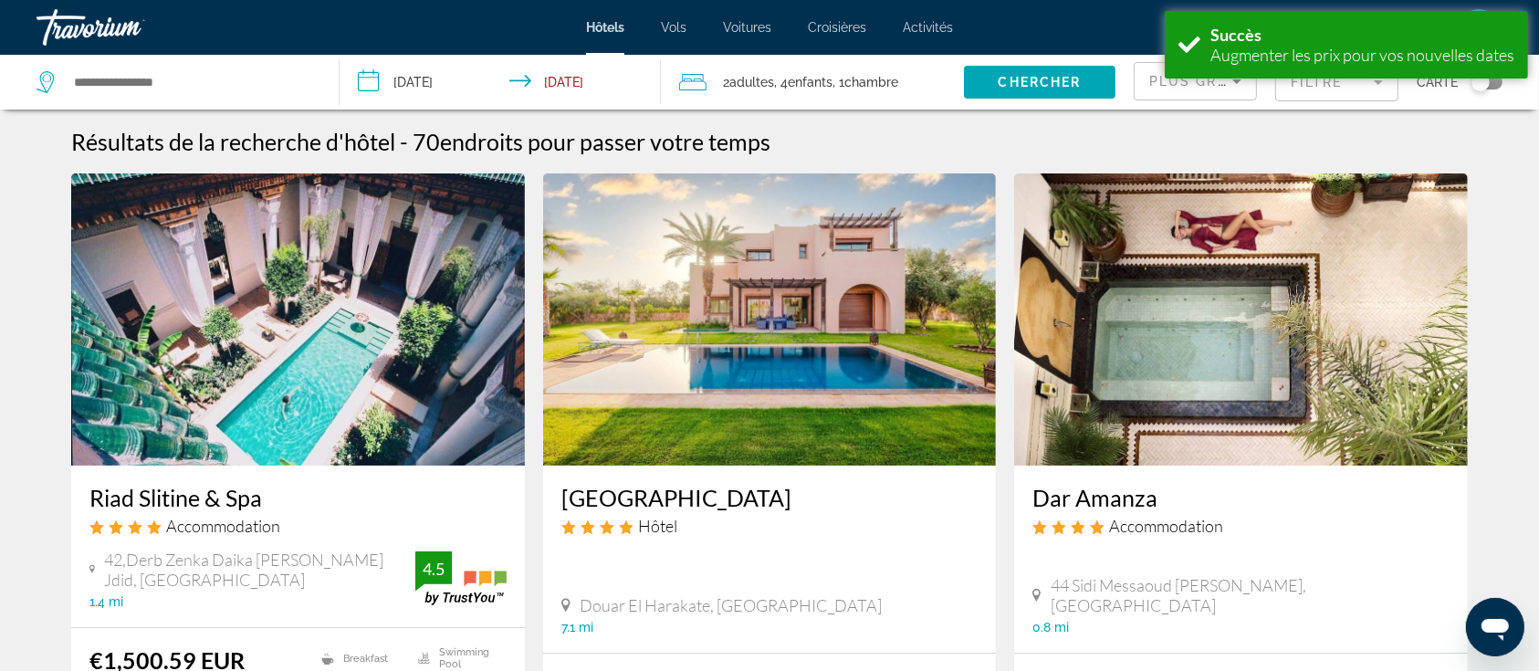
scroll to position [194, 0]
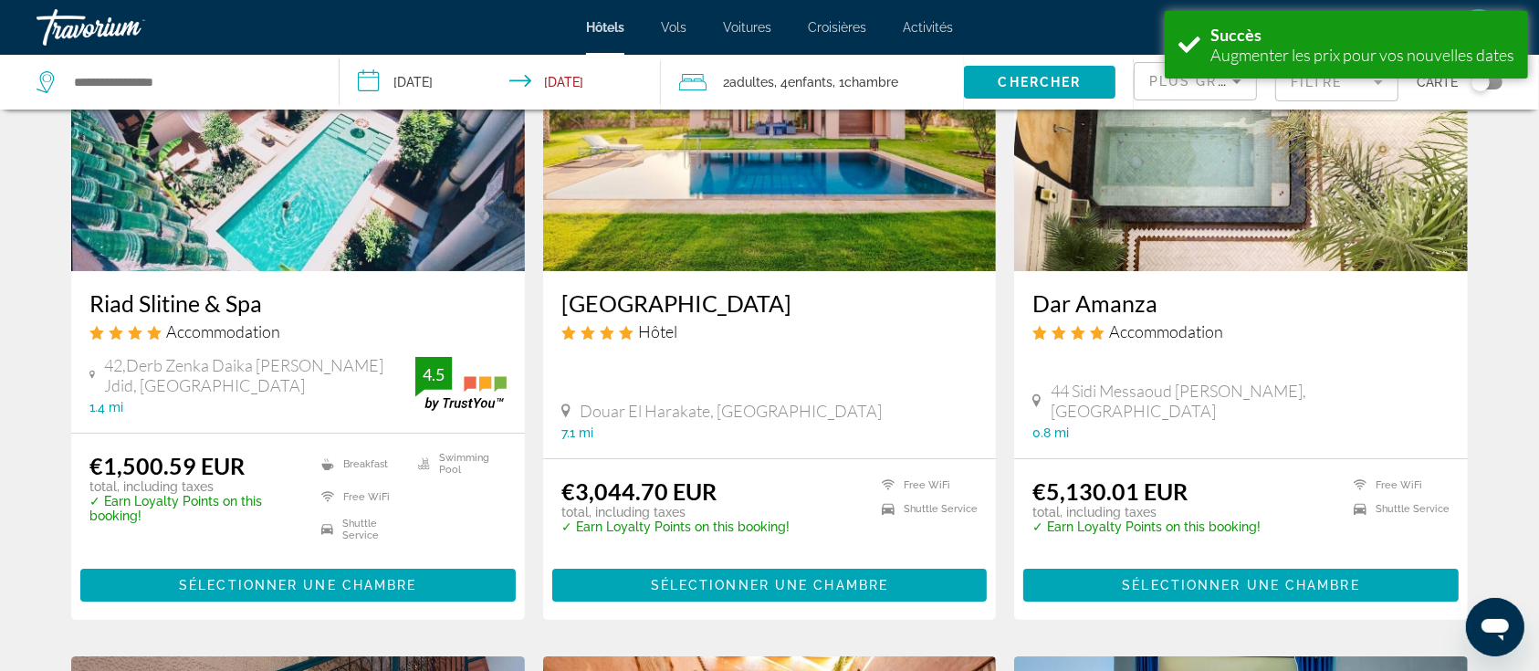
drag, startPoint x: 97, startPoint y: 4, endPoint x: 537, endPoint y: 568, distance: 715.6
click at [537, 568] on app-hotels-search-item "Konouz Palace Hôtel Douar El Harakate, Marrakesh 7.1 mi de l'hôtel €3,044.70 EU…" at bounding box center [770, 299] width 472 height 641
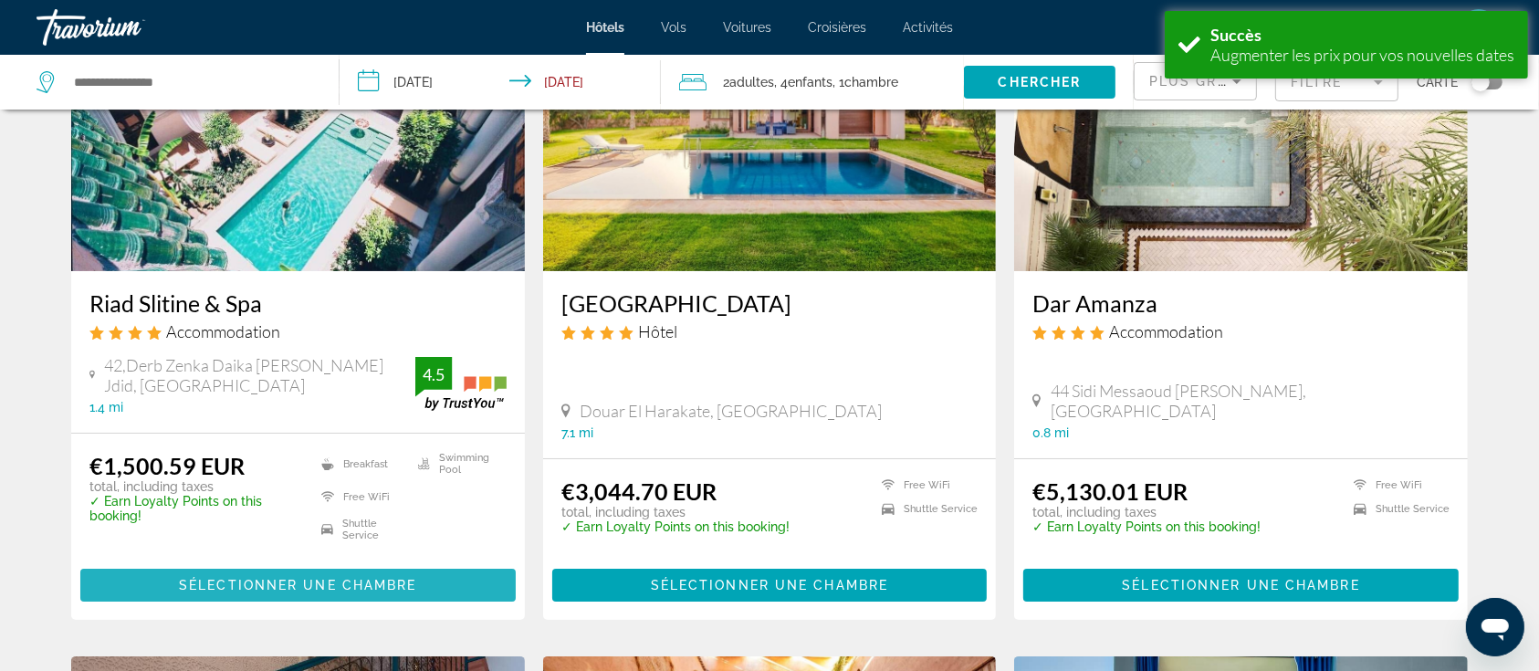
click at [389, 588] on span "Sélectionner une chambre" at bounding box center [297, 585] width 237 height 15
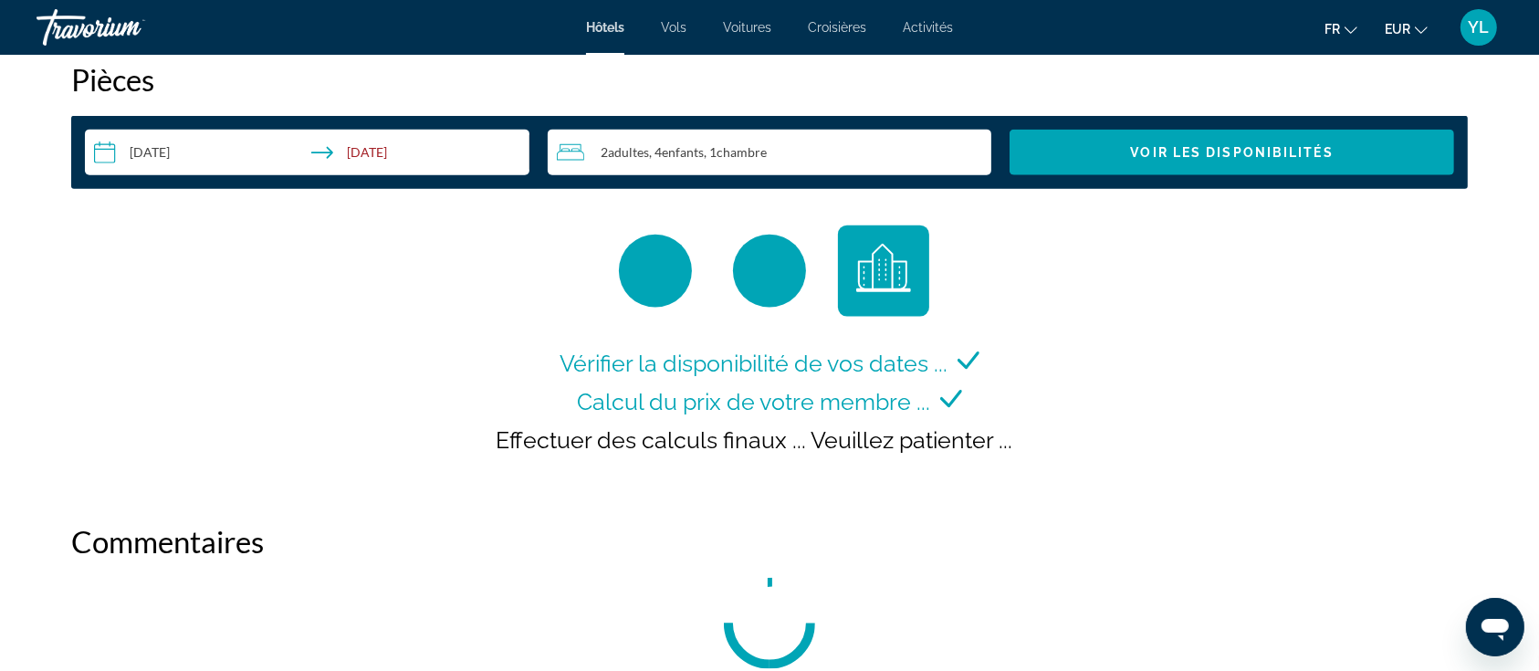
scroll to position [1738, 0]
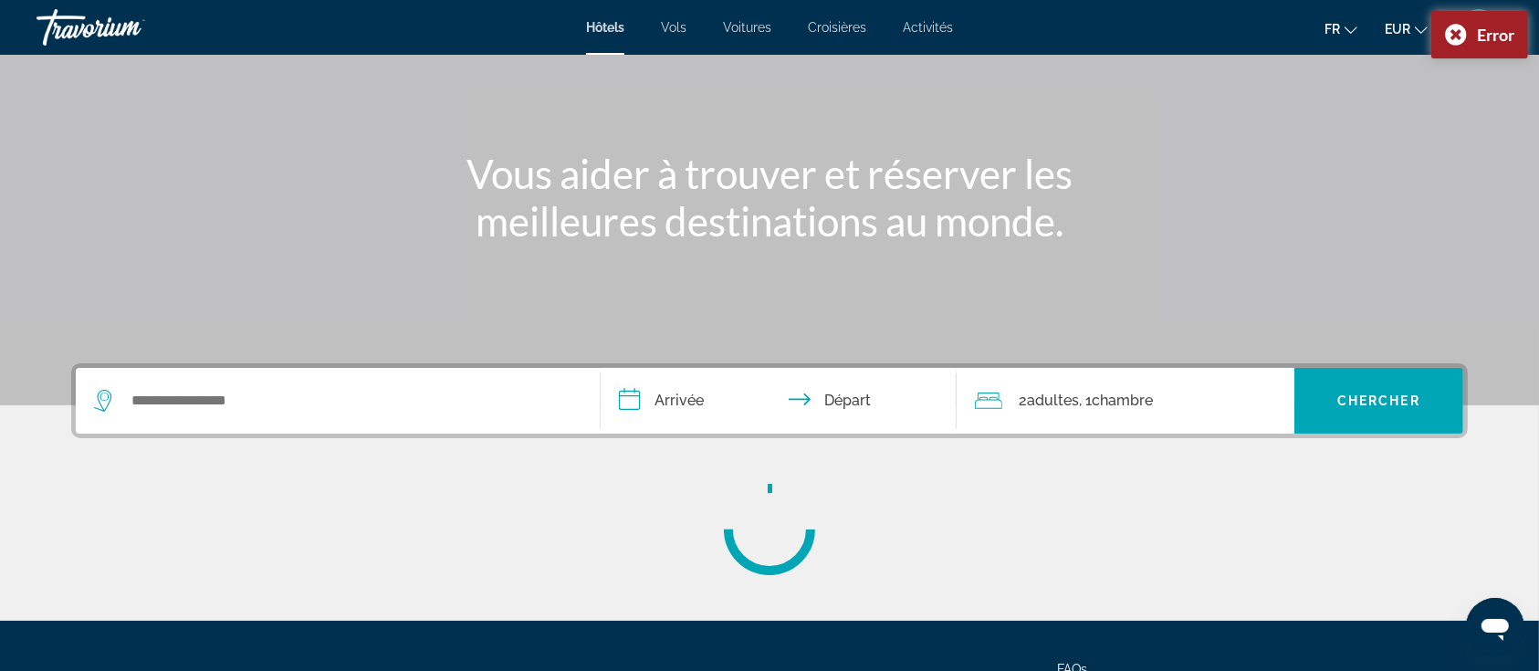
click at [502, 382] on div "Search widget" at bounding box center [338, 401] width 488 height 66
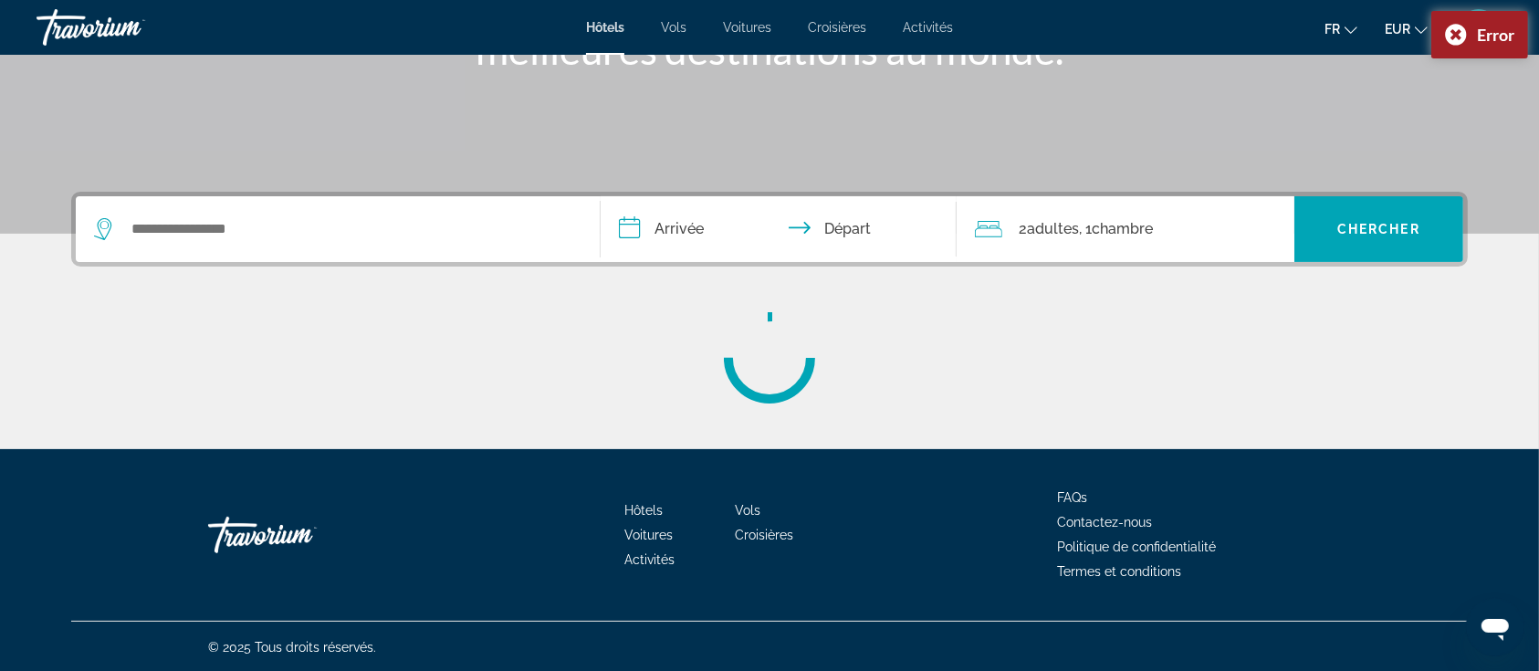
scroll to position [314, 0]
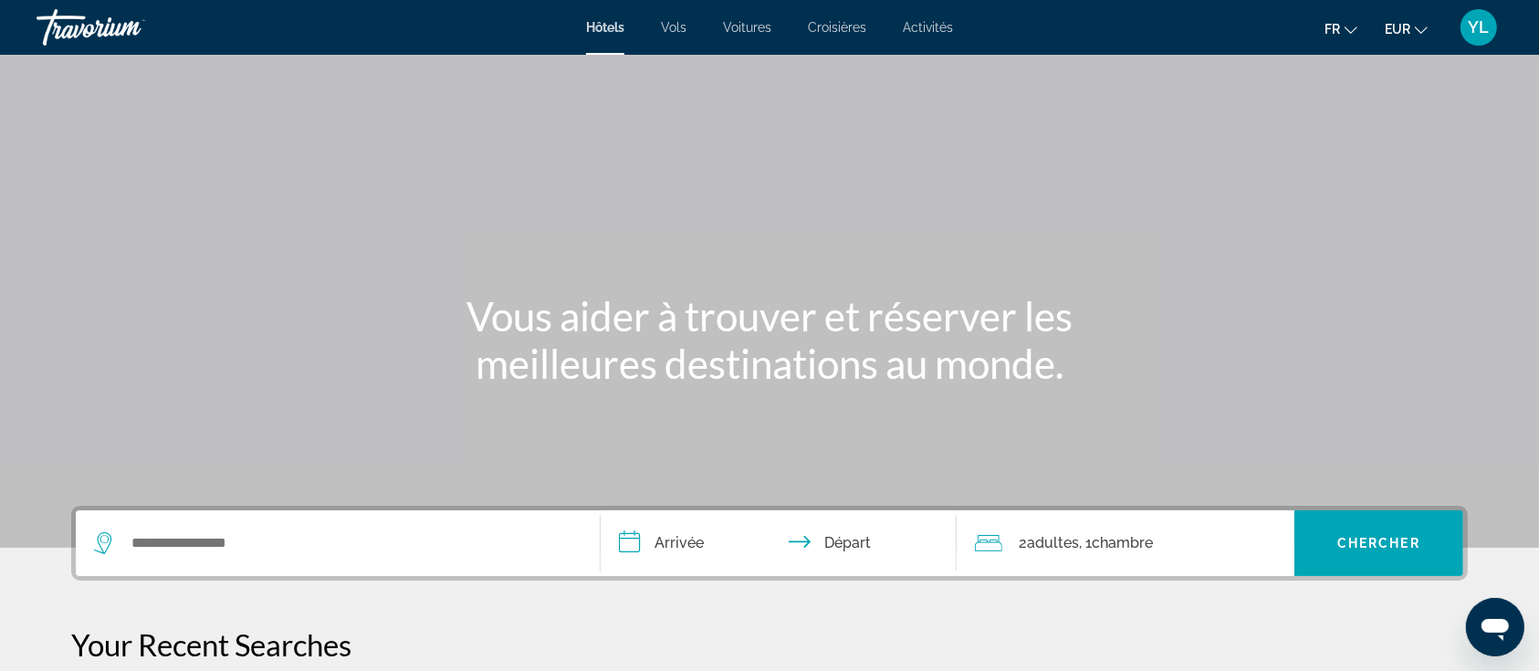
scroll to position [256, 0]
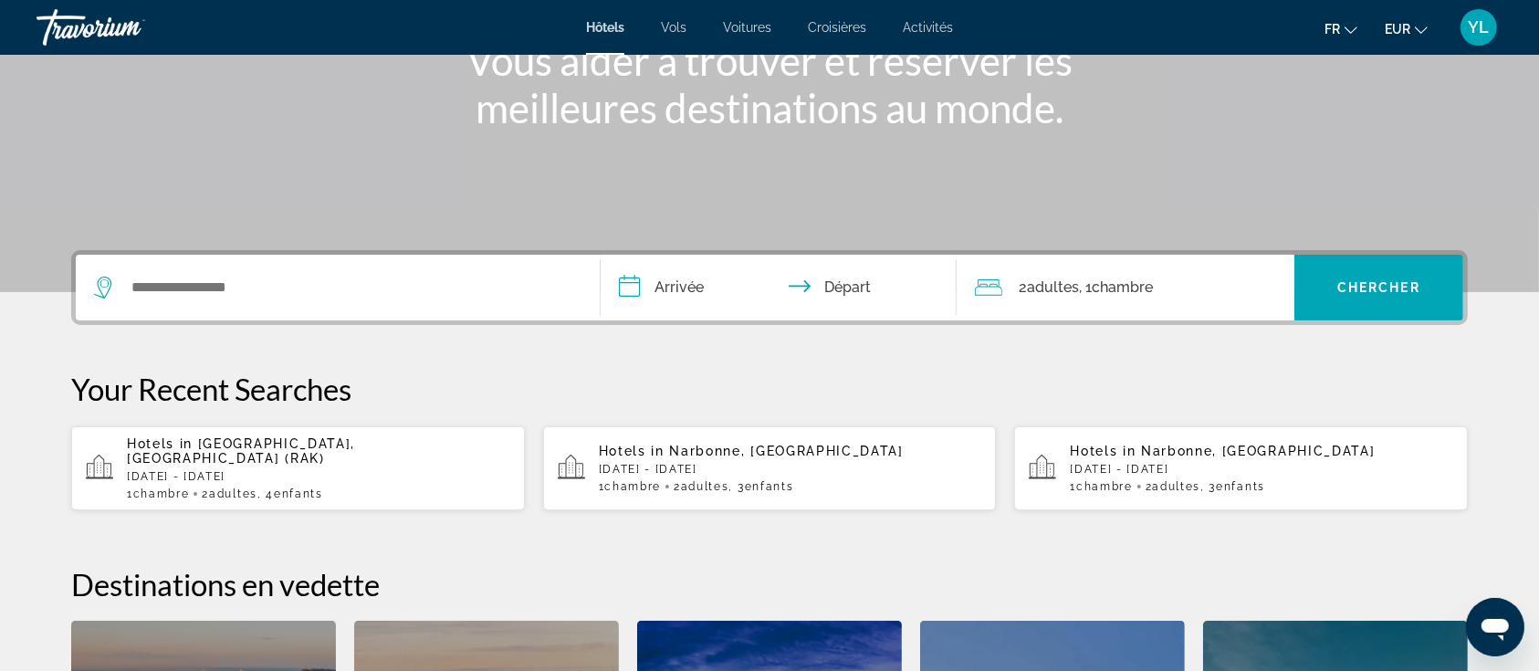
click at [299, 470] on p "[DATE] - [DATE]" at bounding box center [318, 476] width 383 height 13
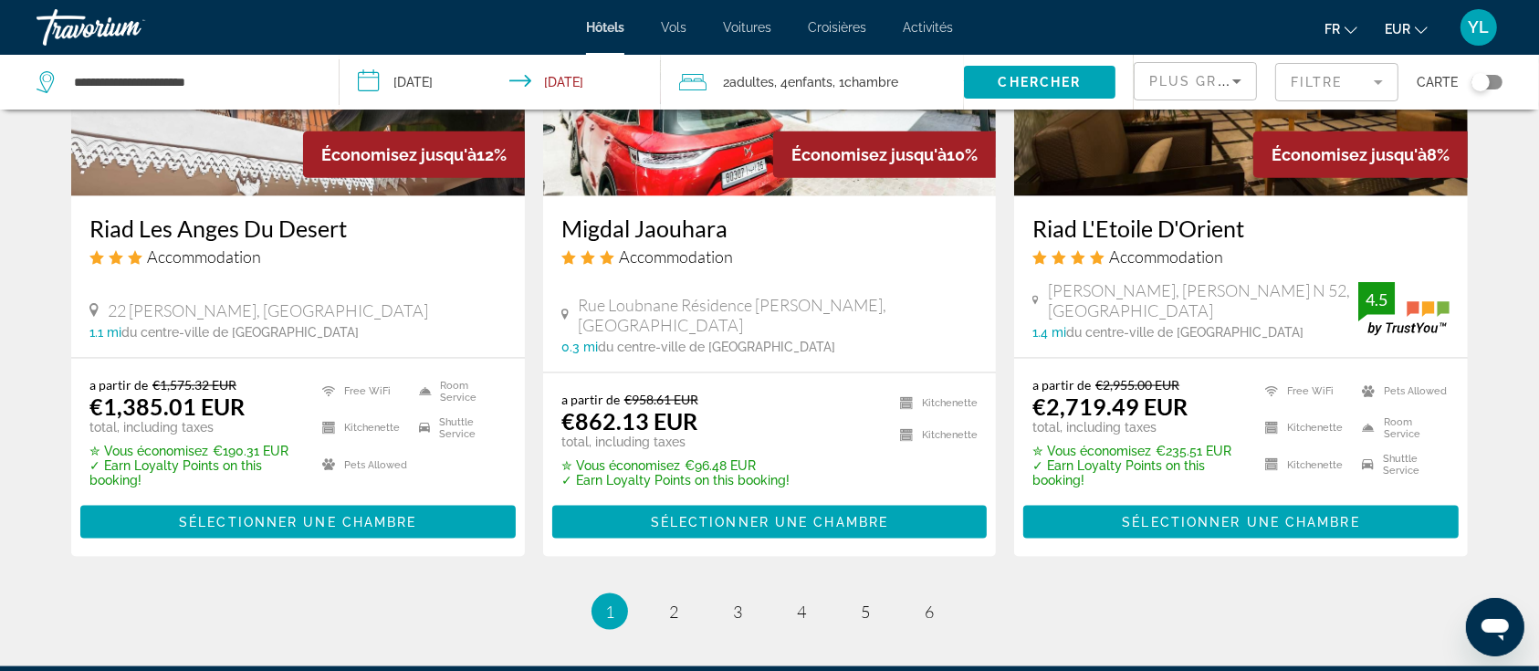
scroll to position [2602, 0]
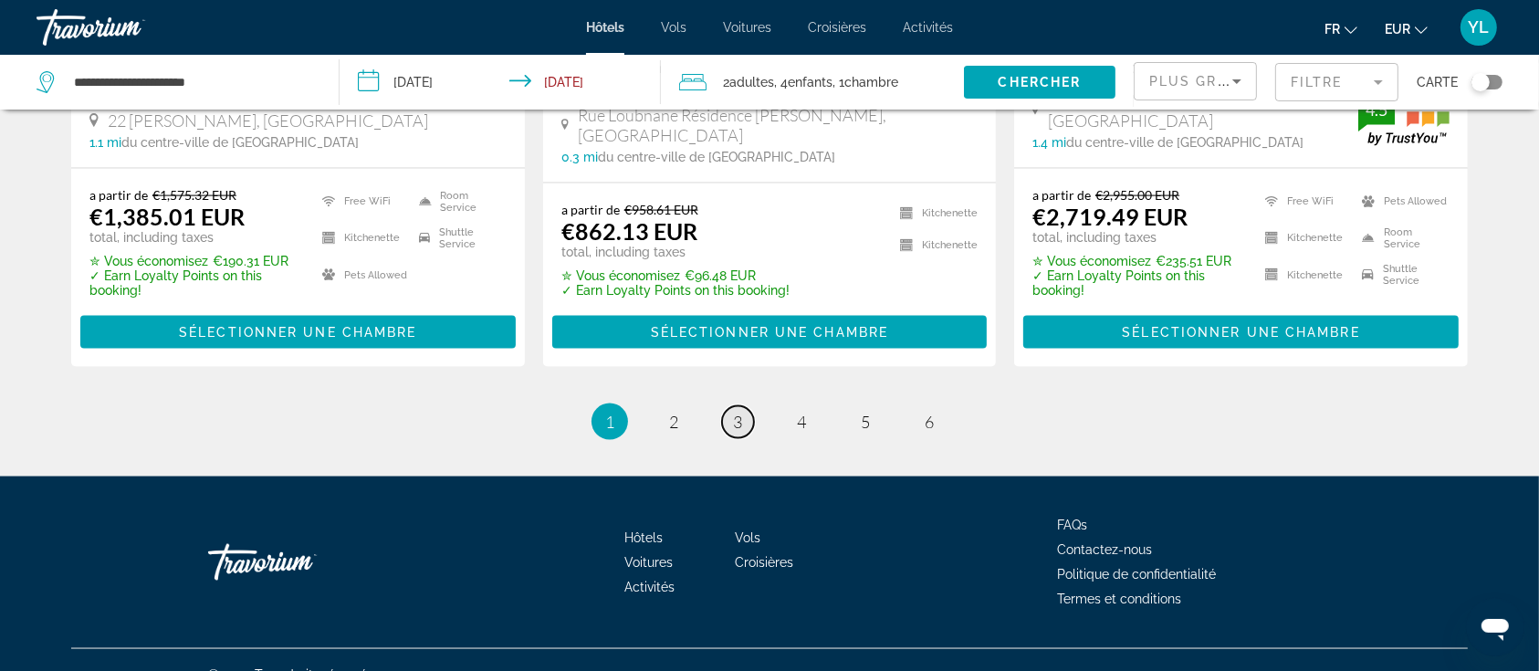
click at [738, 412] on span "3" at bounding box center [737, 422] width 9 height 20
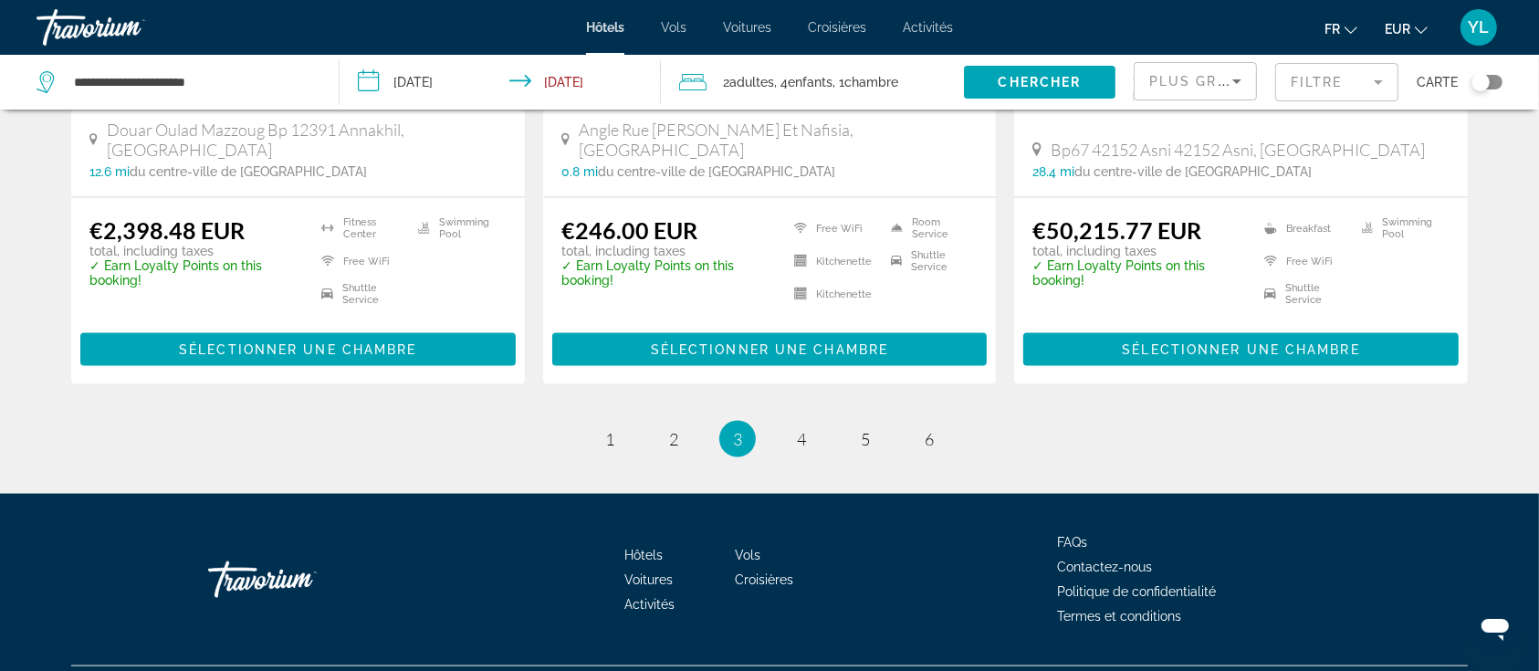
scroll to position [2463, 0]
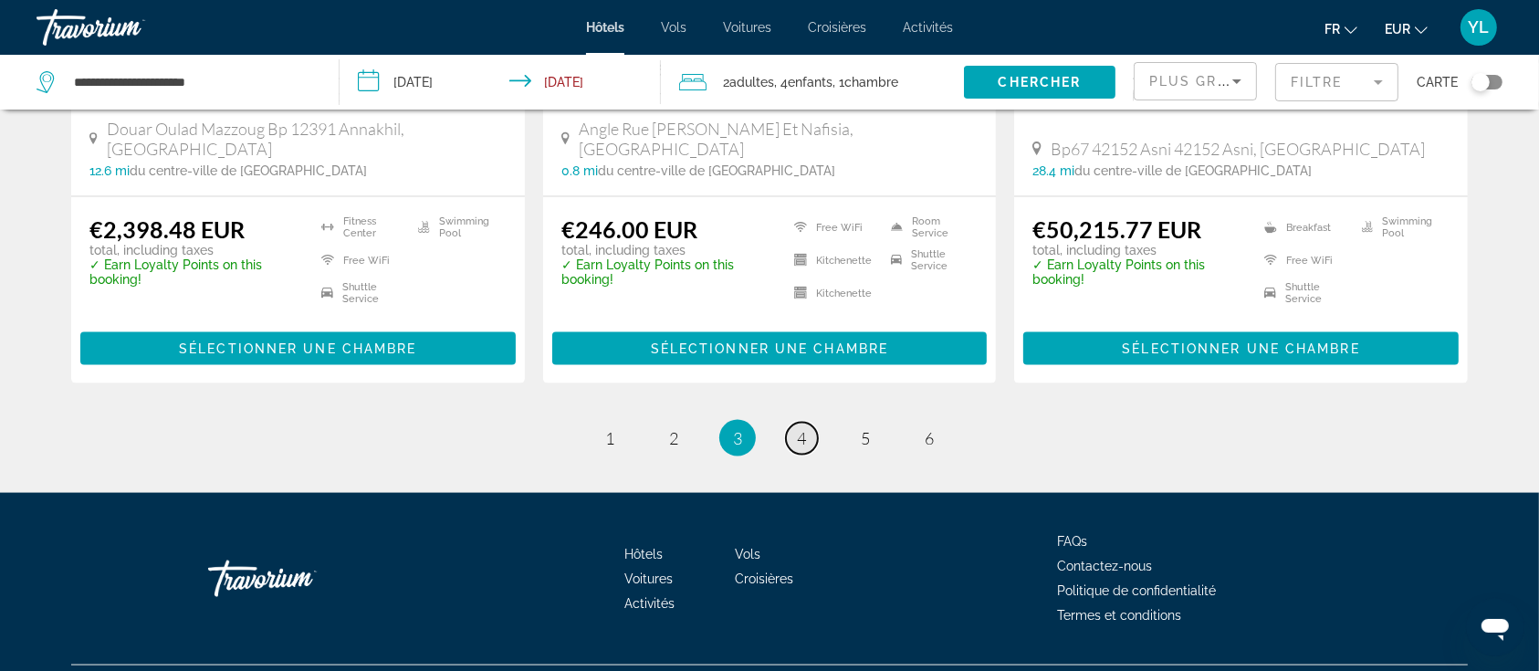
click at [806, 423] on link "page 4" at bounding box center [802, 439] width 32 height 32
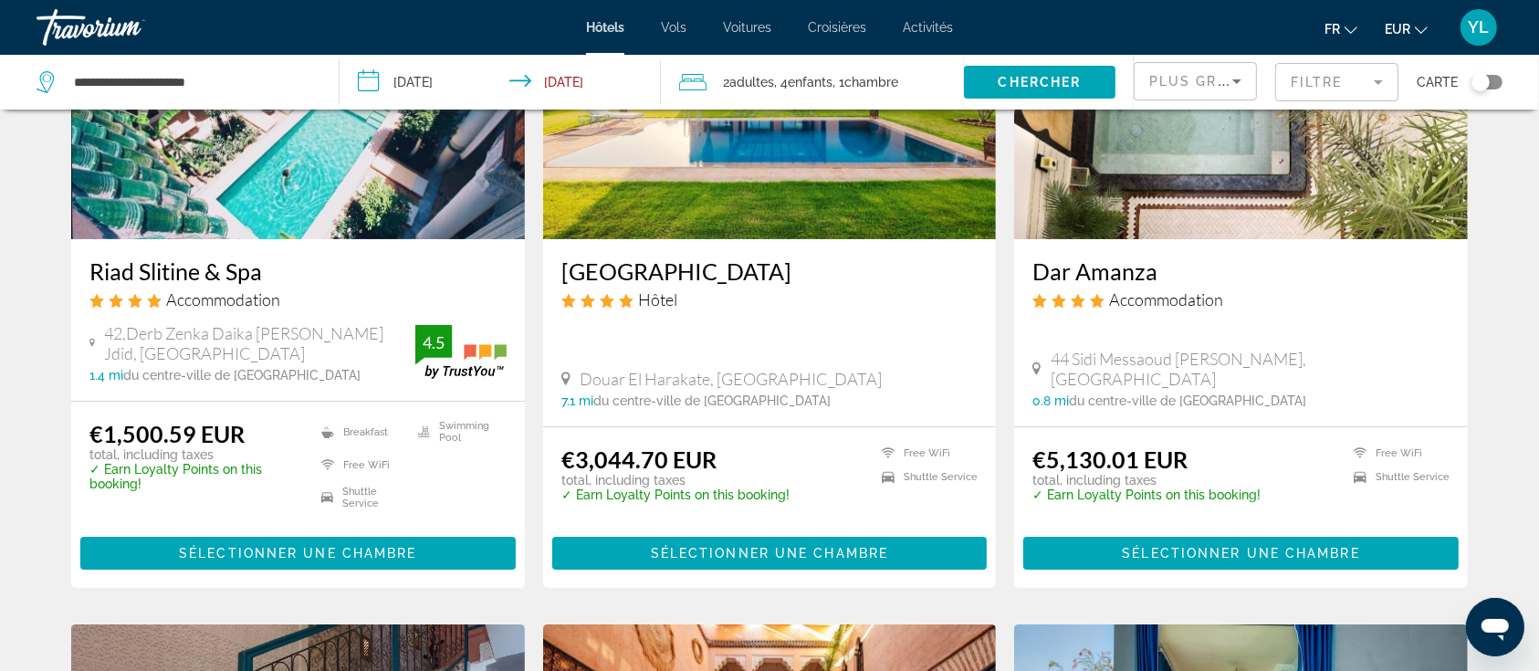
scroll to position [228, 0]
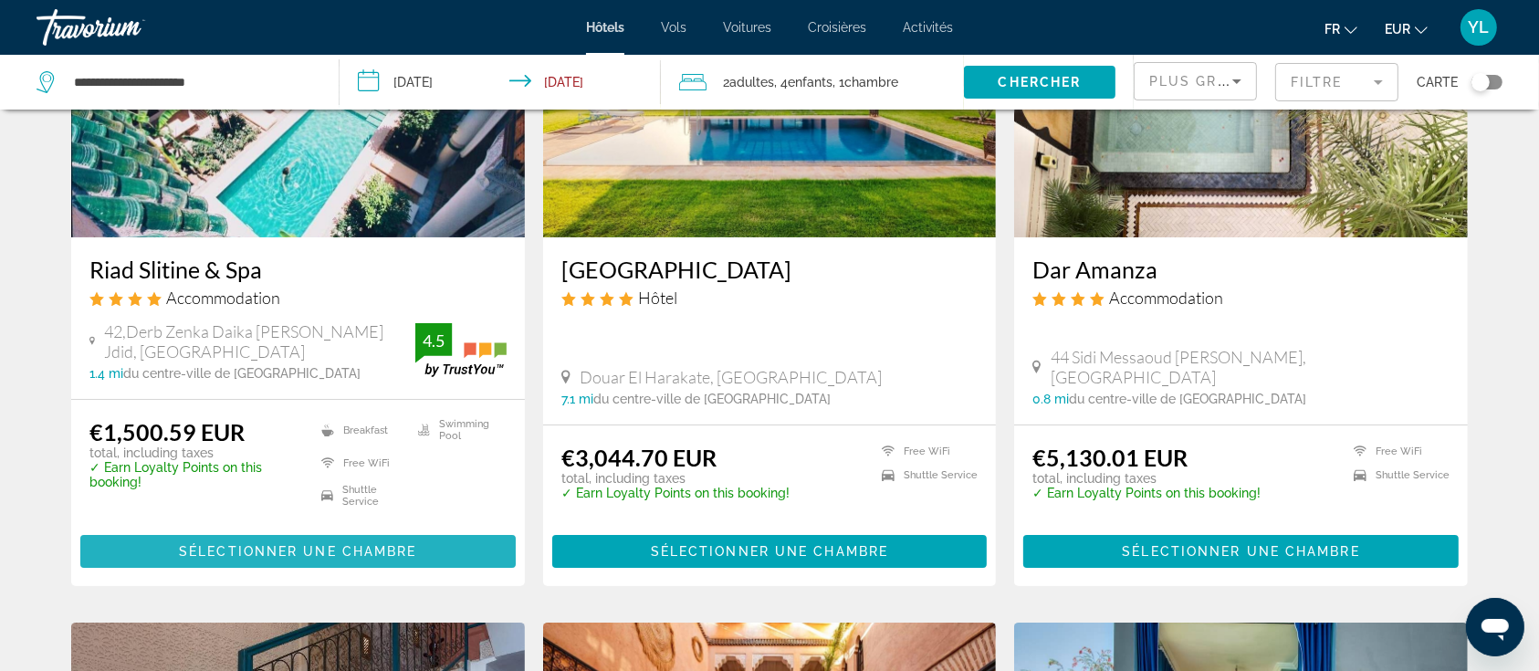
click at [277, 551] on span "Sélectionner une chambre" at bounding box center [297, 551] width 237 height 15
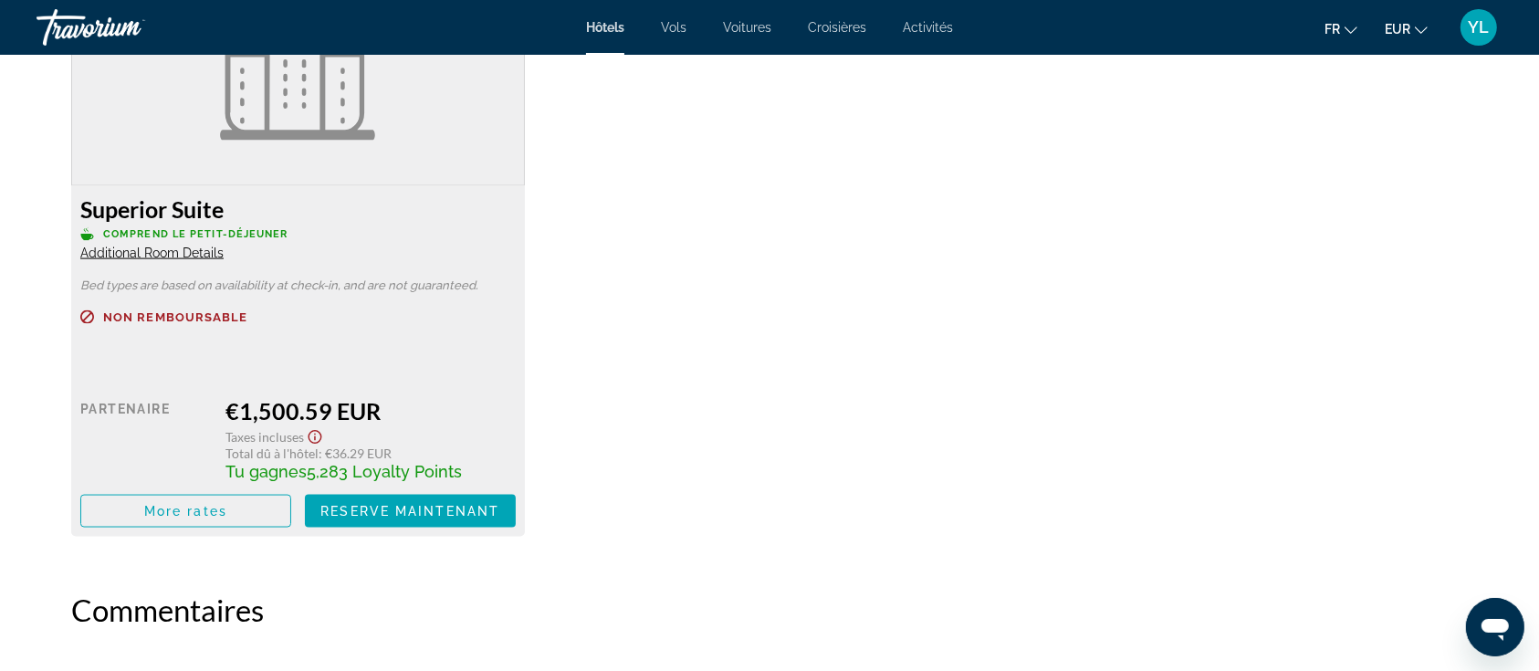
scroll to position [2629, 0]
click at [343, 507] on span "Reserve maintenant" at bounding box center [409, 509] width 179 height 15
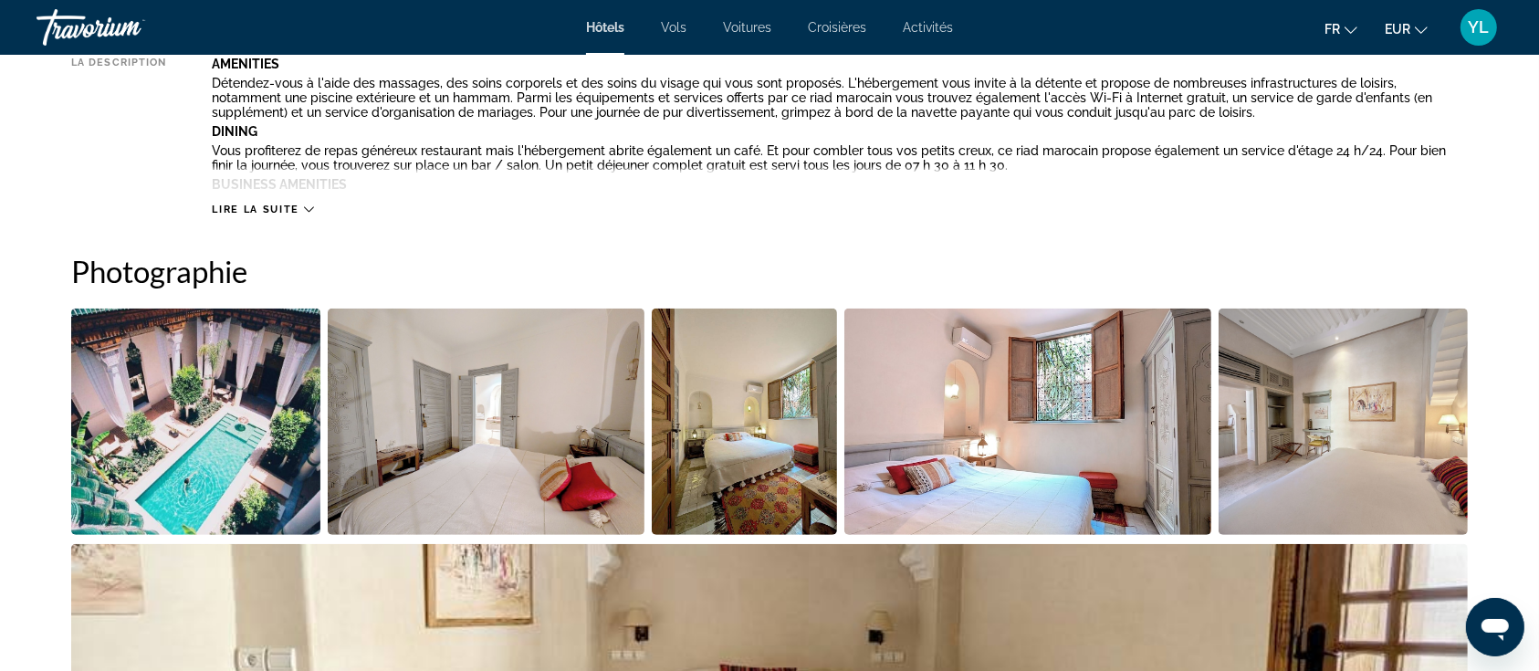
scroll to position [372, 0]
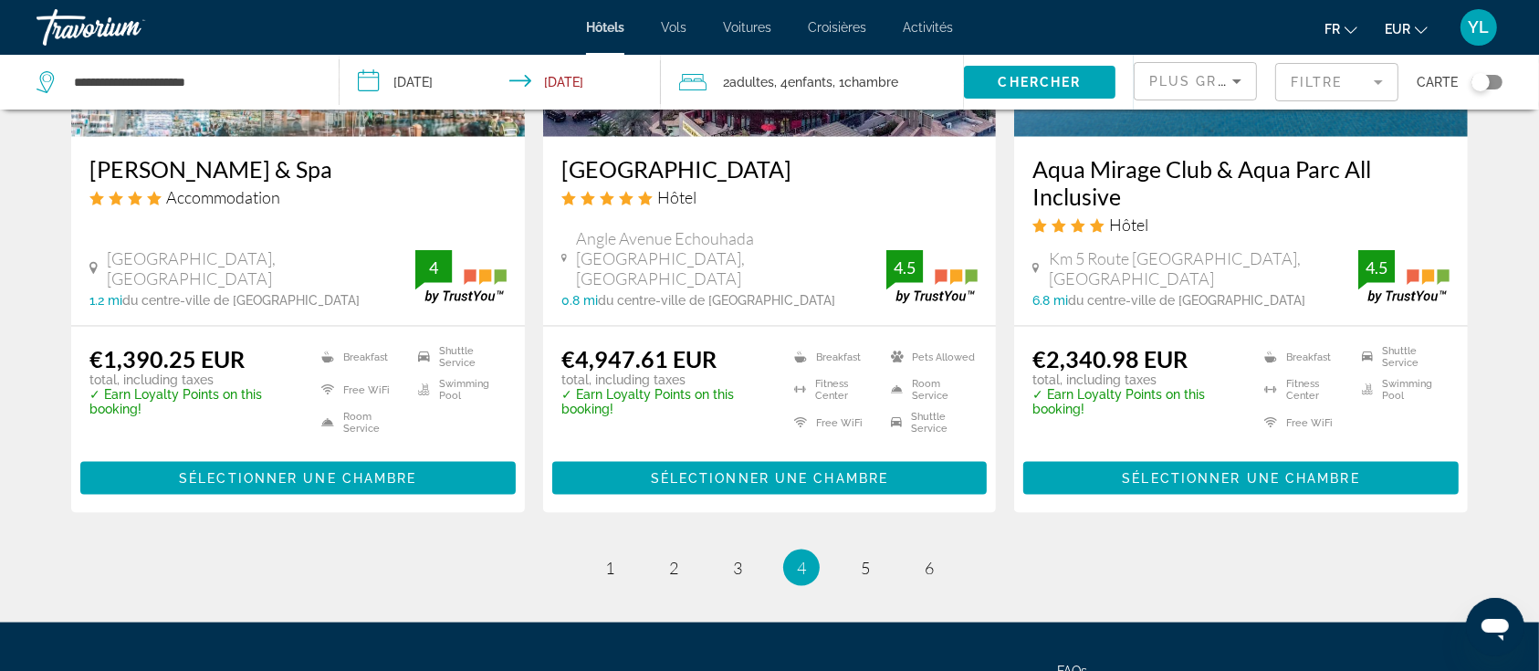
scroll to position [2497, 0]
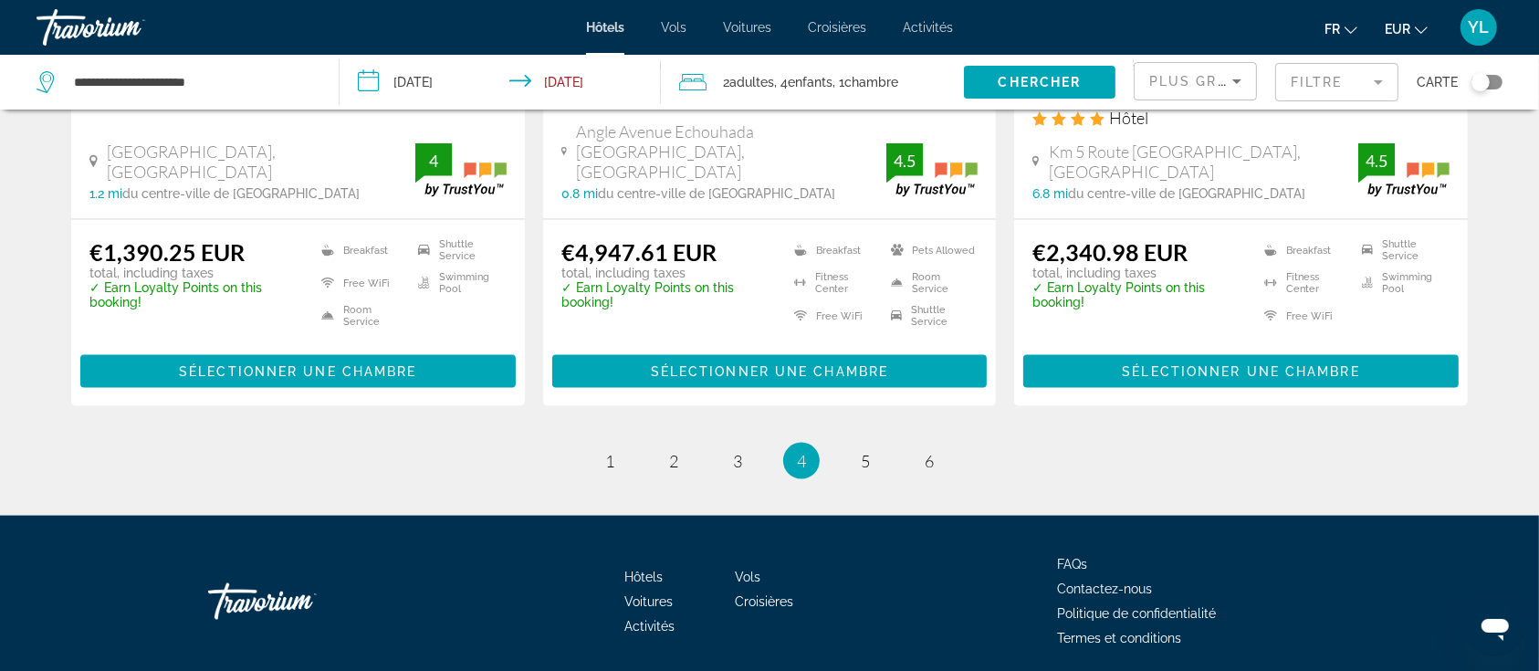
click at [847, 443] on li "page 5" at bounding box center [865, 461] width 37 height 37
click at [869, 451] on span "5" at bounding box center [865, 461] width 9 height 20
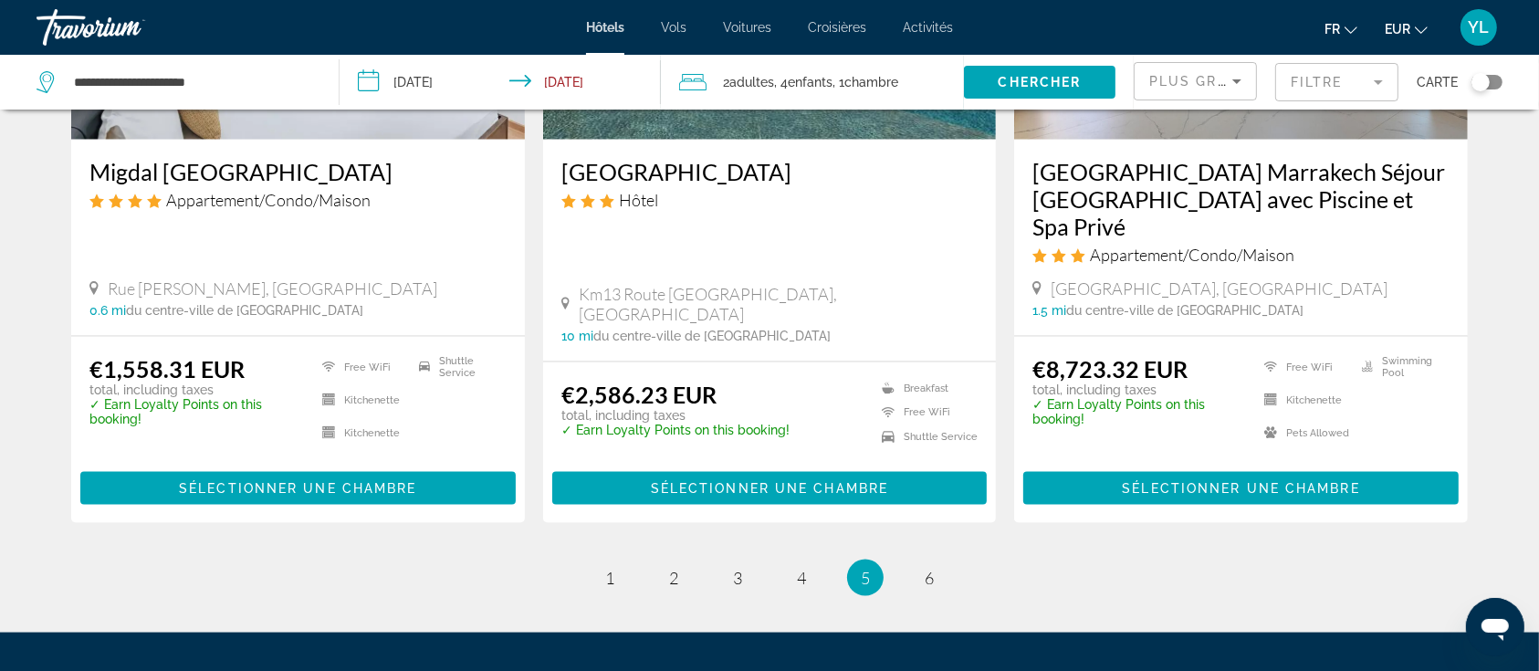
scroll to position [2383, 0]
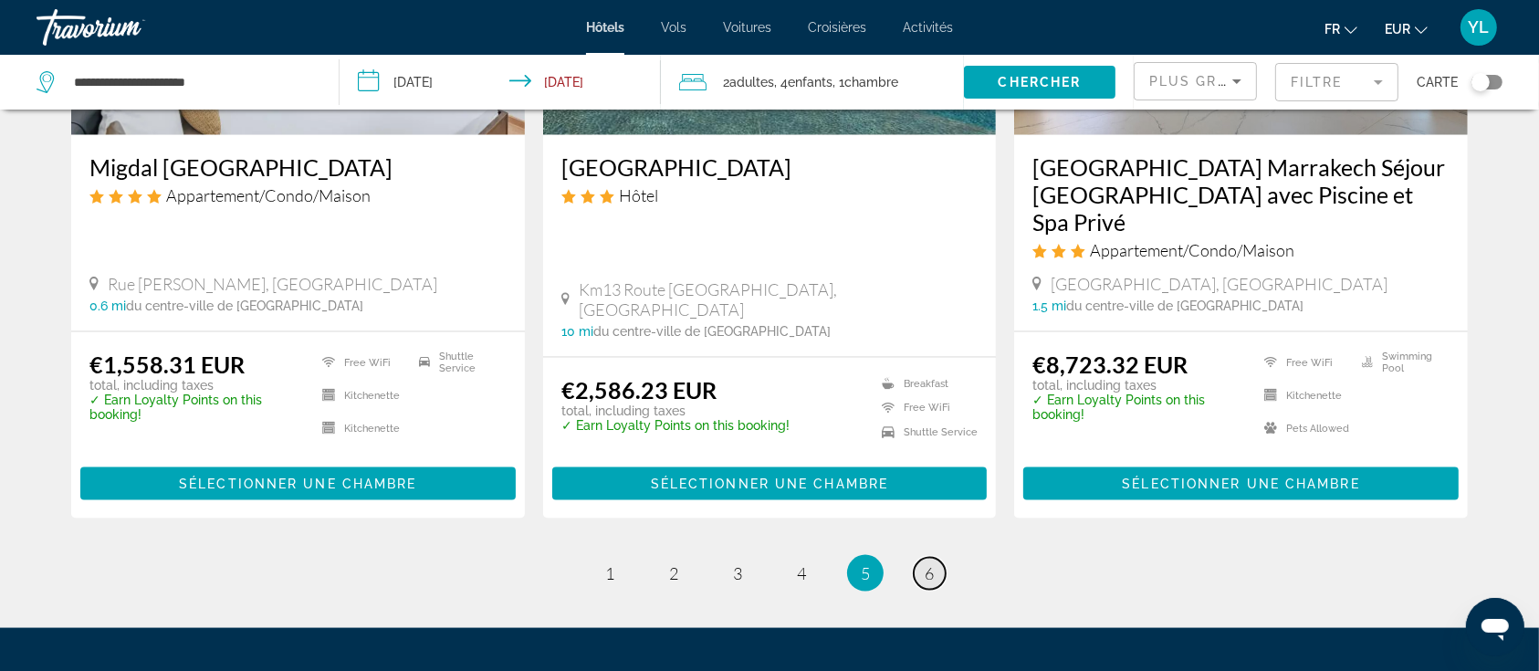
click at [932, 563] on span "6" at bounding box center [929, 573] width 9 height 20
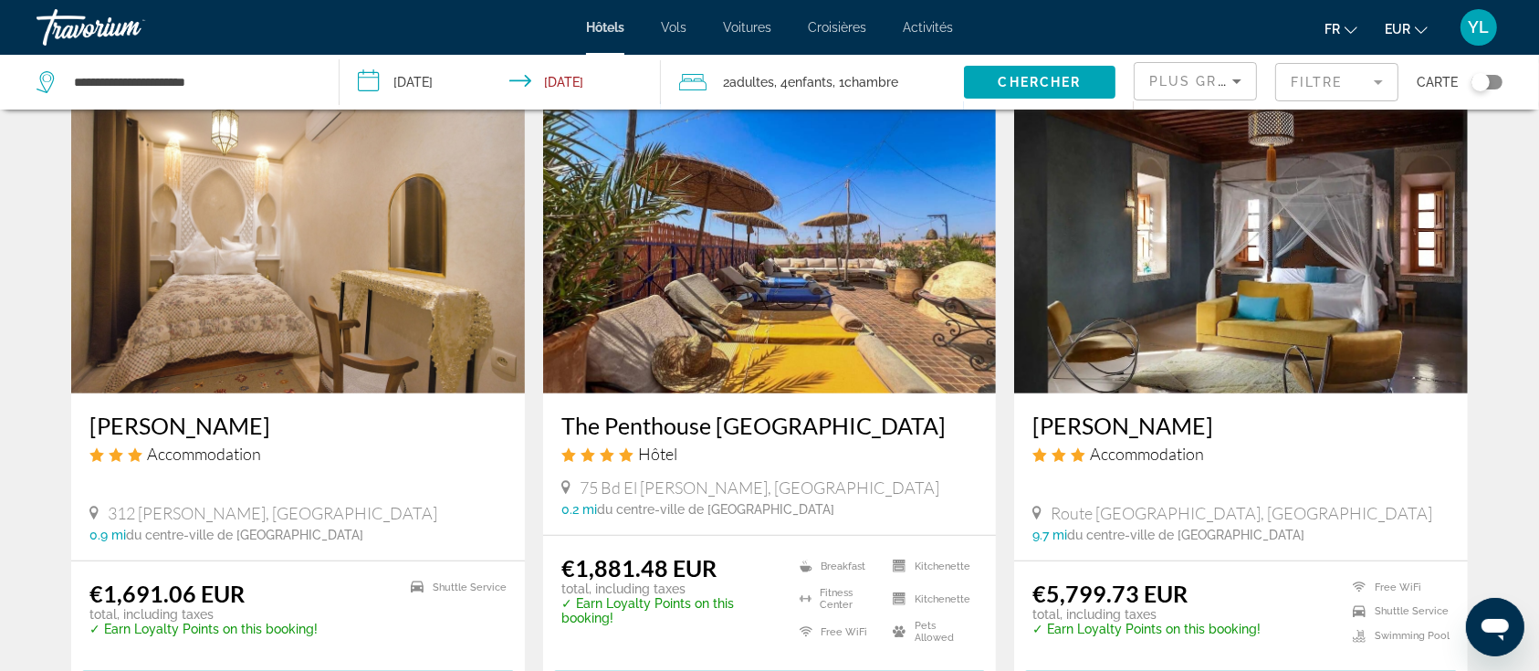
scroll to position [754, 0]
